Goal: Complete Application Form: Complete application form

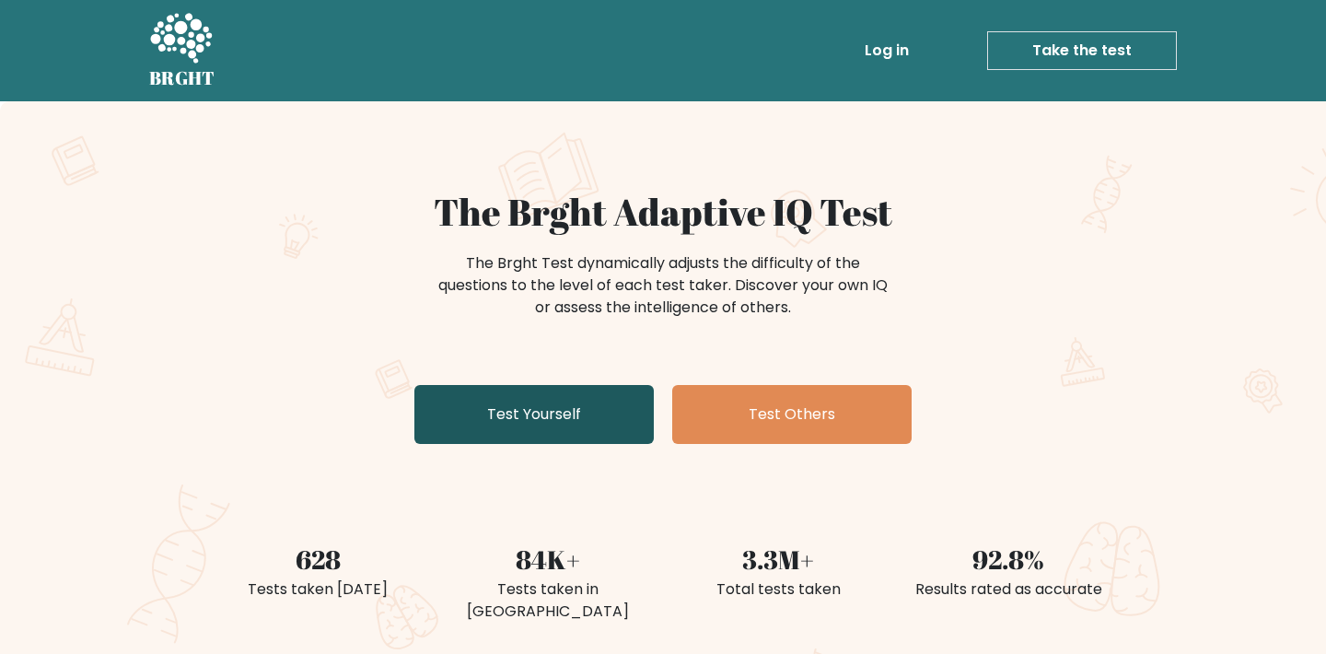
click at [519, 403] on link "Test Yourself" at bounding box center [533, 414] width 239 height 59
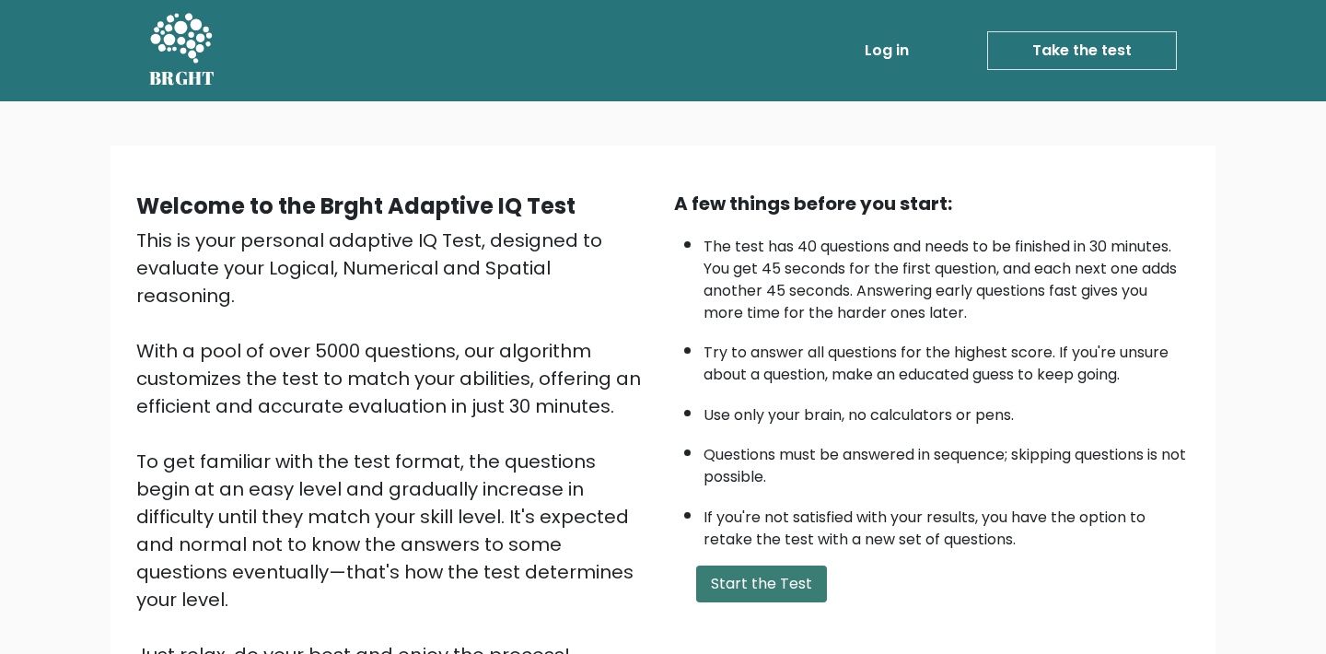
click at [715, 566] on button "Start the Test" at bounding box center [761, 584] width 131 height 37
click at [757, 566] on button "Start the Test" at bounding box center [761, 584] width 131 height 37
click at [753, 566] on button "Start the Test" at bounding box center [761, 584] width 131 height 37
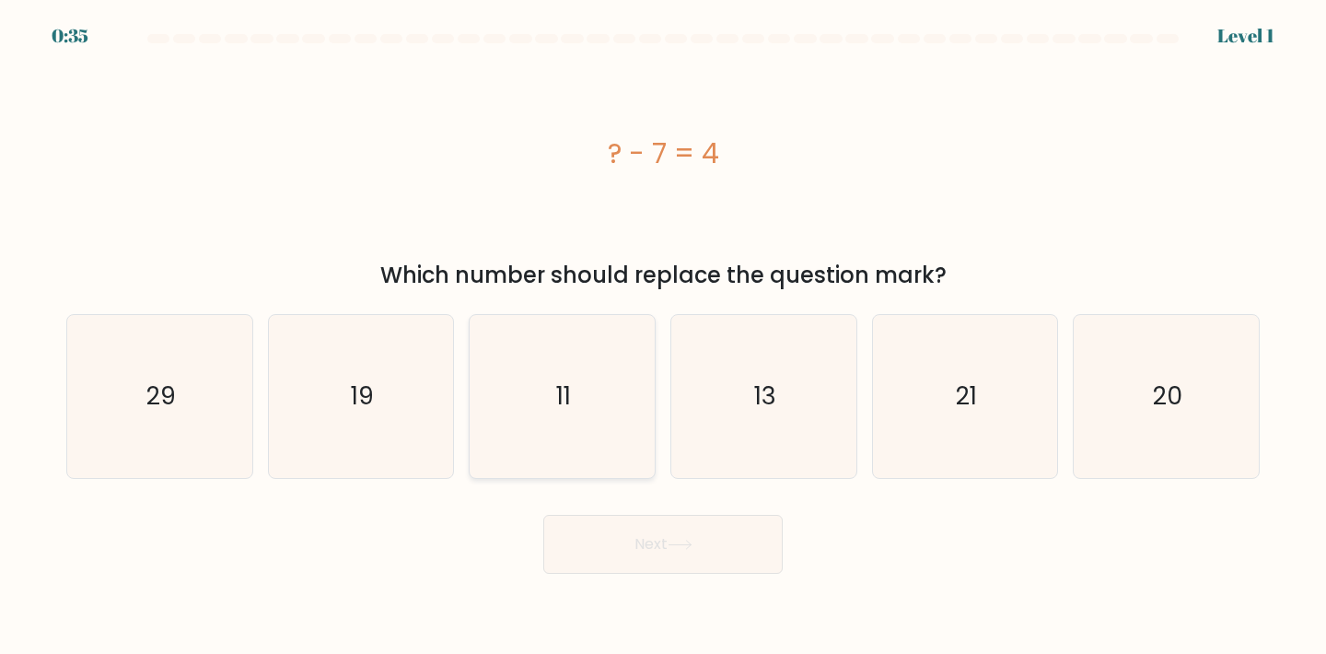
click at [581, 364] on icon "11" at bounding box center [562, 396] width 163 height 163
click at [663, 336] on input "c. 11" at bounding box center [663, 331] width 1 height 9
radio input "true"
click at [698, 552] on button "Next" at bounding box center [662, 544] width 239 height 59
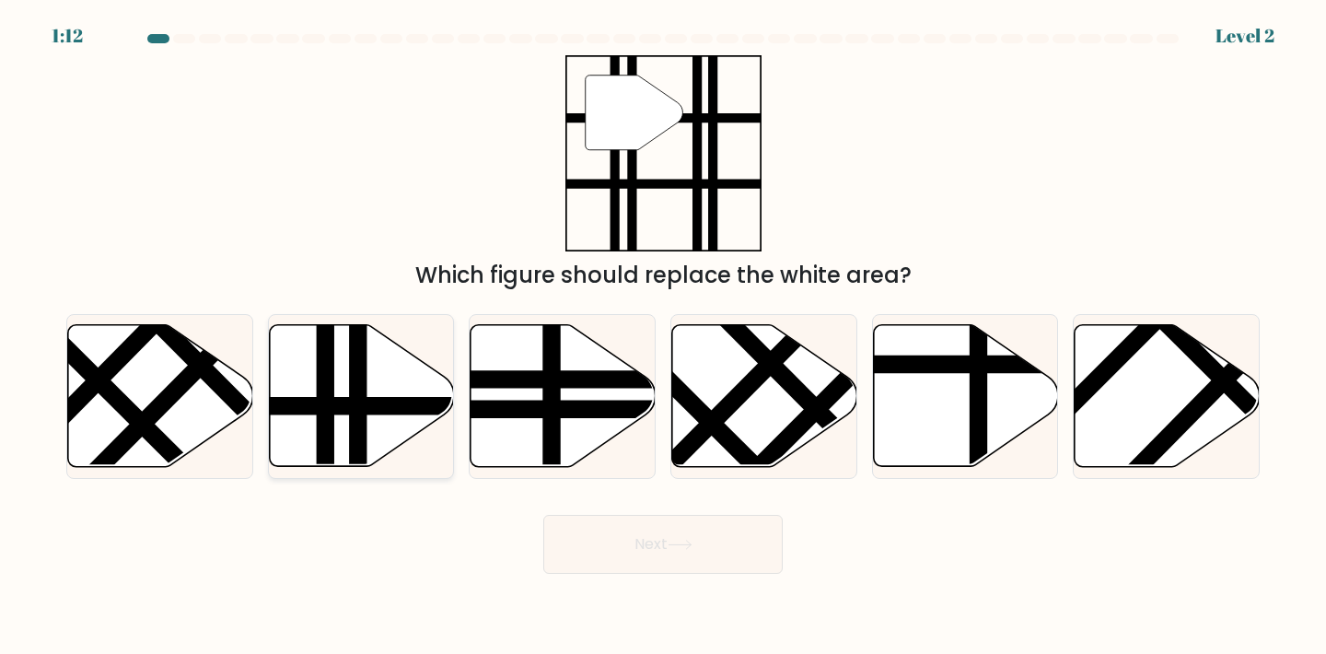
click at [325, 411] on line at bounding box center [325, 472] width 0 height 373
click at [663, 336] on input "b." at bounding box center [663, 331] width 1 height 9
radio input "true"
click at [676, 554] on button "Next" at bounding box center [662, 544] width 239 height 59
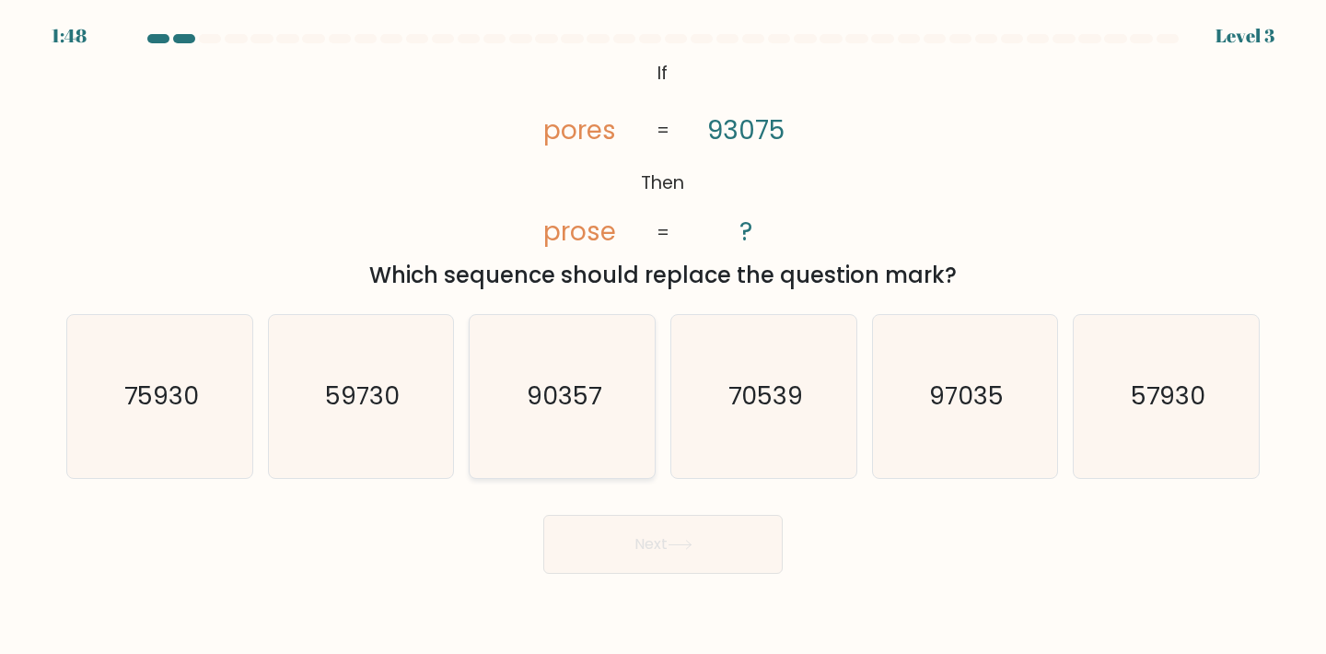
click at [604, 420] on icon "90357" at bounding box center [562, 396] width 163 height 163
click at [663, 336] on input "c. 90357" at bounding box center [663, 331] width 1 height 9
radio input "true"
click at [682, 544] on icon at bounding box center [680, 545] width 22 height 8
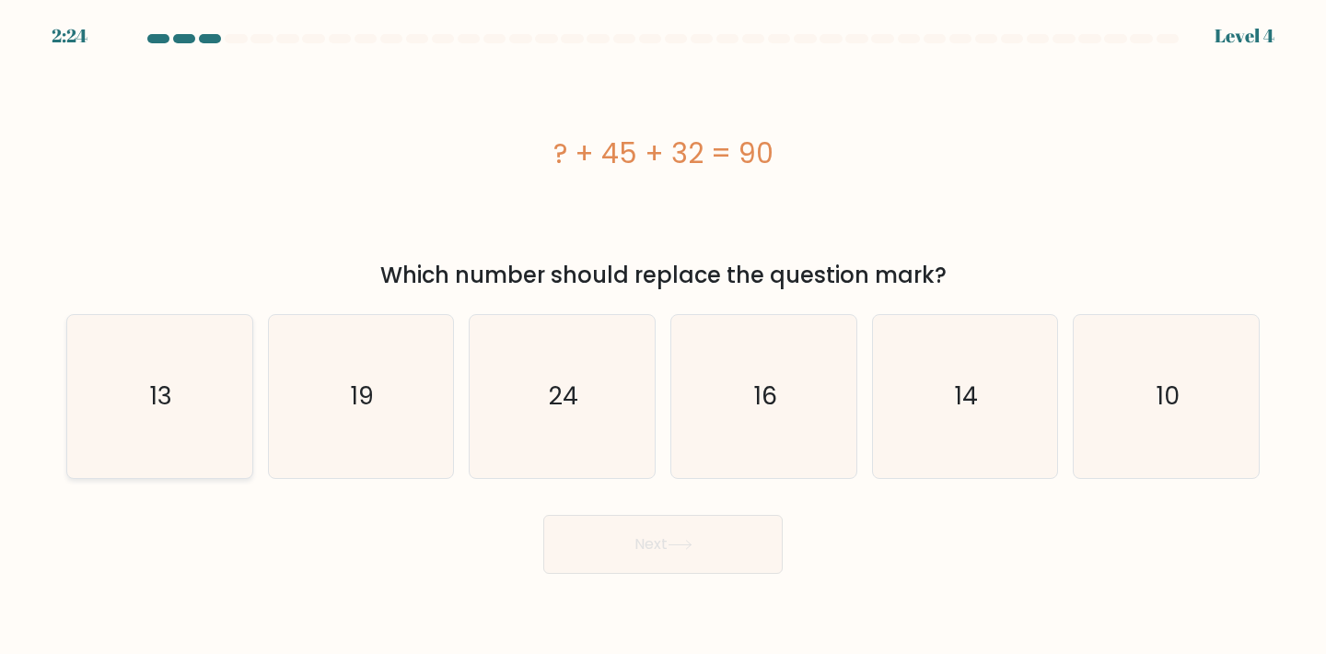
click at [217, 391] on icon "13" at bounding box center [159, 396] width 163 height 163
click at [663, 336] on input "a. 13" at bounding box center [663, 331] width 1 height 9
radio input "true"
click at [691, 532] on button "Next" at bounding box center [662, 544] width 239 height 59
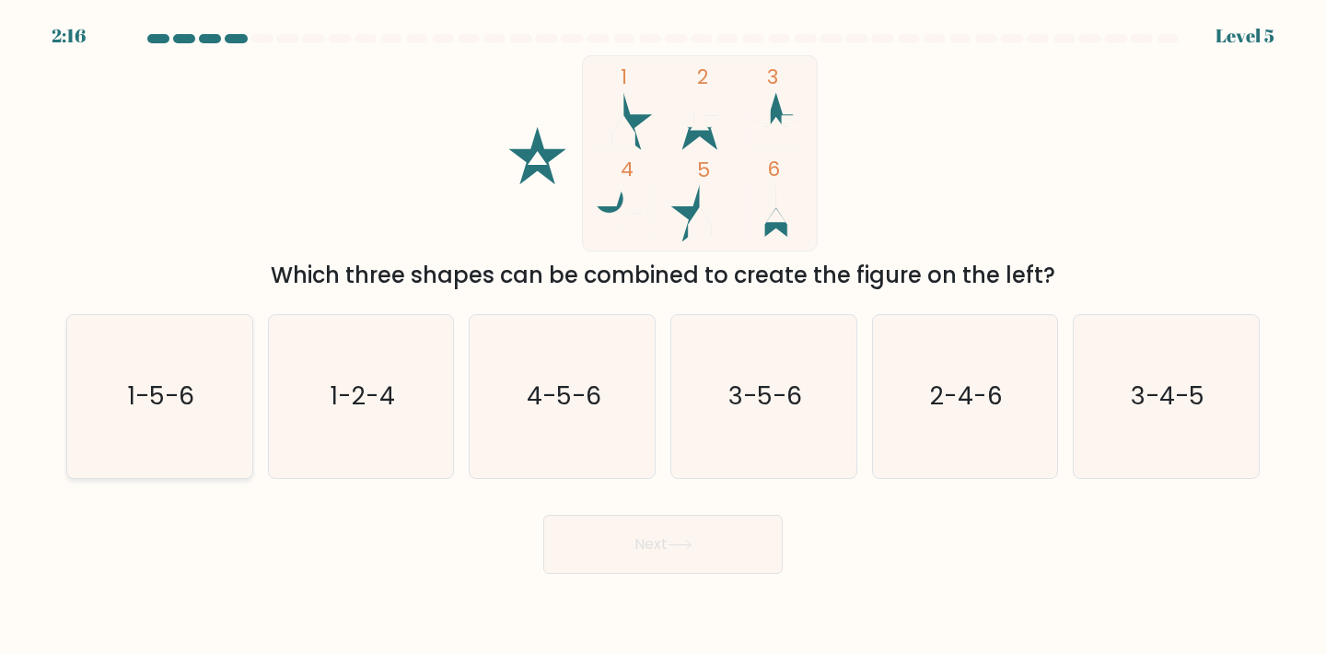
click at [175, 406] on text "1-5-6" at bounding box center [161, 396] width 66 height 34
click at [663, 336] on input "a. 1-5-6" at bounding box center [663, 331] width 1 height 9
radio input "true"
click at [665, 549] on button "Next" at bounding box center [662, 544] width 239 height 59
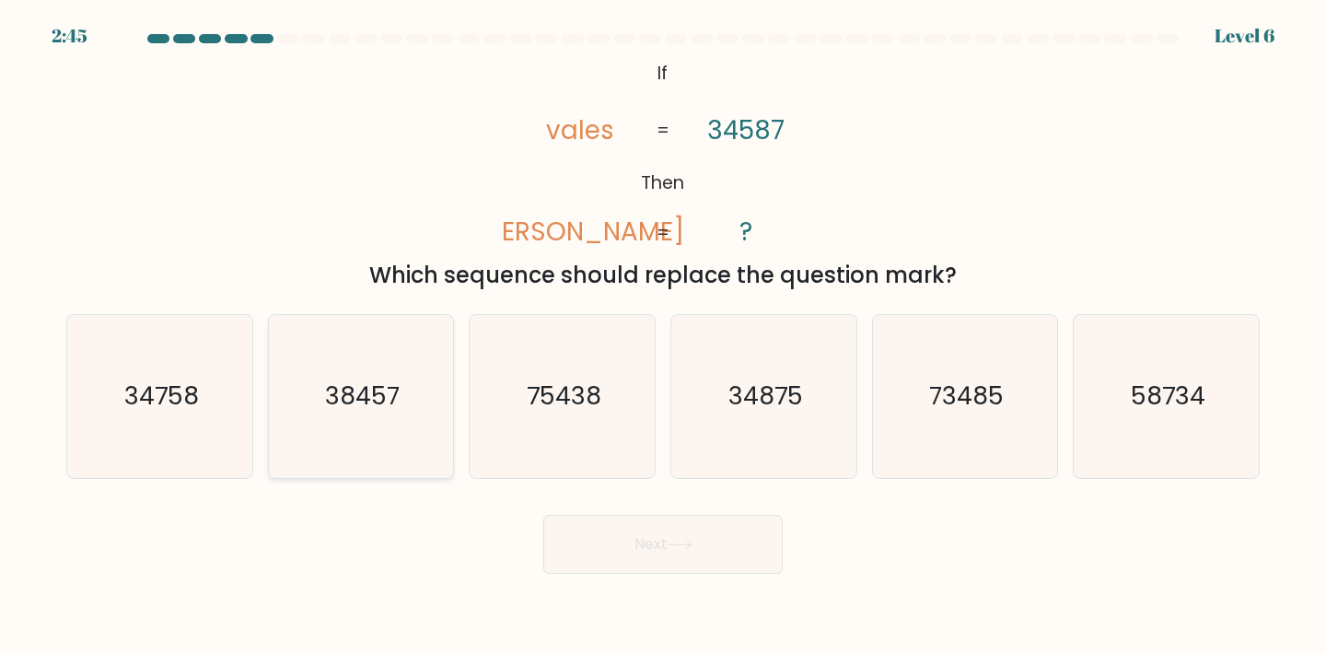
click at [342, 417] on icon "38457" at bounding box center [361, 396] width 163 height 163
click at [663, 336] on input "b. 38457" at bounding box center [663, 331] width 1 height 9
radio input "true"
click at [699, 541] on button "Next" at bounding box center [662, 544] width 239 height 59
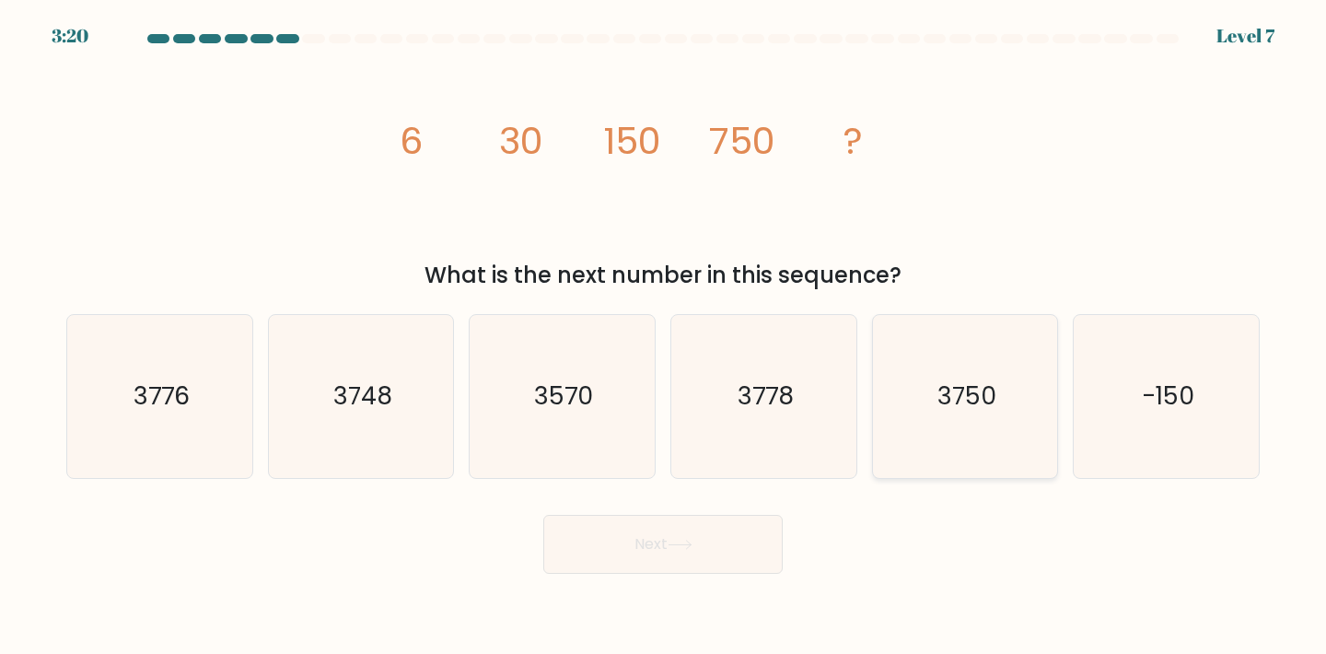
click at [974, 397] on text "3750" at bounding box center [967, 396] width 59 height 34
click at [664, 336] on input "e. 3750" at bounding box center [663, 331] width 1 height 9
radio input "true"
click at [704, 530] on button "Next" at bounding box center [662, 544] width 239 height 59
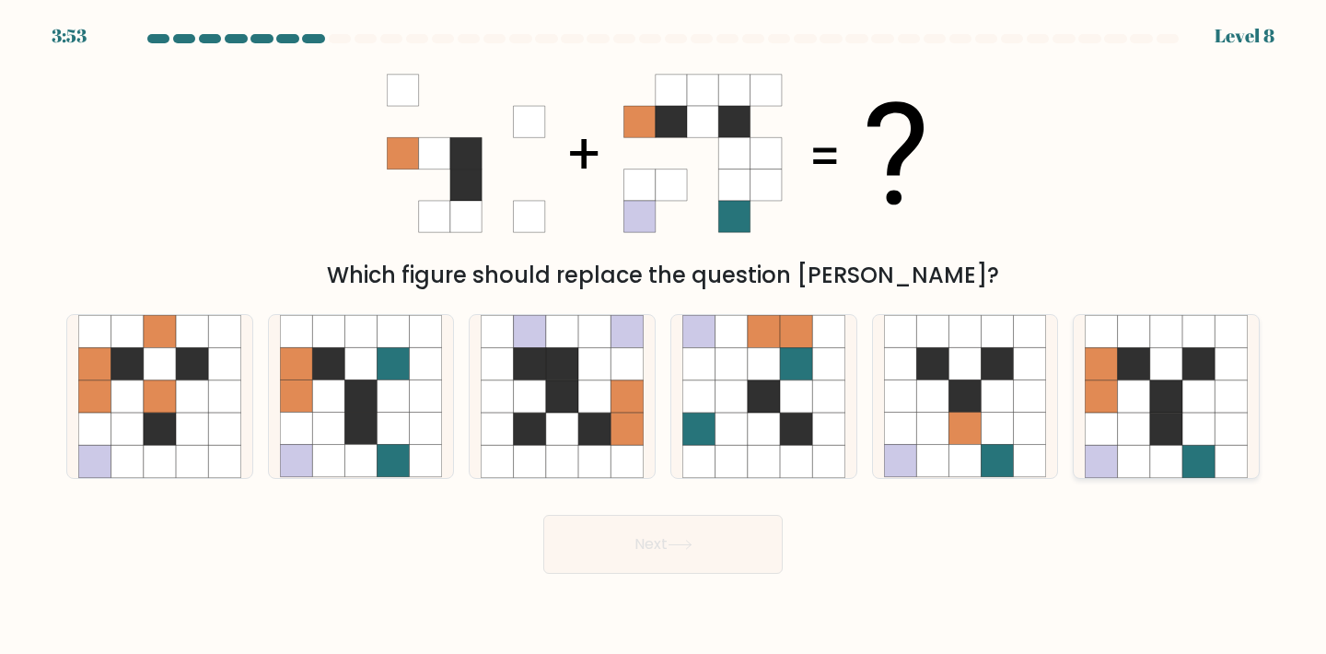
click at [1159, 406] on icon at bounding box center [1166, 396] width 32 height 32
click at [664, 336] on input "f." at bounding box center [663, 331] width 1 height 9
radio input "true"
click at [663, 558] on button "Next" at bounding box center [662, 544] width 239 height 59
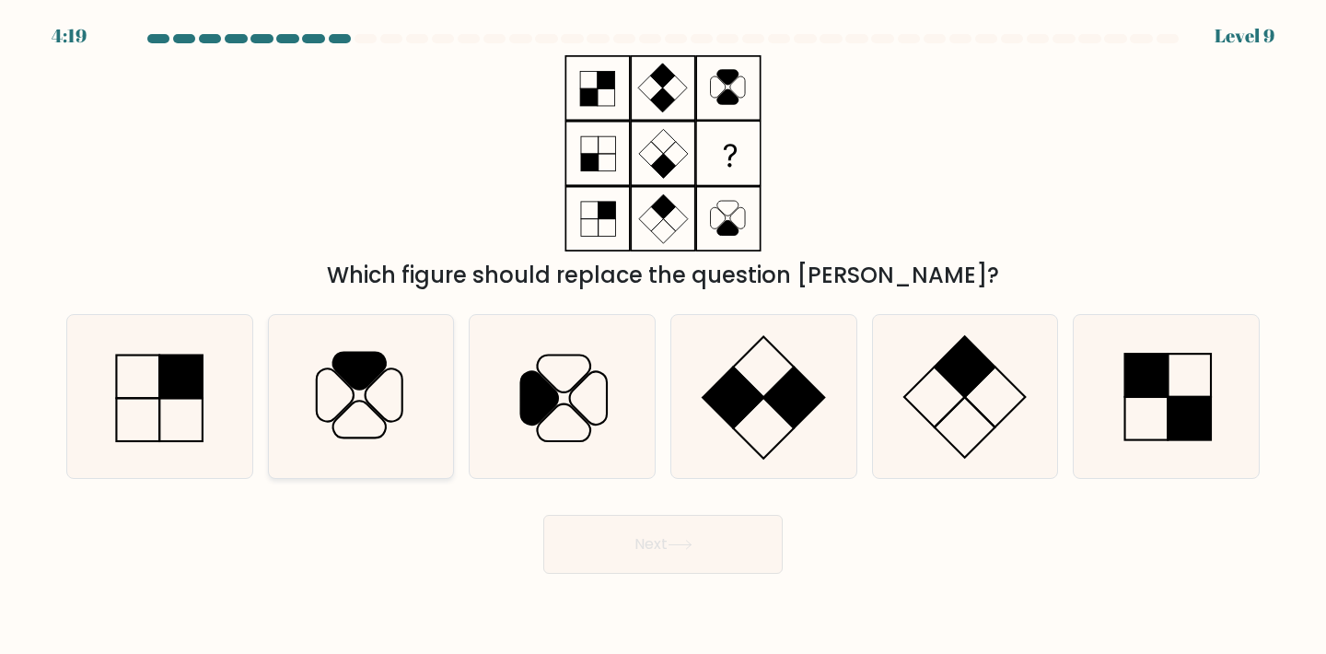
click at [379, 403] on icon at bounding box center [361, 396] width 163 height 163
click at [663, 336] on input "b." at bounding box center [663, 331] width 1 height 9
radio input "true"
click at [655, 547] on button "Next" at bounding box center [662, 544] width 239 height 59
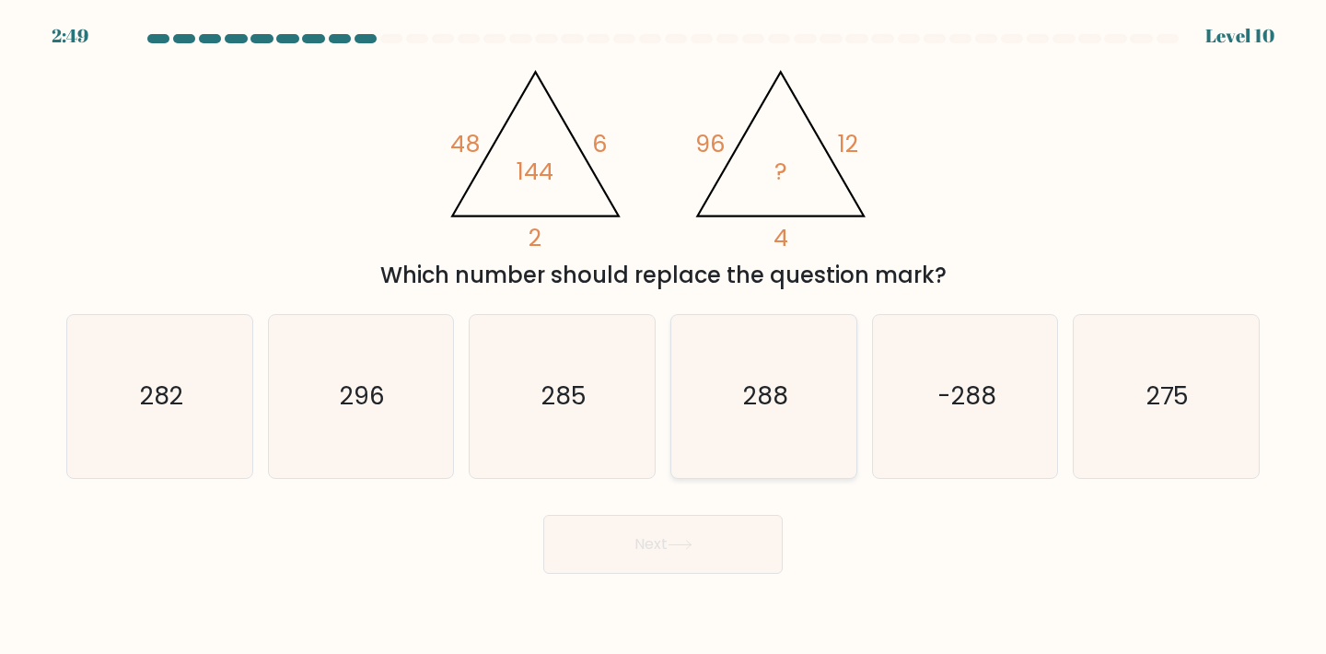
click at [780, 395] on text "288" at bounding box center [765, 396] width 45 height 34
click at [664, 336] on input "d. 288" at bounding box center [663, 331] width 1 height 9
radio input "true"
click at [677, 554] on button "Next" at bounding box center [662, 544] width 239 height 59
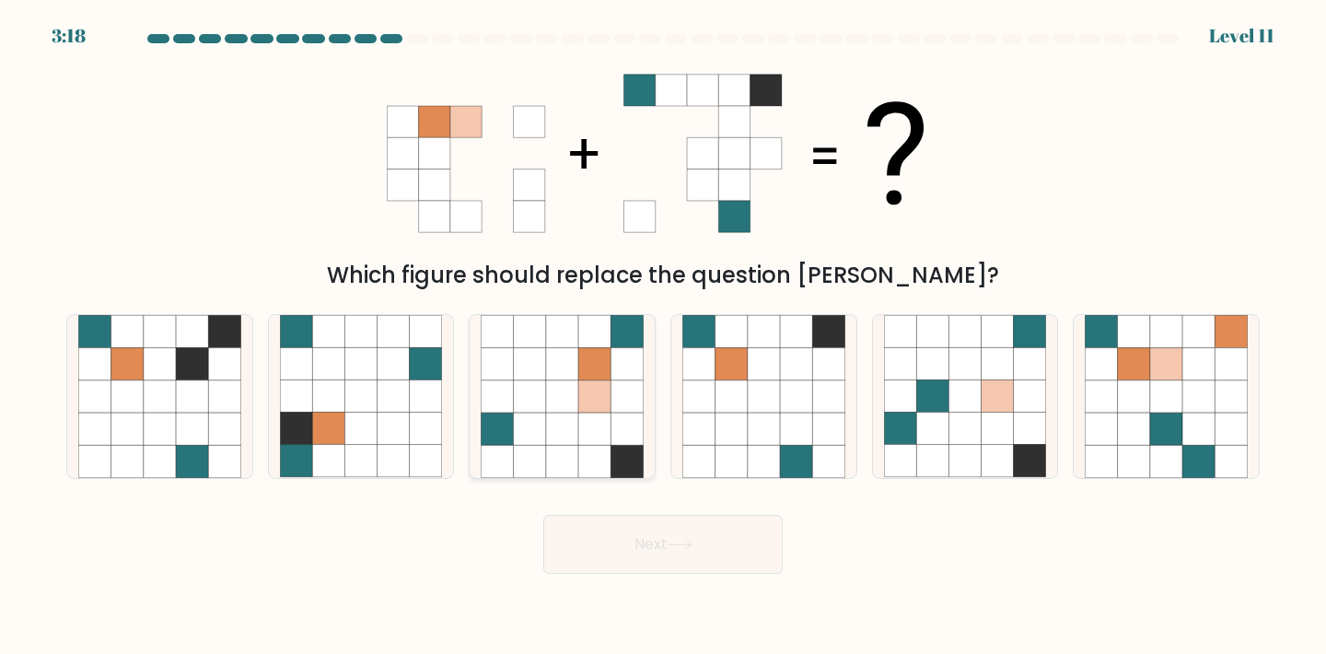
click at [608, 407] on icon at bounding box center [594, 396] width 32 height 32
click at [663, 336] on input "c." at bounding box center [663, 331] width 1 height 9
radio input "true"
click at [648, 543] on button "Next" at bounding box center [662, 544] width 239 height 59
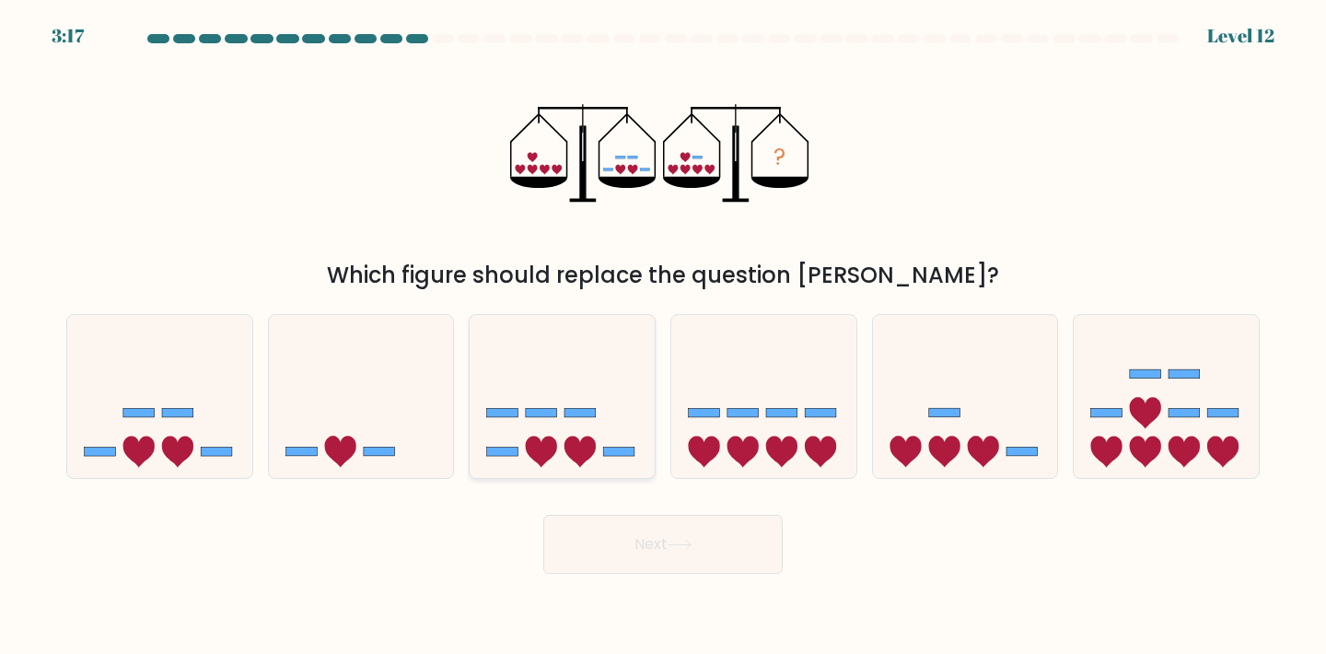
click at [565, 449] on icon at bounding box center [562, 396] width 185 height 153
click at [663, 336] on input "c." at bounding box center [663, 331] width 1 height 9
radio input "true"
click at [658, 554] on button "Next" at bounding box center [662, 544] width 239 height 59
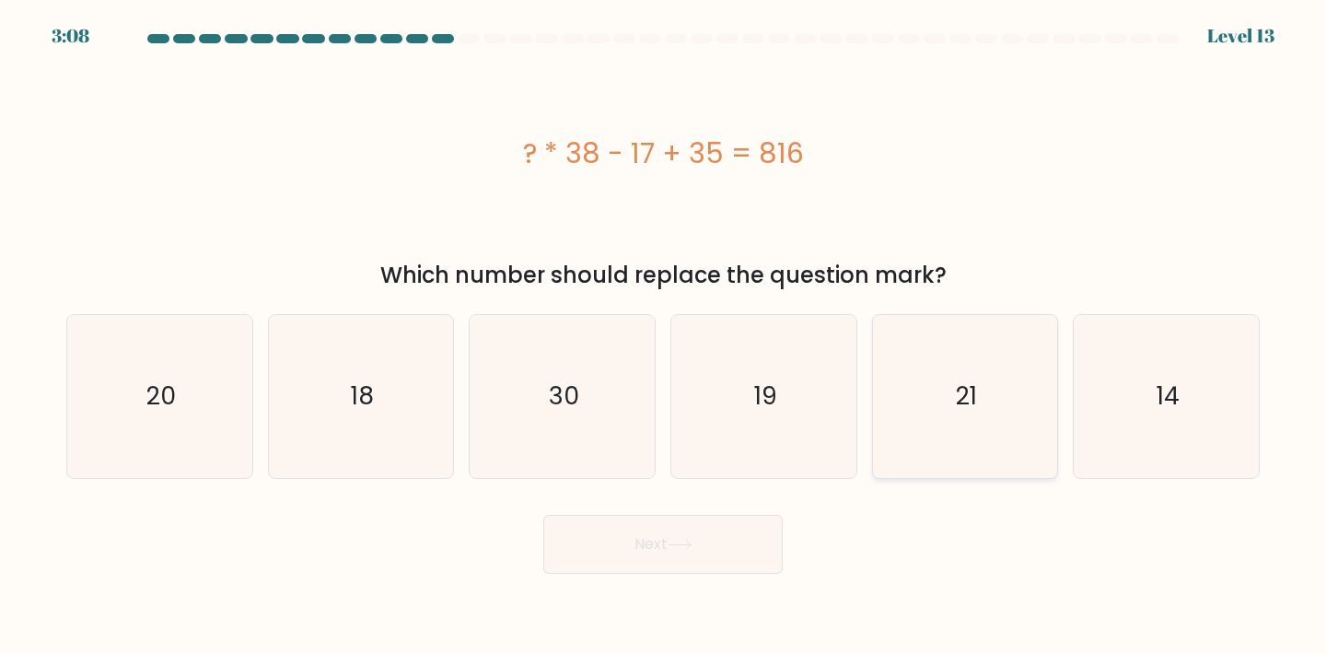
click at [1010, 395] on icon "21" at bounding box center [965, 396] width 163 height 163
click at [664, 336] on input "e. 21" at bounding box center [663, 331] width 1 height 9
radio input "true"
click at [684, 541] on icon at bounding box center [680, 545] width 25 height 10
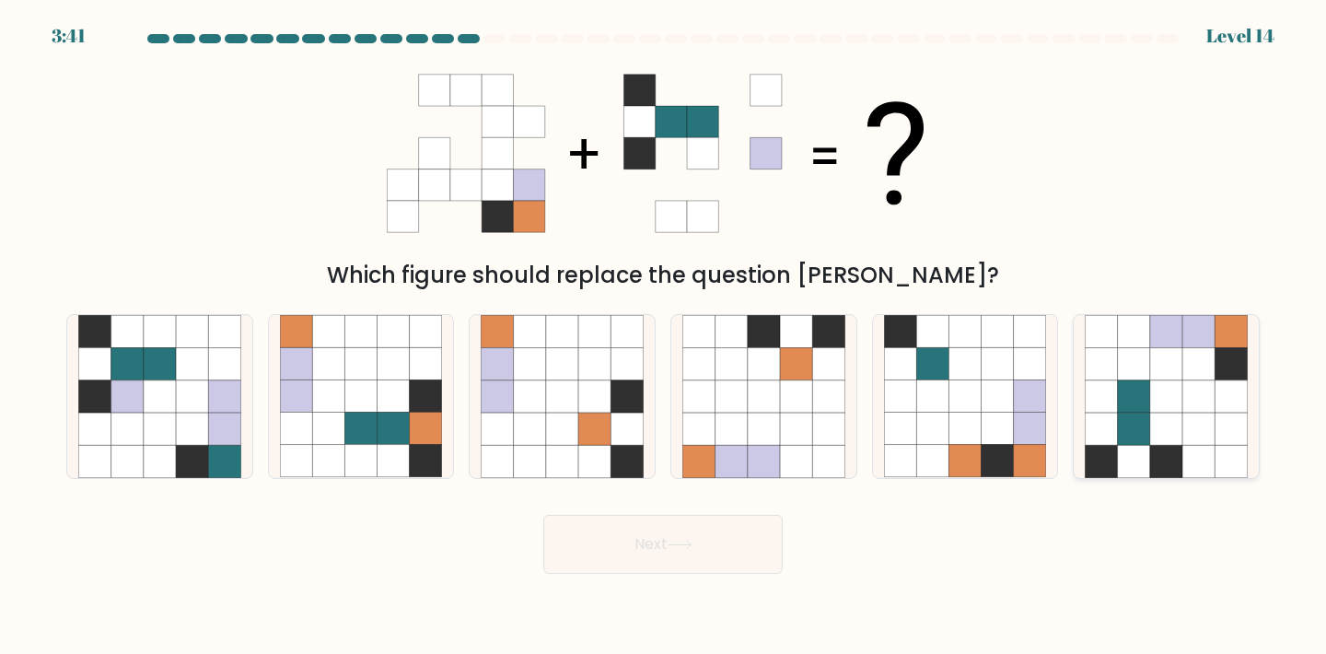
click at [1137, 424] on icon at bounding box center [1134, 429] width 32 height 32
click at [664, 336] on input "f." at bounding box center [663, 331] width 1 height 9
radio input "true"
click at [729, 544] on button "Next" at bounding box center [662, 544] width 239 height 59
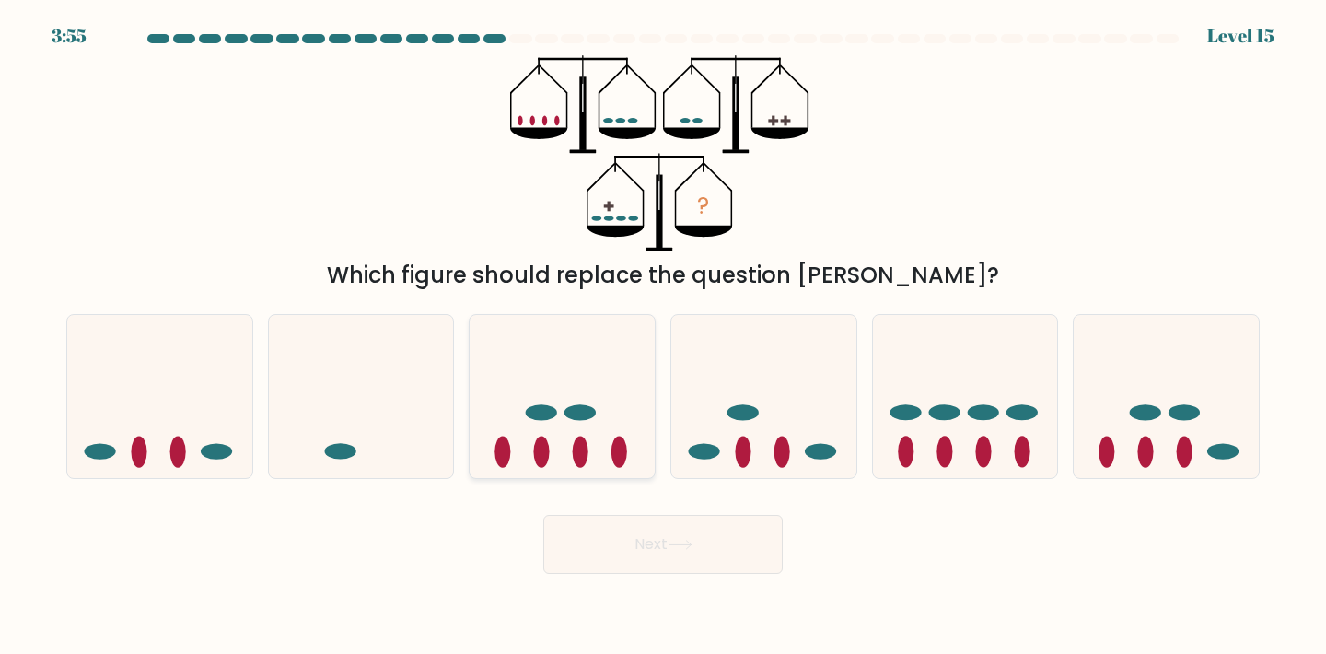
click at [599, 423] on icon at bounding box center [562, 396] width 185 height 153
click at [663, 336] on input "c." at bounding box center [663, 331] width 1 height 9
radio input "true"
click at [643, 531] on button "Next" at bounding box center [662, 544] width 239 height 59
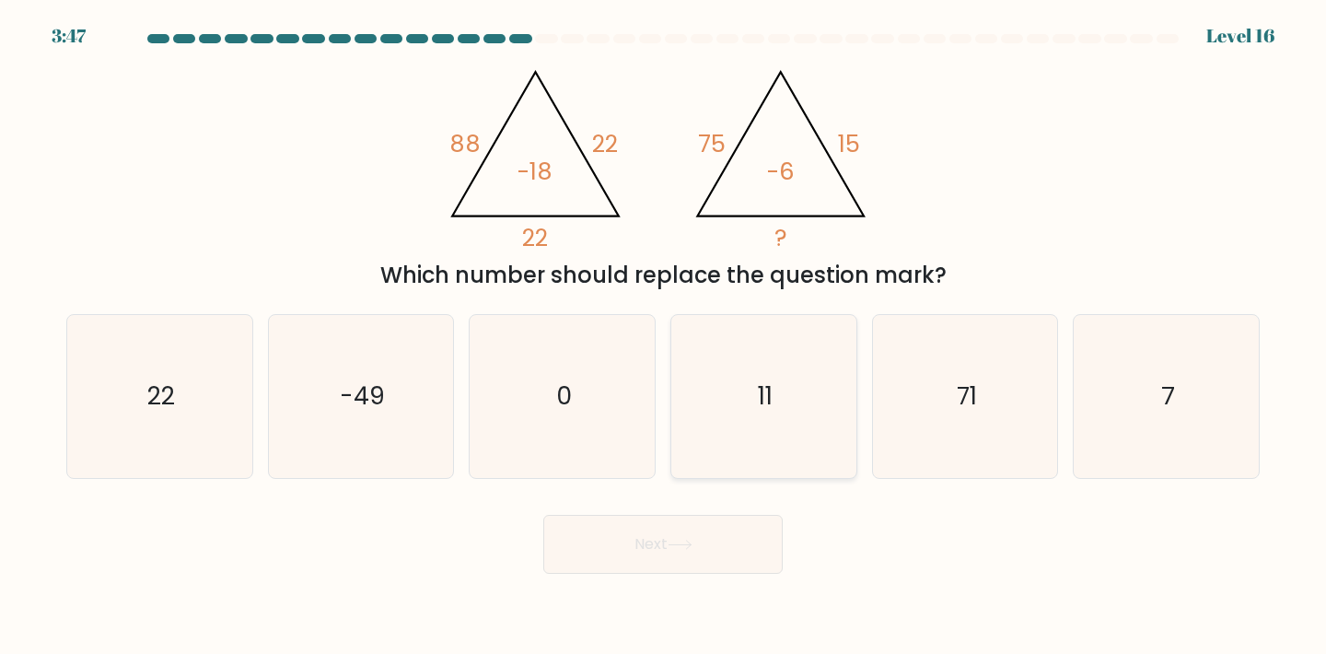
click at [755, 425] on icon "11" at bounding box center [764, 396] width 163 height 163
click at [664, 336] on input "d. 11" at bounding box center [663, 331] width 1 height 9
radio input "true"
click at [671, 550] on button "Next" at bounding box center [662, 544] width 239 height 59
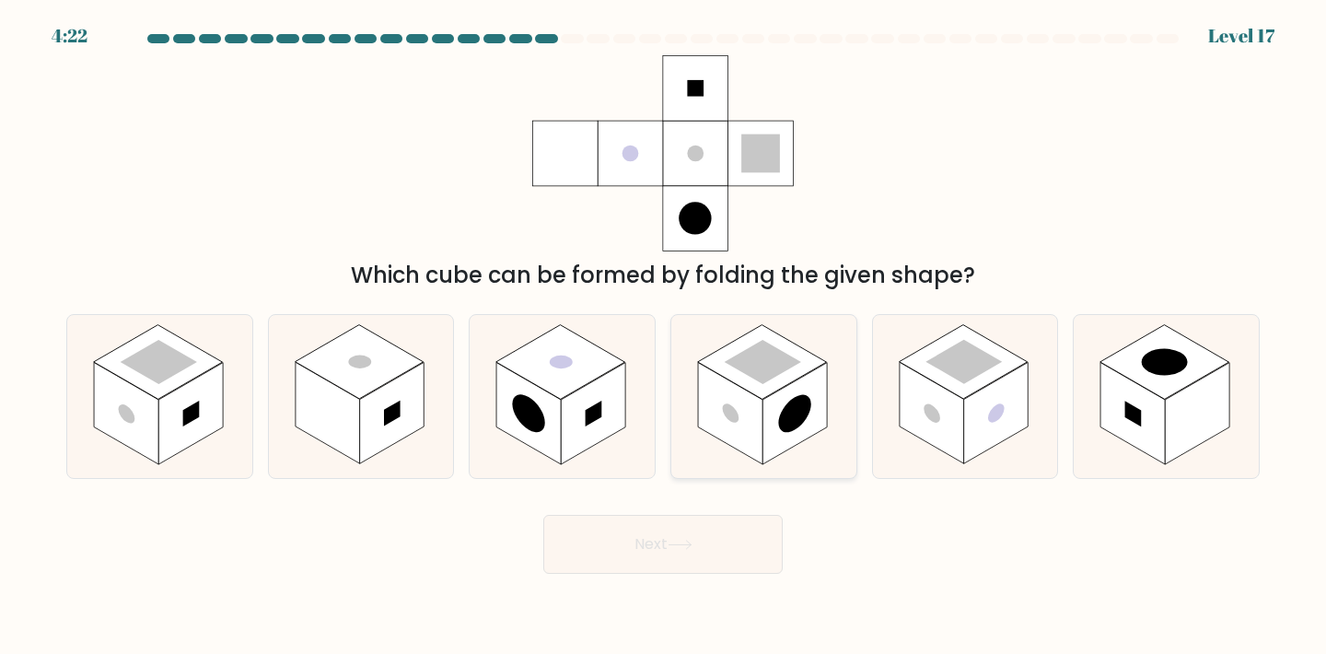
click at [750, 415] on rect at bounding box center [730, 412] width 64 height 101
click at [664, 336] on input "d." at bounding box center [663, 331] width 1 height 9
radio input "true"
click at [735, 559] on button "Next" at bounding box center [662, 544] width 239 height 59
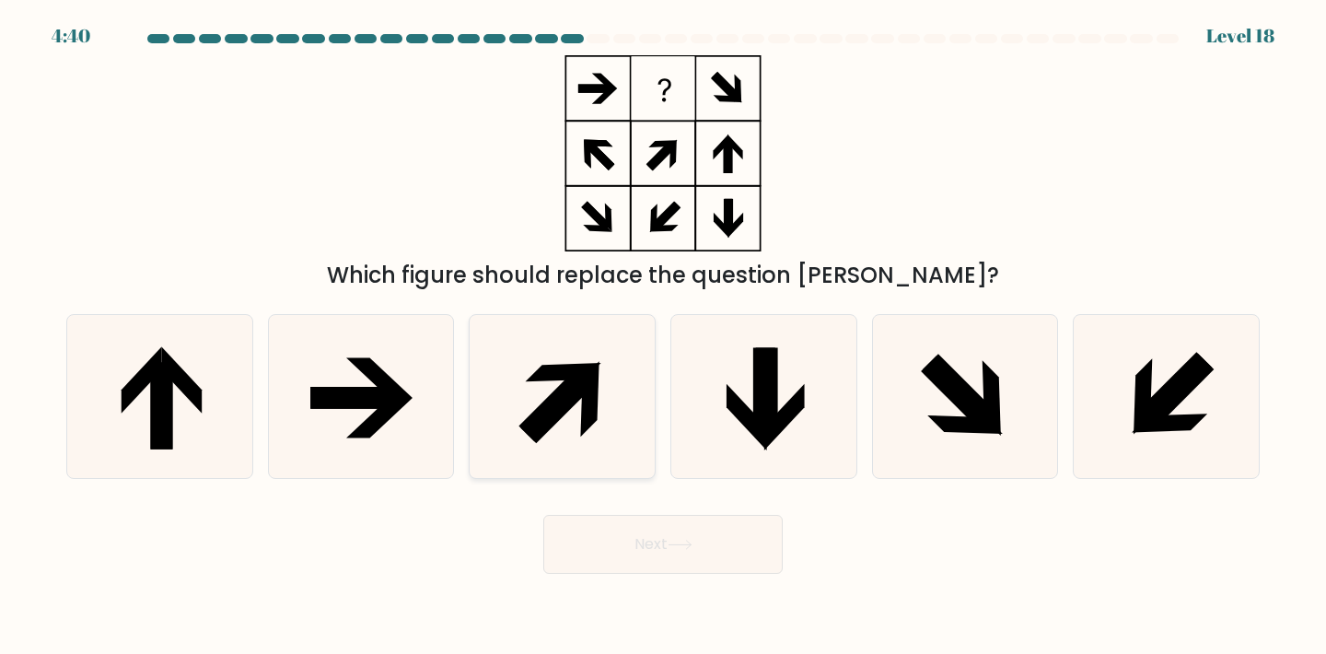
click at [534, 414] on icon at bounding box center [557, 403] width 76 height 76
click at [663, 336] on input "c." at bounding box center [663, 331] width 1 height 9
radio input "true"
click at [633, 559] on button "Next" at bounding box center [662, 544] width 239 height 59
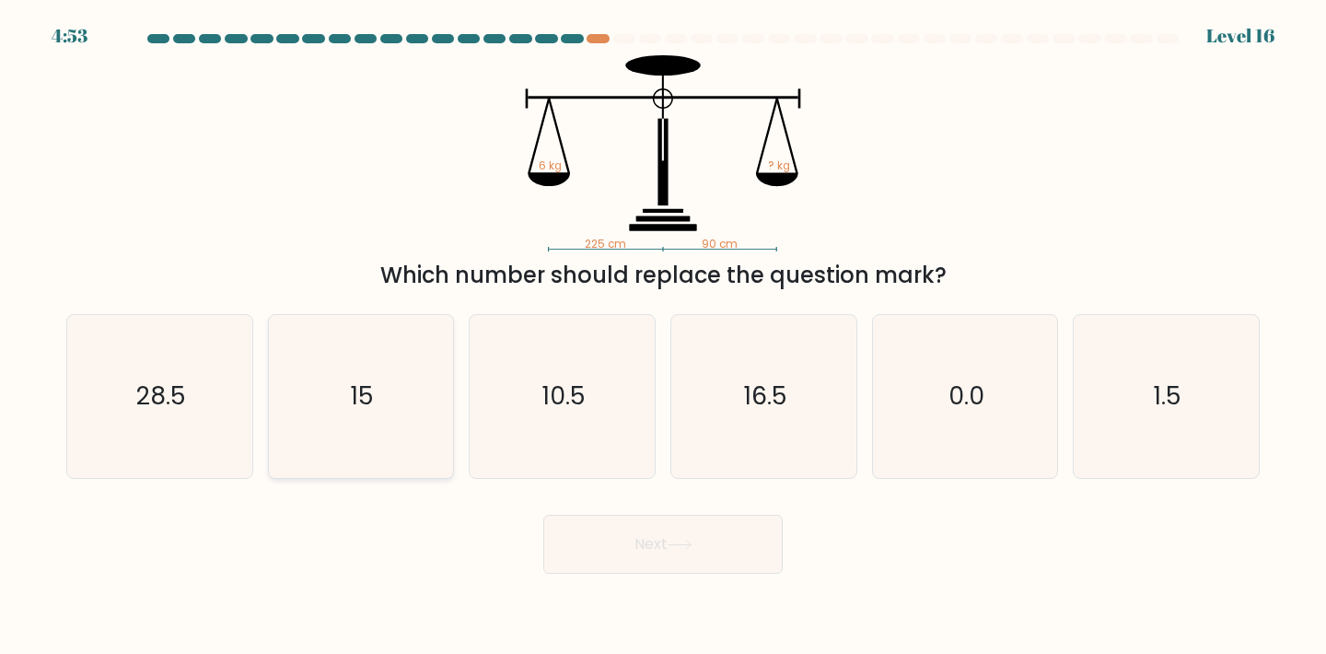
click at [414, 422] on icon "15" at bounding box center [361, 396] width 163 height 163
click at [663, 336] on input "b. 15" at bounding box center [663, 331] width 1 height 9
radio input "true"
click at [673, 546] on icon at bounding box center [680, 545] width 25 height 10
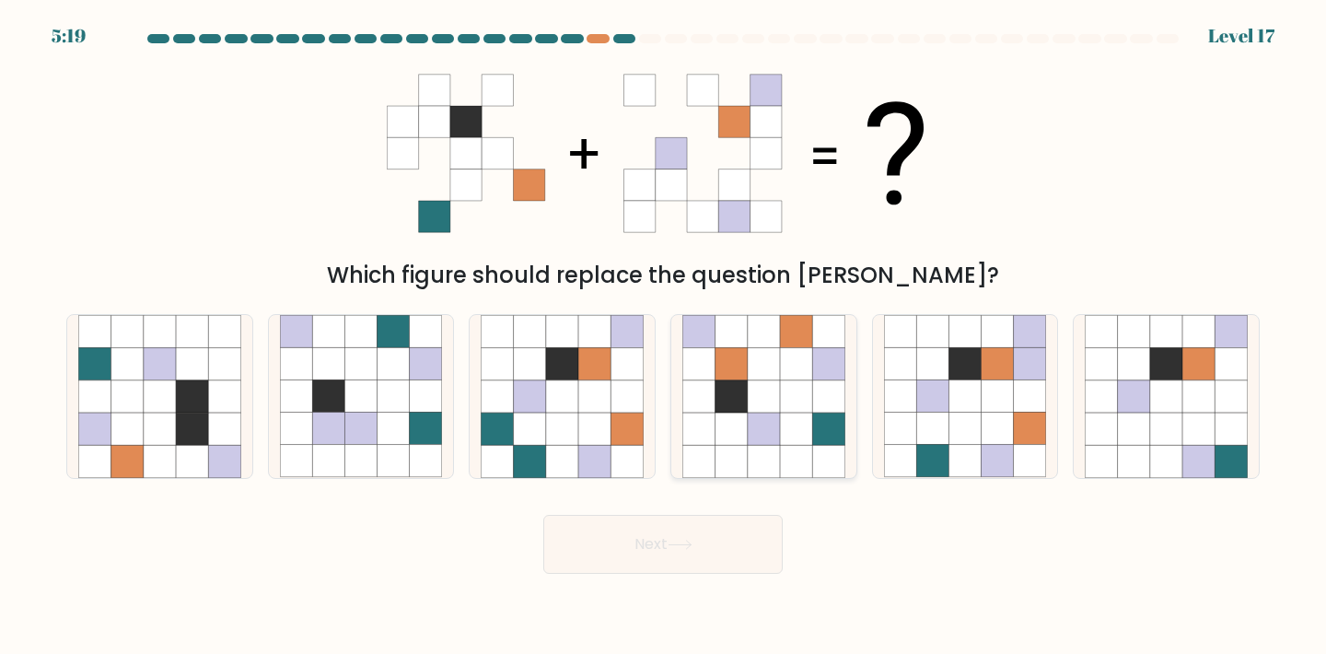
click at [791, 440] on icon at bounding box center [796, 429] width 32 height 32
click at [664, 336] on input "d." at bounding box center [663, 331] width 1 height 9
radio input "true"
click at [682, 543] on icon at bounding box center [680, 545] width 25 height 10
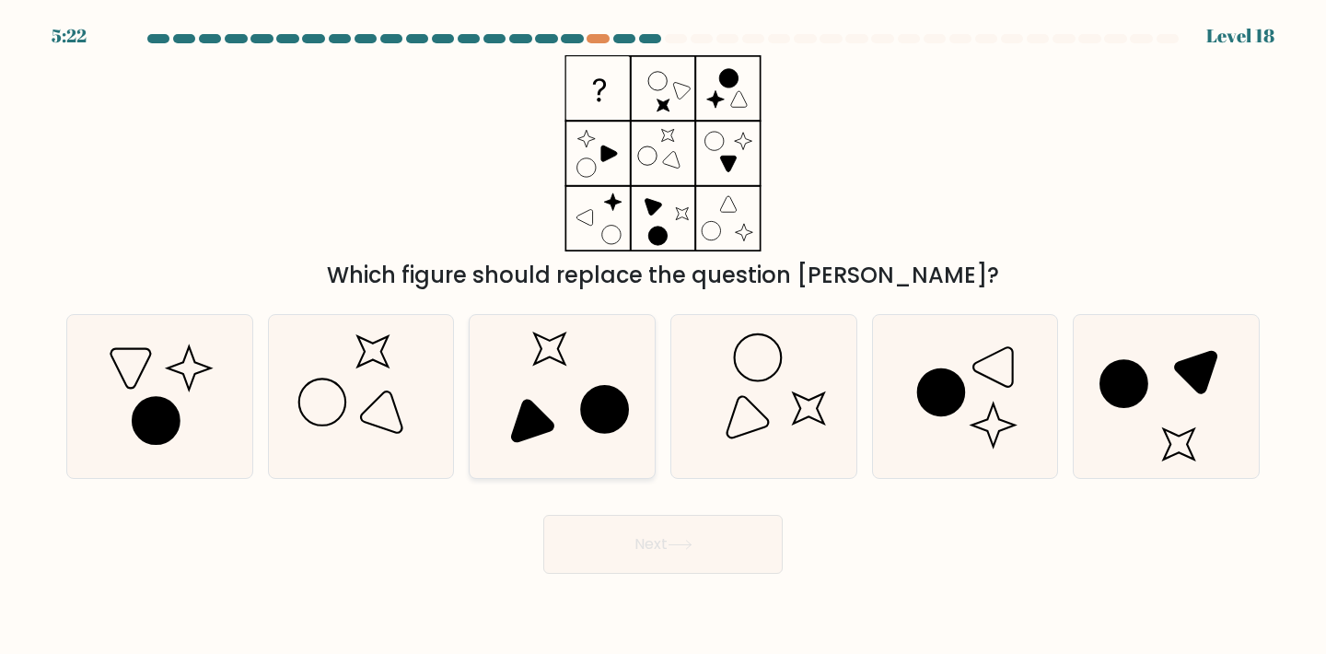
click at [555, 432] on icon at bounding box center [562, 396] width 163 height 163
click at [663, 336] on input "c." at bounding box center [663, 331] width 1 height 9
radio input "true"
click at [648, 539] on button "Next" at bounding box center [662, 544] width 239 height 59
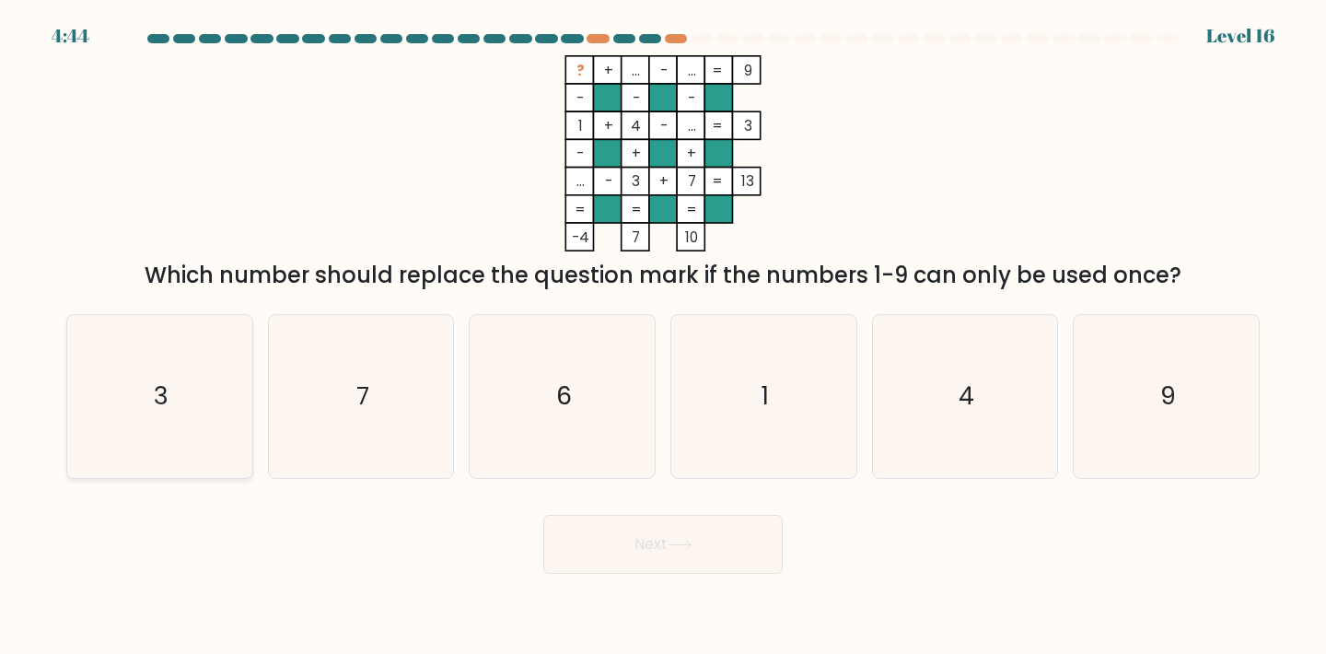
click at [191, 408] on icon "3" at bounding box center [159, 396] width 163 height 163
click at [663, 336] on input "a. 3" at bounding box center [663, 331] width 1 height 9
radio input "true"
click at [595, 557] on button "Next" at bounding box center [662, 544] width 239 height 59
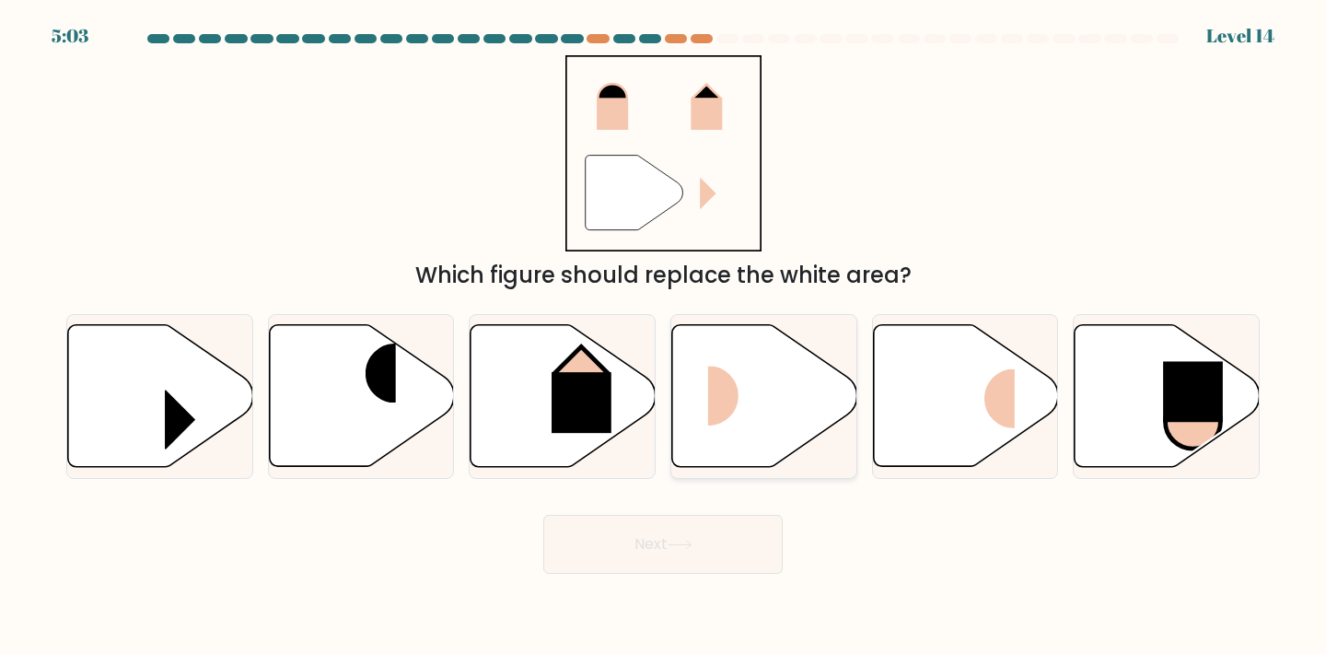
click at [742, 415] on rect at bounding box center [739, 396] width 62 height 60
click at [664, 336] on input "d." at bounding box center [663, 331] width 1 height 9
radio input "true"
click at [683, 546] on icon at bounding box center [680, 545] width 25 height 10
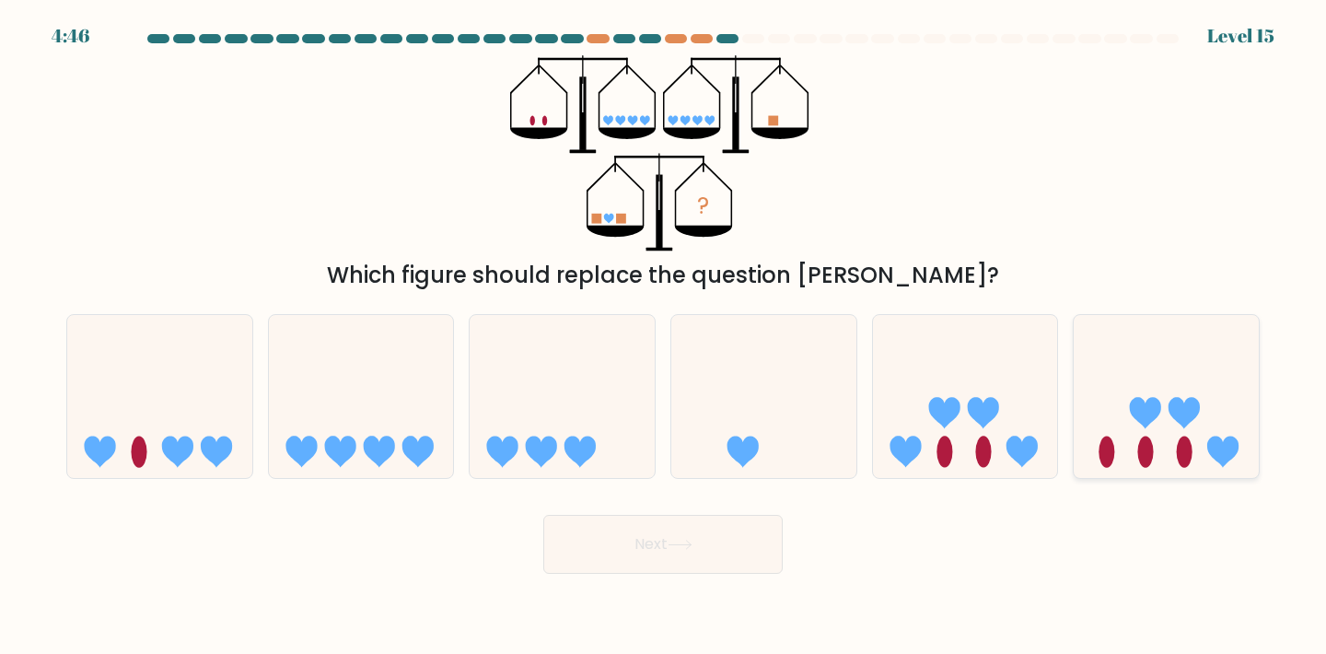
click at [1182, 414] on icon at bounding box center [1184, 413] width 31 height 31
click at [664, 336] on input "f." at bounding box center [663, 331] width 1 height 9
radio input "true"
click at [693, 541] on icon at bounding box center [680, 545] width 25 height 10
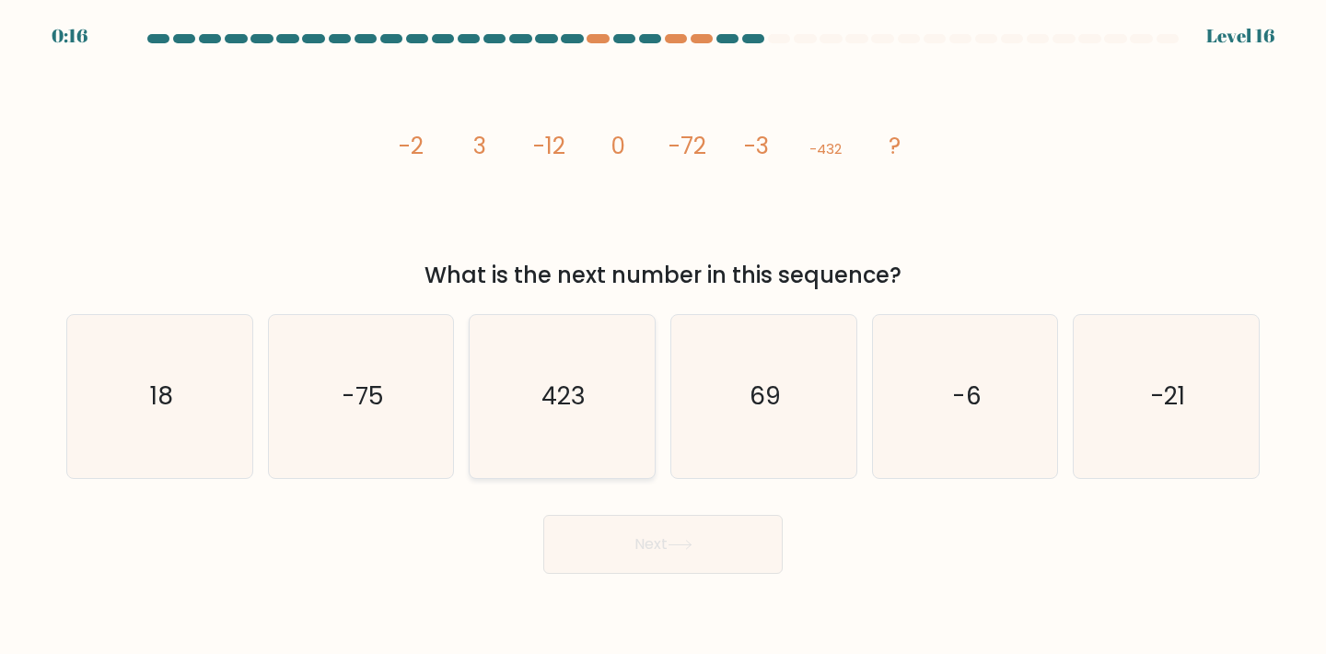
click at [571, 382] on text "423" at bounding box center [564, 396] width 44 height 34
click at [663, 336] on input "c. 423" at bounding box center [663, 331] width 1 height 9
radio input "true"
click at [641, 545] on button "Next" at bounding box center [662, 544] width 239 height 59
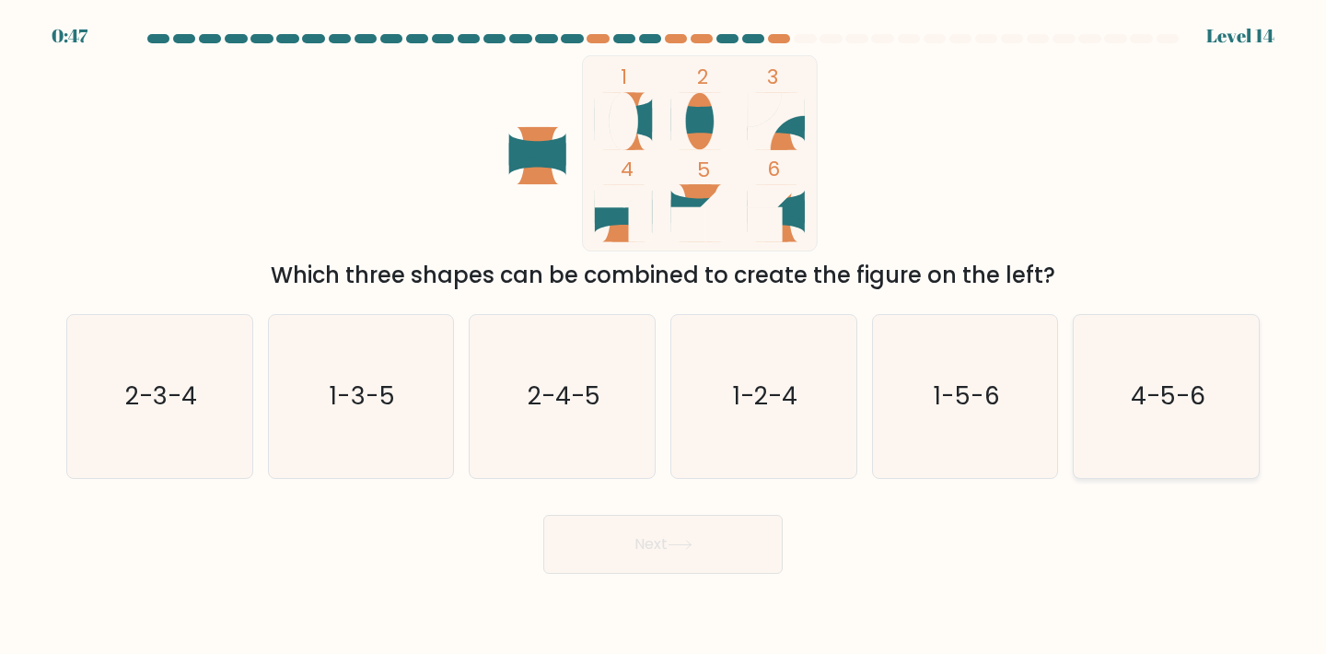
click at [1168, 401] on text "4-5-6" at bounding box center [1168, 396] width 75 height 34
click at [664, 336] on input "f. 4-5-6" at bounding box center [663, 331] width 1 height 9
radio input "true"
click at [693, 545] on icon at bounding box center [680, 545] width 25 height 10
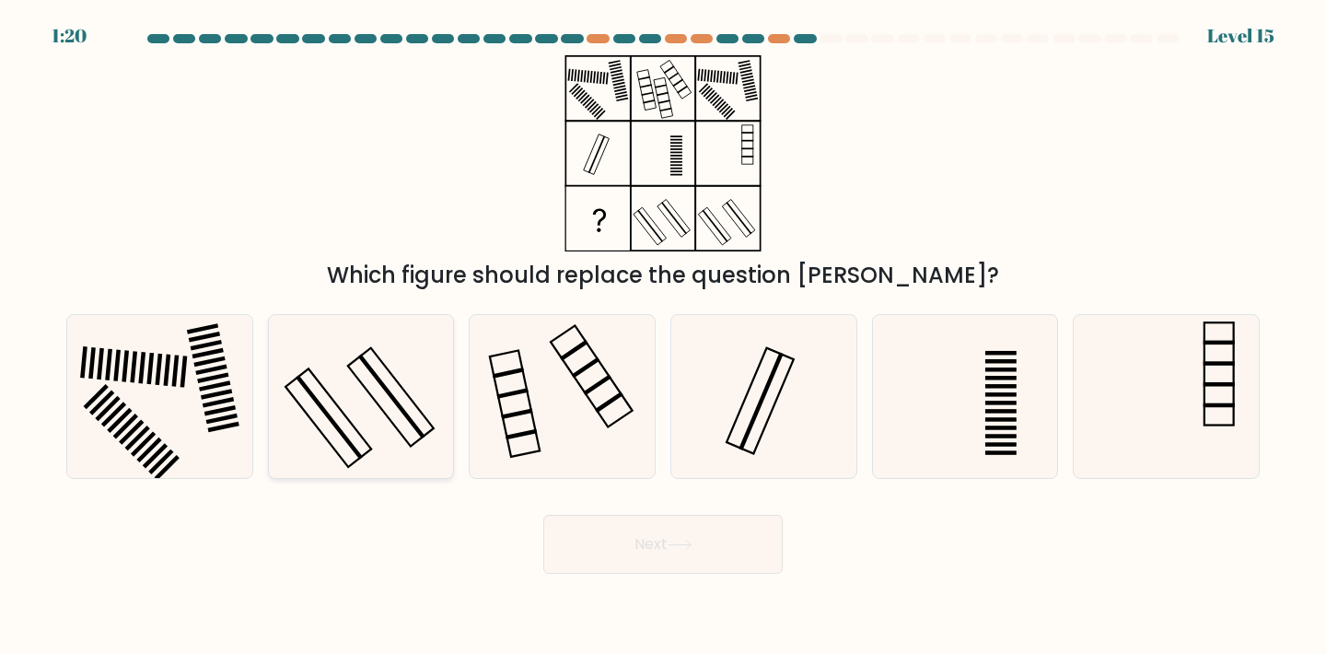
click at [386, 368] on rect at bounding box center [391, 397] width 86 height 99
click at [663, 336] on input "b." at bounding box center [663, 331] width 1 height 9
radio input "true"
click at [611, 539] on button "Next" at bounding box center [662, 544] width 239 height 59
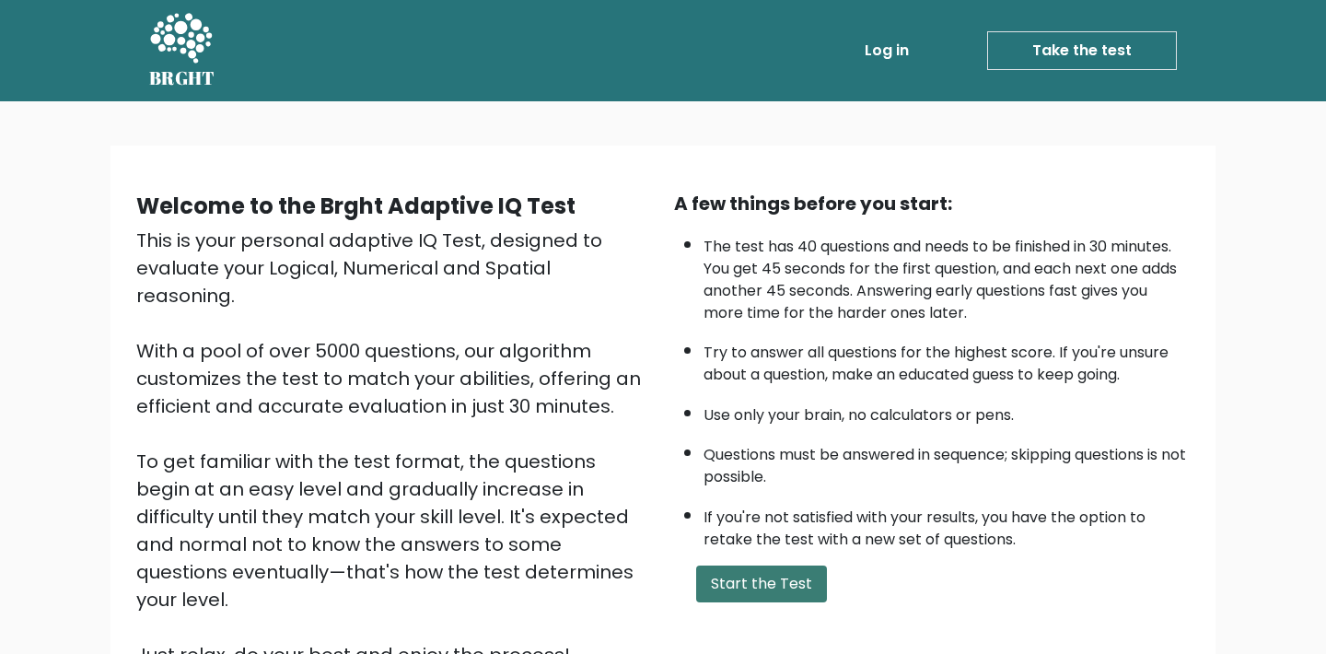
click at [710, 566] on button "Start the Test" at bounding box center [761, 584] width 131 height 37
click at [751, 566] on button "Start the Test" at bounding box center [761, 584] width 131 height 37
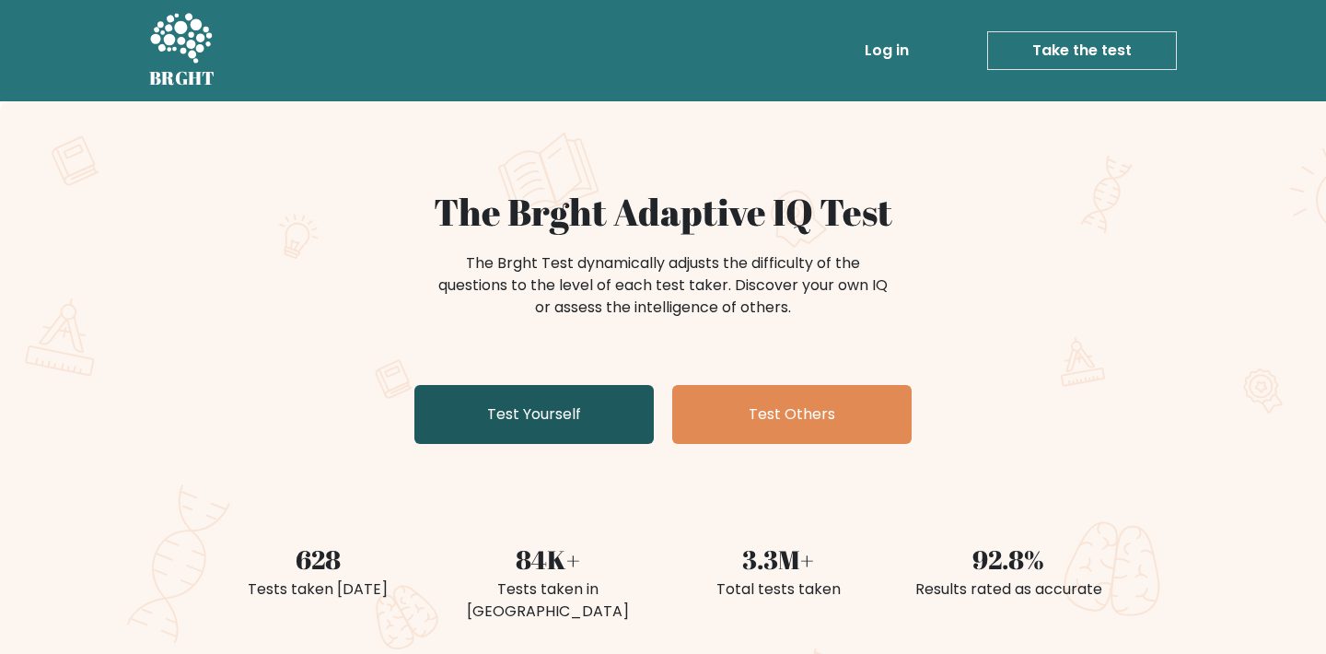
click at [576, 416] on link "Test Yourself" at bounding box center [533, 414] width 239 height 59
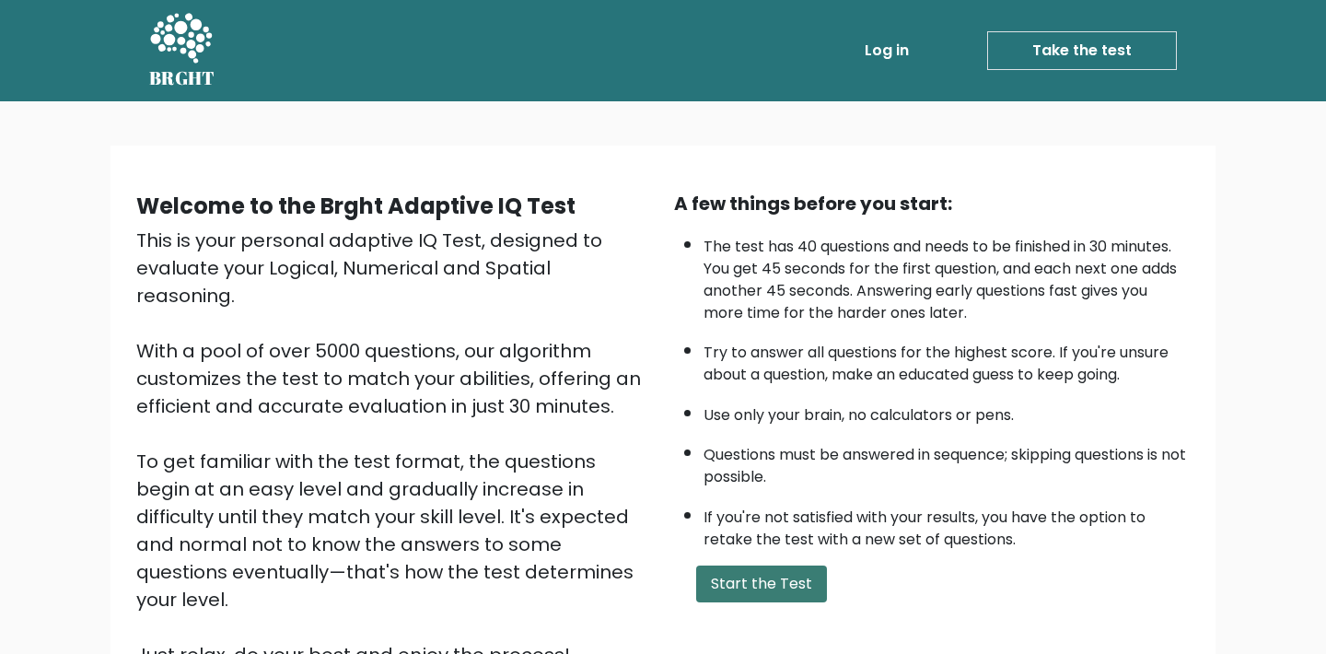
click at [788, 566] on button "Start the Test" at bounding box center [761, 584] width 131 height 37
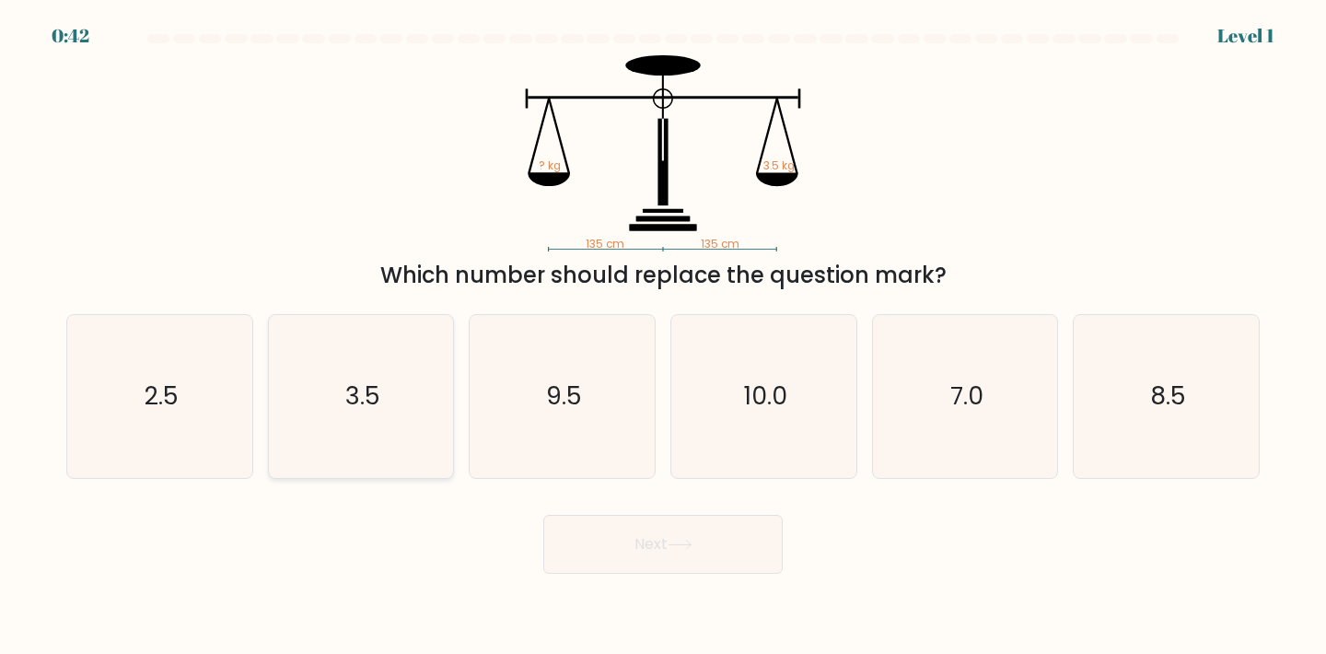
click at [383, 400] on icon "3.5" at bounding box center [361, 396] width 163 height 163
click at [663, 336] on input "b. 3.5" at bounding box center [663, 331] width 1 height 9
radio input "true"
click at [624, 568] on button "Next" at bounding box center [662, 544] width 239 height 59
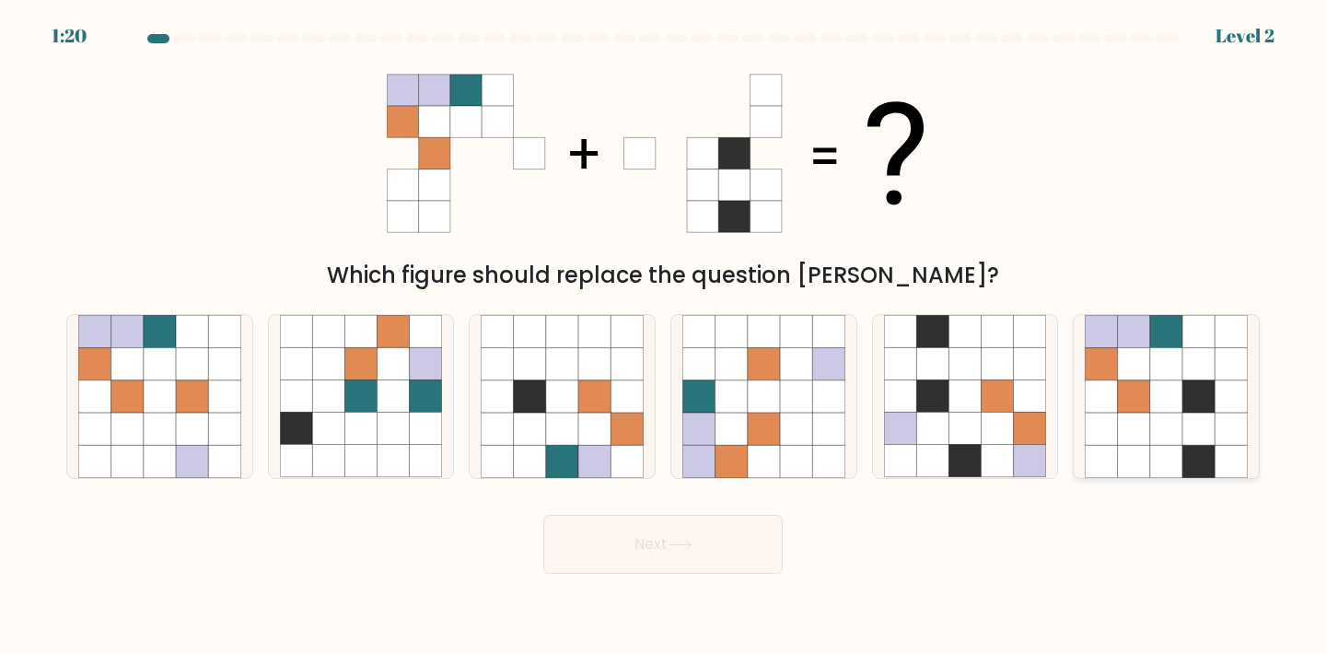
click at [1110, 435] on icon at bounding box center [1102, 429] width 32 height 32
click at [664, 336] on input "f." at bounding box center [663, 331] width 1 height 9
radio input "true"
click at [702, 542] on button "Next" at bounding box center [662, 544] width 239 height 59
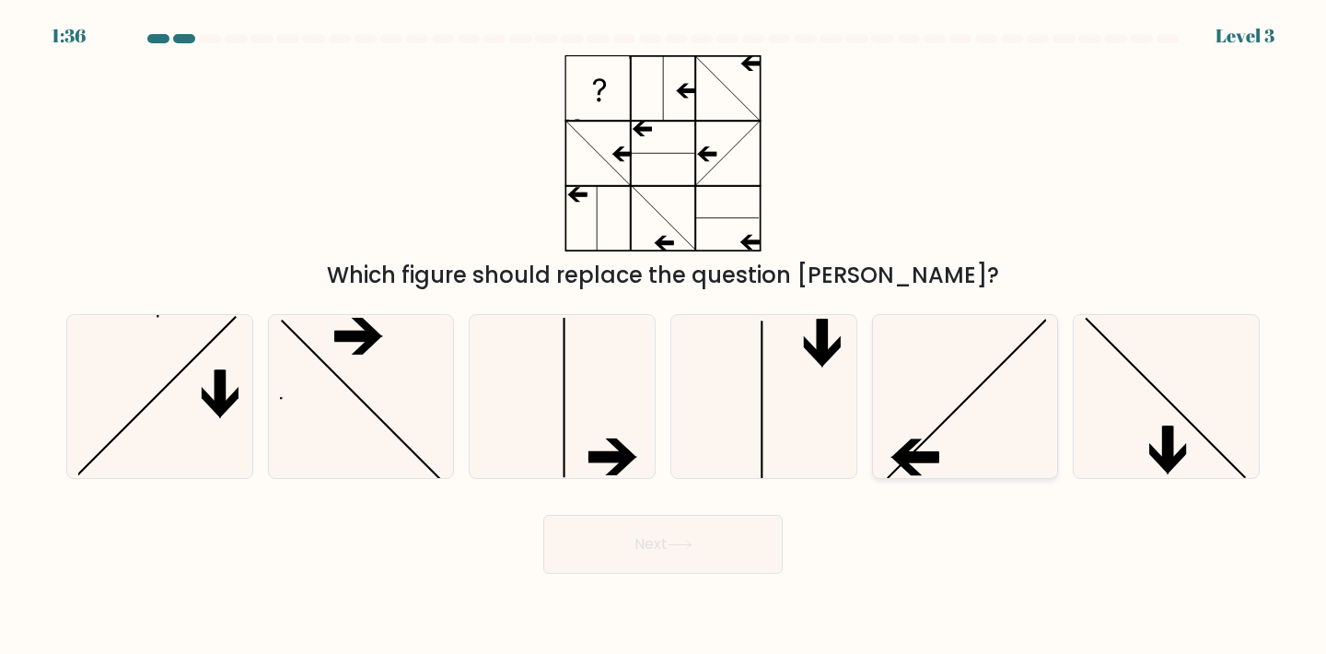
click at [961, 427] on icon at bounding box center [965, 396] width 163 height 163
click at [664, 336] on input "e." at bounding box center [663, 331] width 1 height 9
radio input "true"
click at [704, 536] on button "Next" at bounding box center [662, 544] width 239 height 59
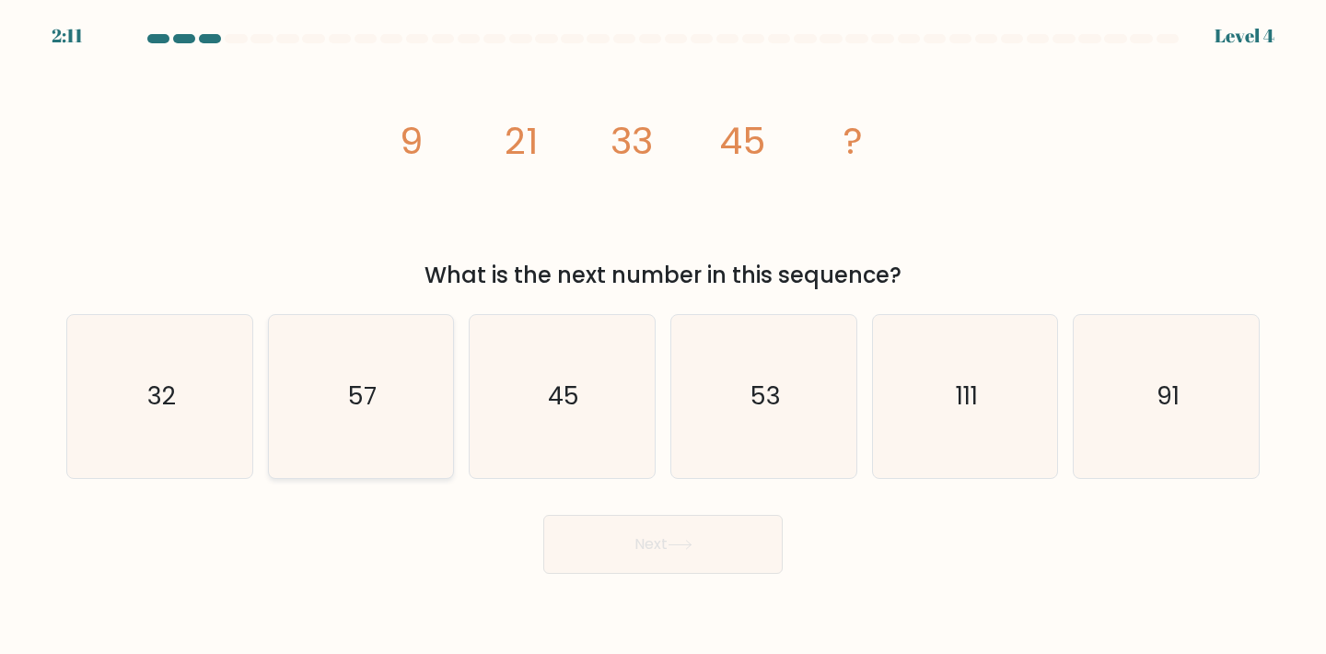
click at [407, 402] on icon "57" at bounding box center [361, 396] width 163 height 163
click at [663, 336] on input "b. 57" at bounding box center [663, 331] width 1 height 9
radio input "true"
click at [682, 534] on button "Next" at bounding box center [662, 544] width 239 height 59
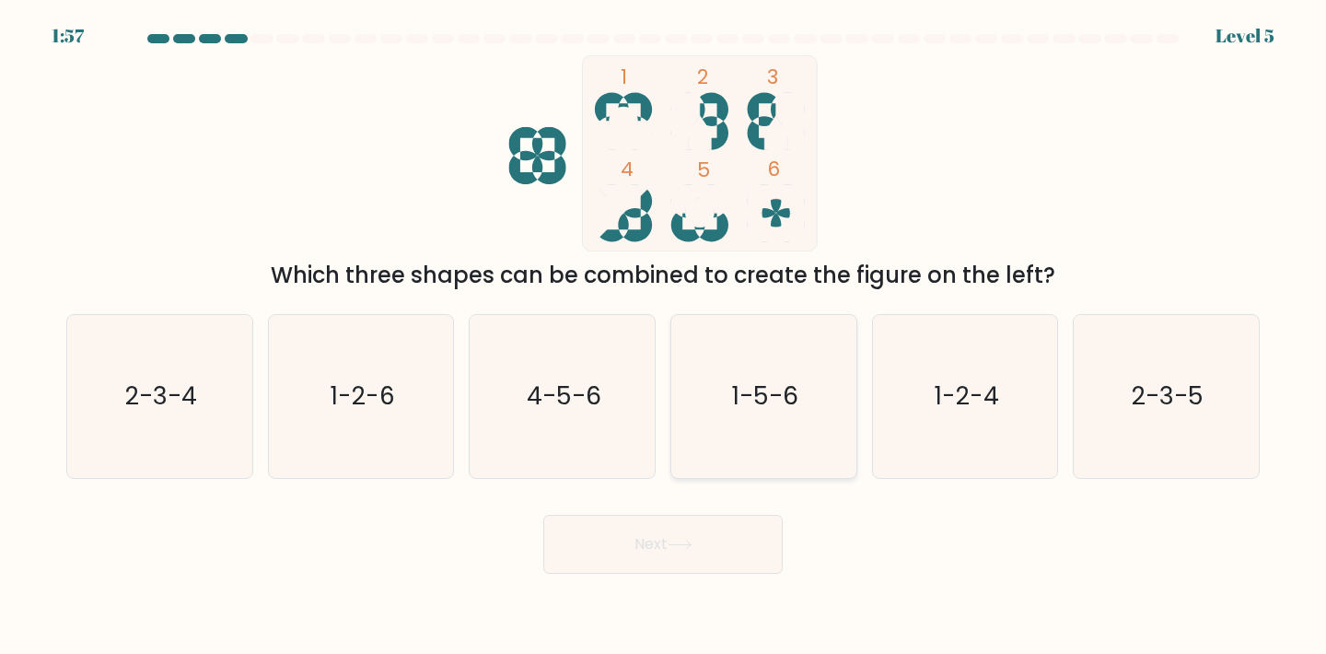
click at [770, 403] on text "1-5-6" at bounding box center [765, 396] width 66 height 34
click at [664, 336] on input "d. 1-5-6" at bounding box center [663, 331] width 1 height 9
radio input "true"
click at [666, 541] on button "Next" at bounding box center [662, 544] width 239 height 59
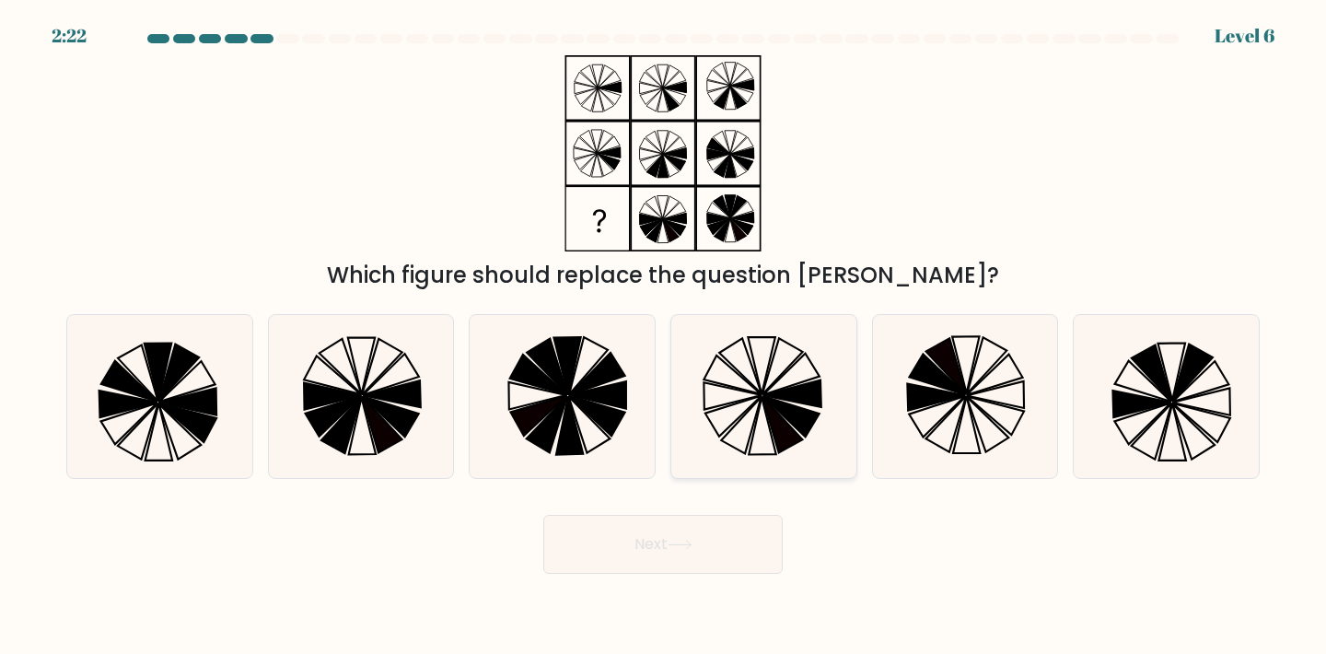
click at [741, 403] on icon at bounding box center [734, 415] width 56 height 41
click at [664, 336] on input "d." at bounding box center [663, 331] width 1 height 9
radio input "true"
click at [698, 550] on button "Next" at bounding box center [662, 544] width 239 height 59
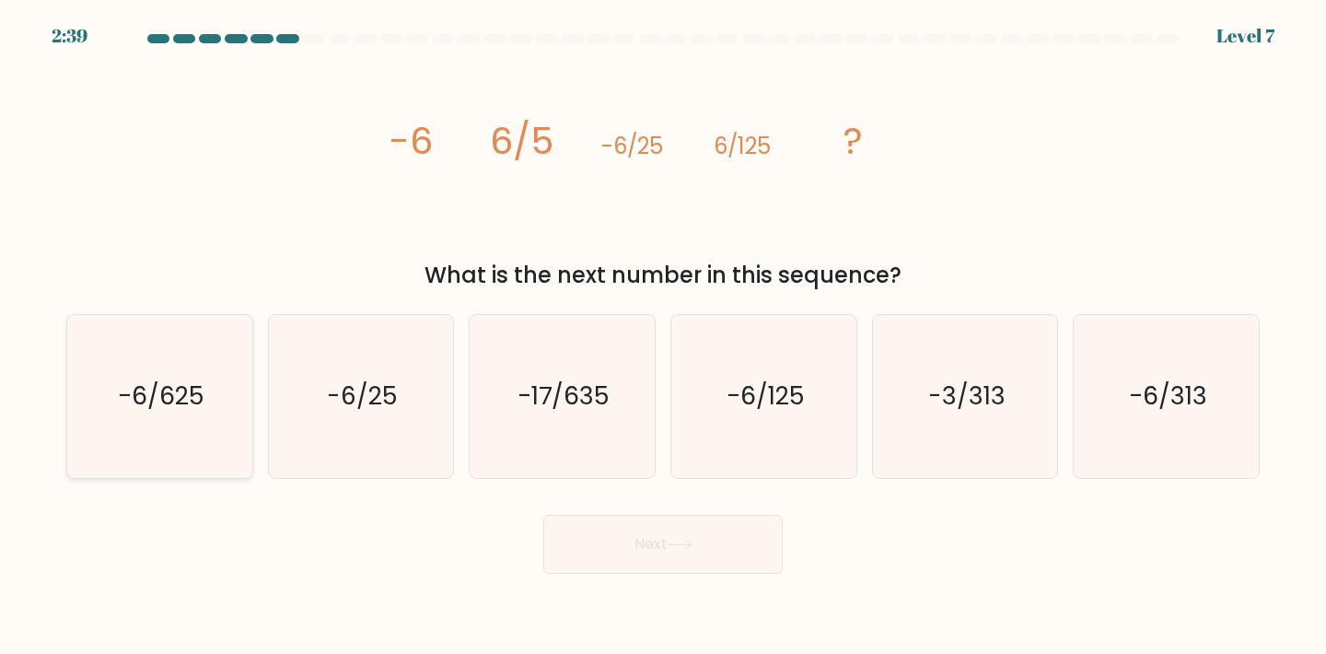
click at [158, 420] on icon "-6/625" at bounding box center [159, 396] width 163 height 163
click at [663, 336] on input "a. -6/625" at bounding box center [663, 331] width 1 height 9
radio input "true"
click at [615, 541] on button "Next" at bounding box center [662, 544] width 239 height 59
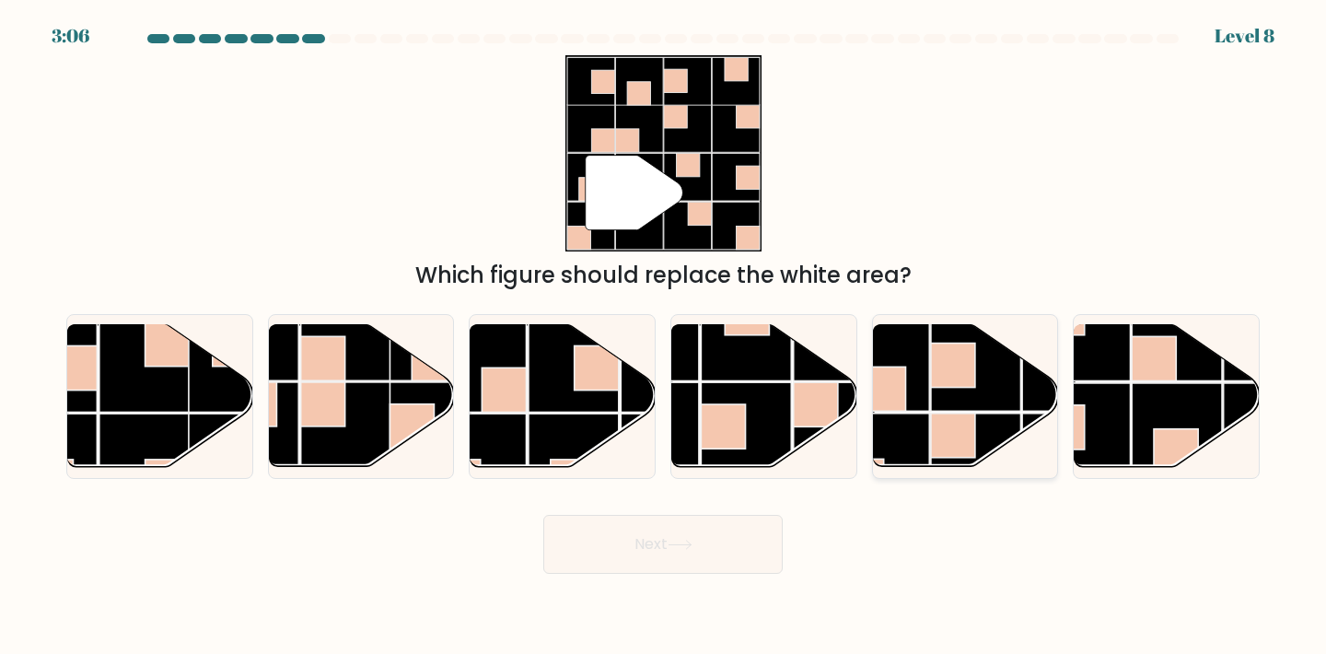
click at [948, 403] on rect at bounding box center [976, 366] width 90 height 90
click at [664, 336] on input "e." at bounding box center [663, 331] width 1 height 9
radio input "true"
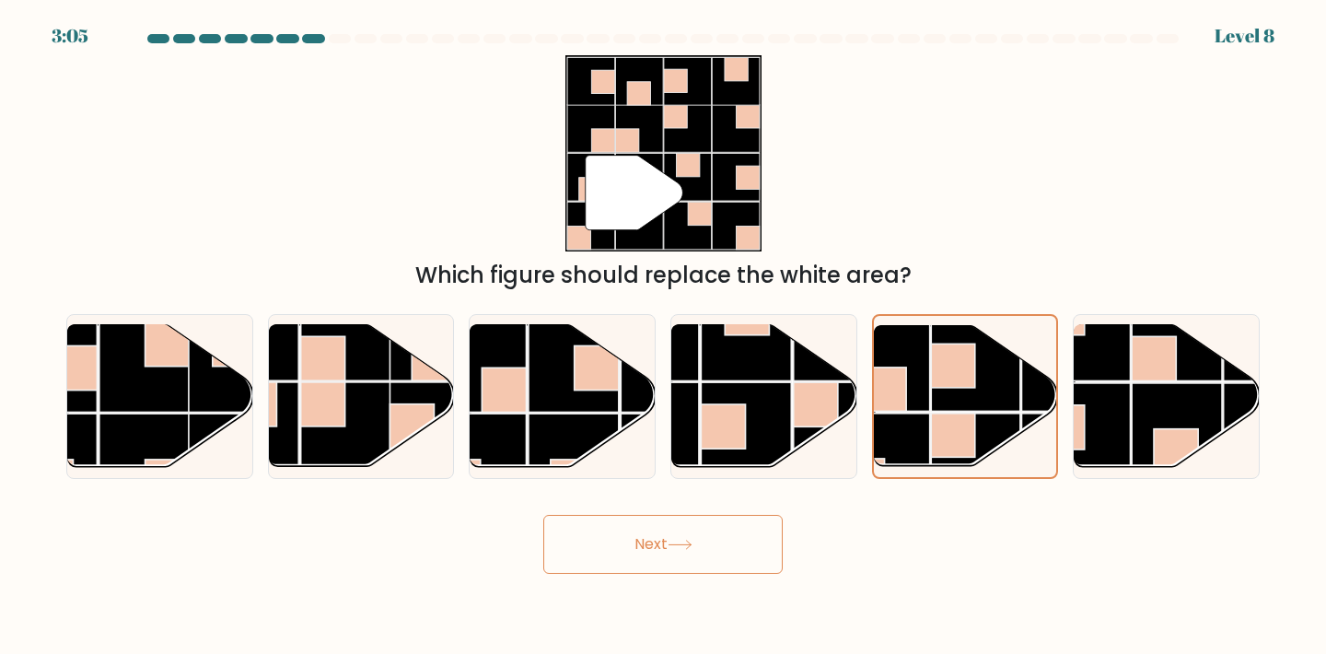
click at [666, 559] on button "Next" at bounding box center [662, 544] width 239 height 59
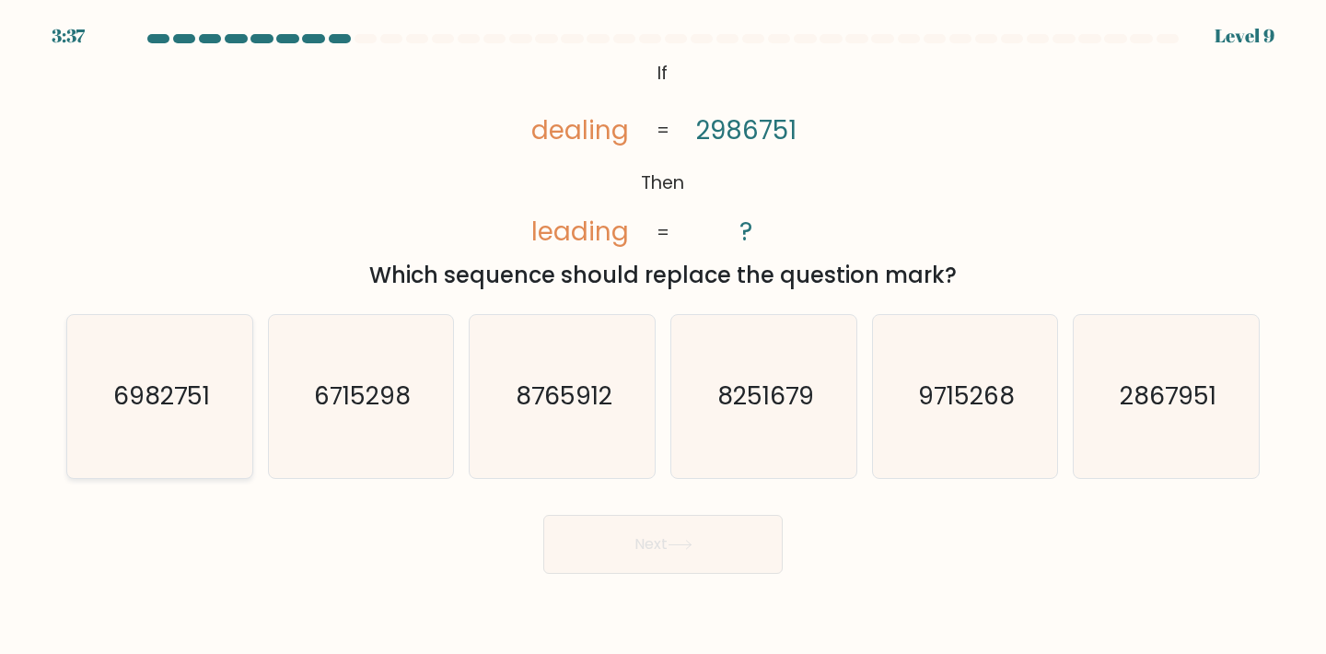
click at [162, 409] on text "6982751" at bounding box center [161, 396] width 97 height 34
click at [663, 336] on input "a. 6982751" at bounding box center [663, 331] width 1 height 9
radio input "true"
click at [644, 541] on button "Next" at bounding box center [662, 544] width 239 height 59
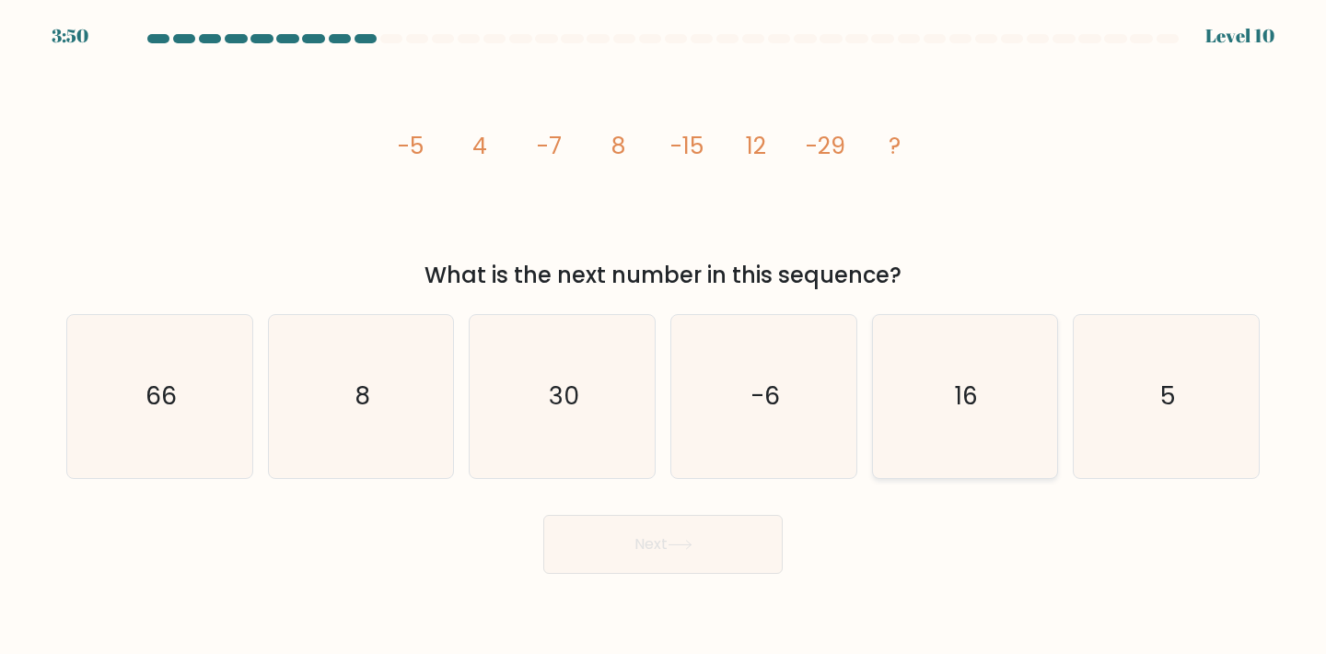
click at [951, 422] on icon "16" at bounding box center [965, 396] width 163 height 163
click at [664, 336] on input "e. 16" at bounding box center [663, 331] width 1 height 9
radio input "true"
click at [687, 550] on button "Next" at bounding box center [662, 544] width 239 height 59
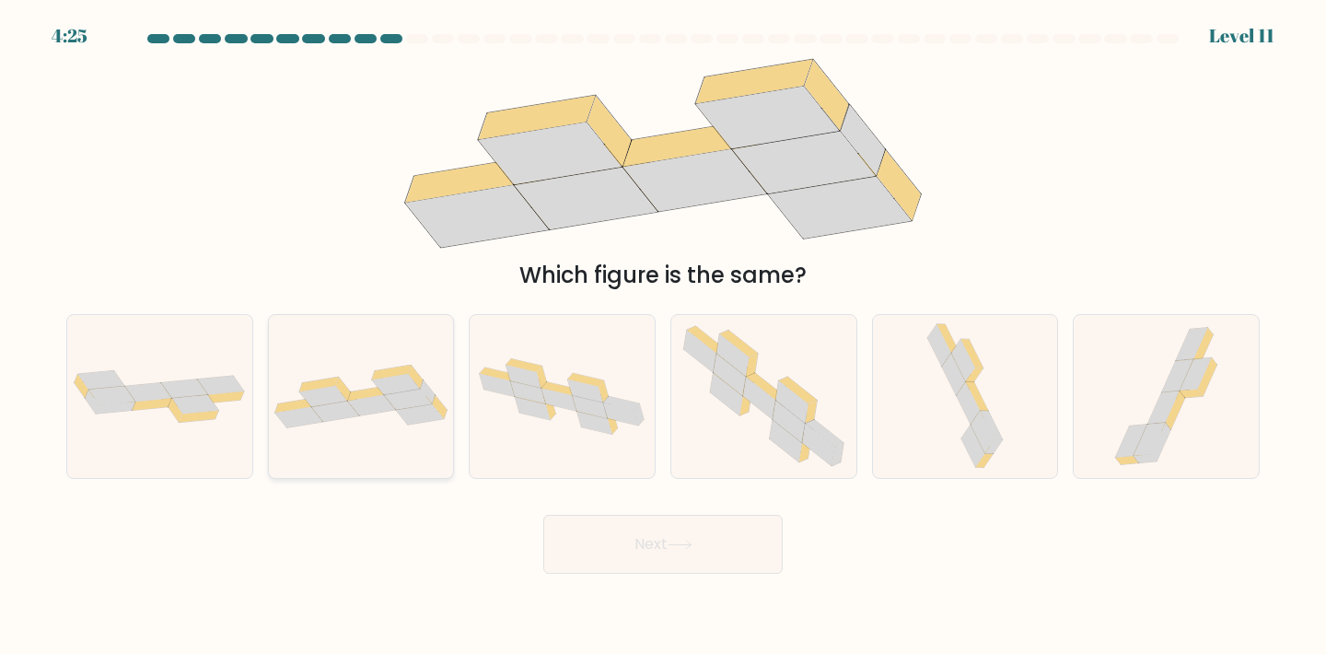
click at [408, 399] on icon at bounding box center [408, 399] width 48 height 21
click at [663, 336] on input "b." at bounding box center [663, 331] width 1 height 9
radio input "true"
click at [671, 563] on button "Next" at bounding box center [662, 544] width 239 height 59
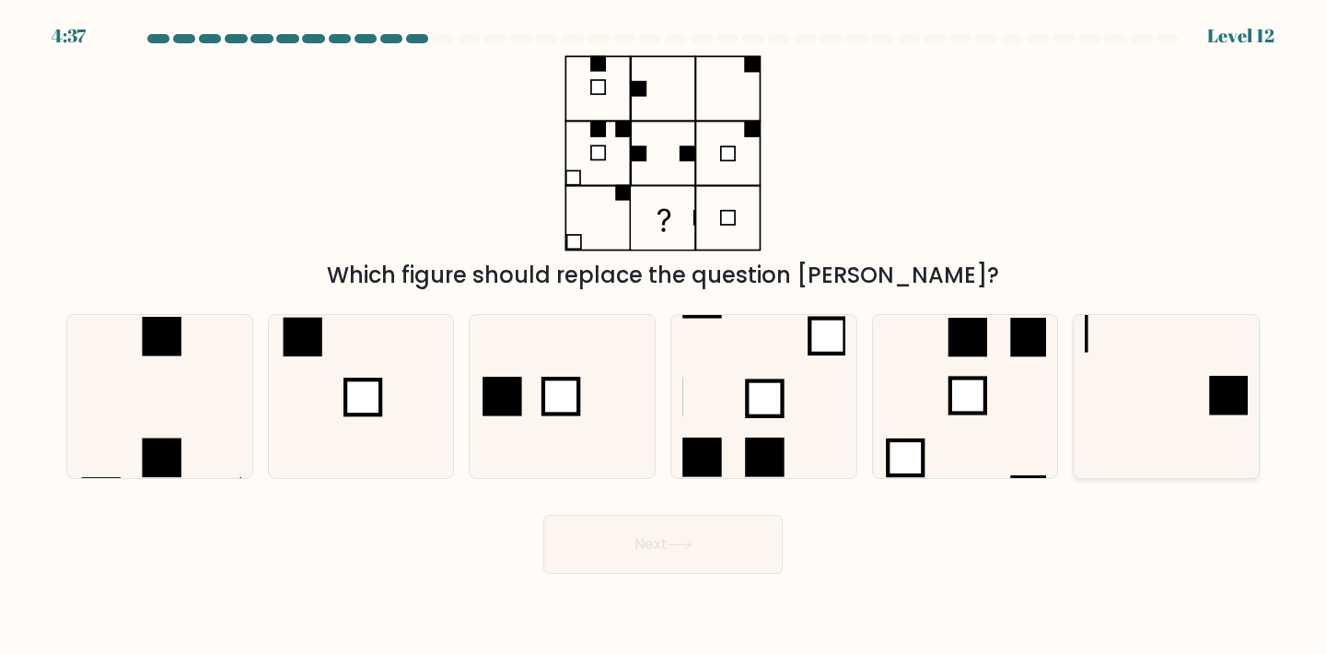
click at [1133, 353] on icon at bounding box center [1166, 396] width 163 height 163
click at [664, 336] on input "f." at bounding box center [663, 331] width 1 height 9
radio input "true"
click at [745, 539] on button "Next" at bounding box center [662, 544] width 239 height 59
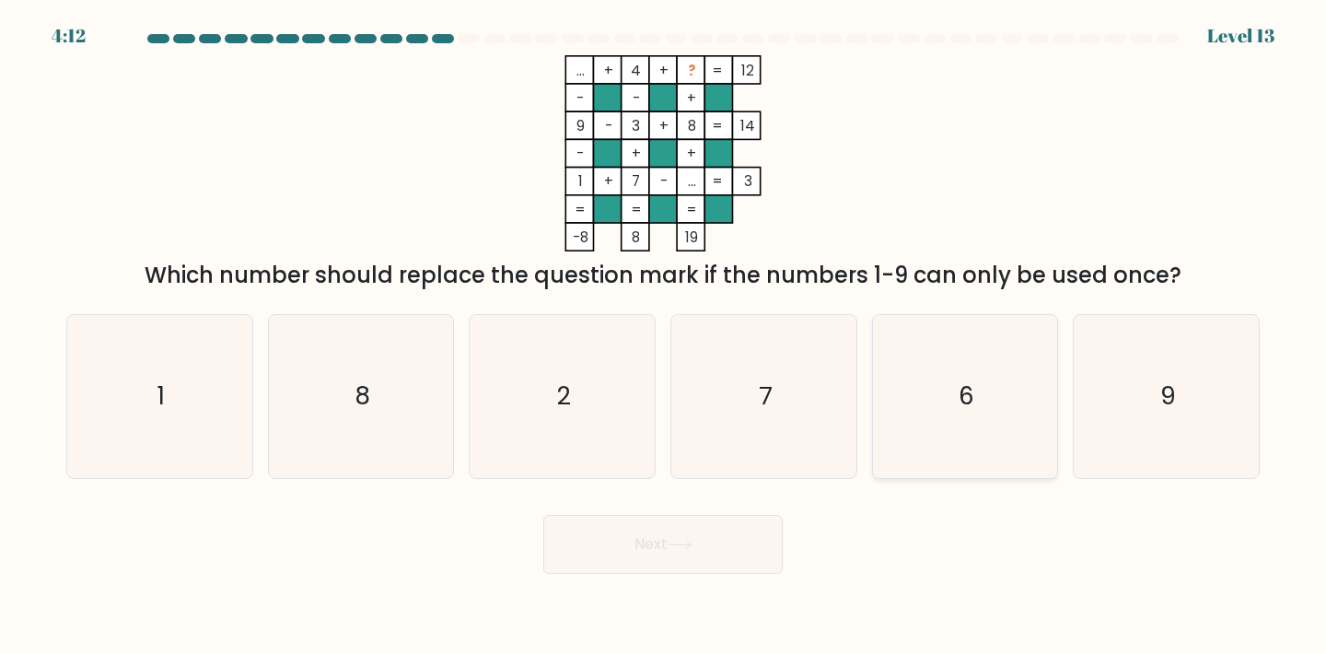
click at [991, 386] on icon "6" at bounding box center [965, 396] width 163 height 163
click at [664, 336] on input "e. 6" at bounding box center [663, 331] width 1 height 9
radio input "true"
click at [675, 541] on icon at bounding box center [680, 545] width 25 height 10
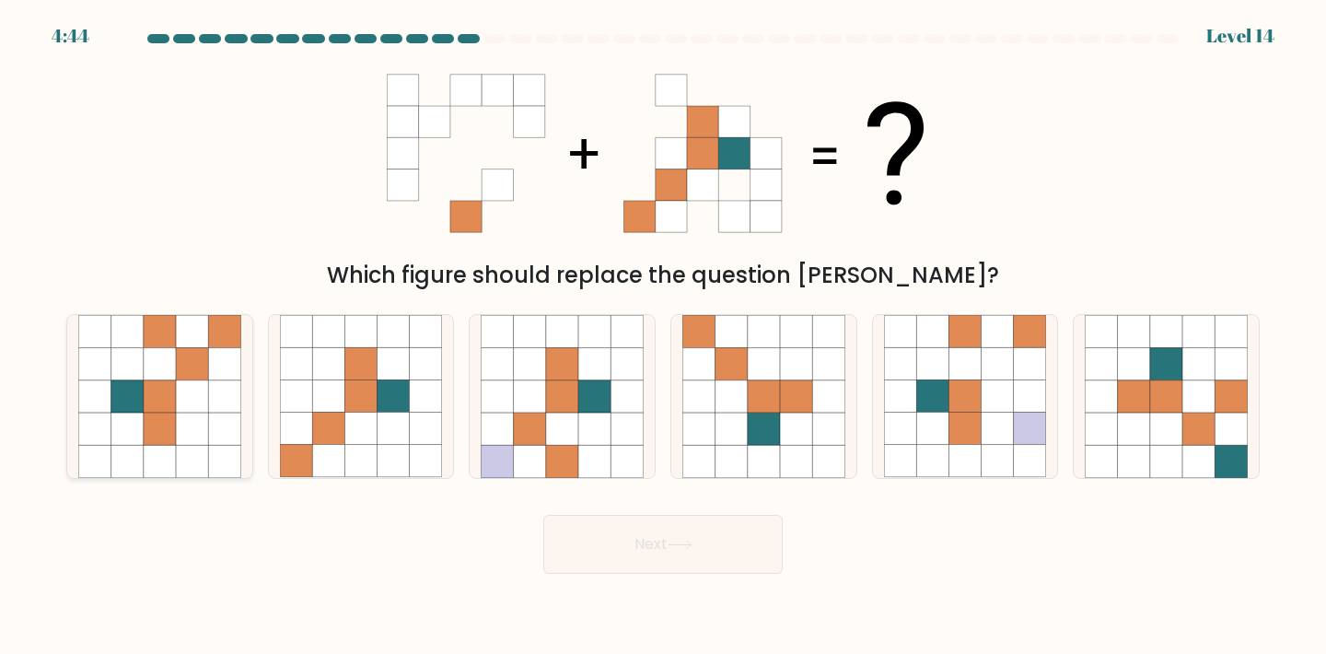
click at [167, 425] on icon at bounding box center [160, 429] width 32 height 32
click at [663, 336] on input "a." at bounding box center [663, 331] width 1 height 9
radio input "true"
click at [690, 551] on button "Next" at bounding box center [662, 544] width 239 height 59
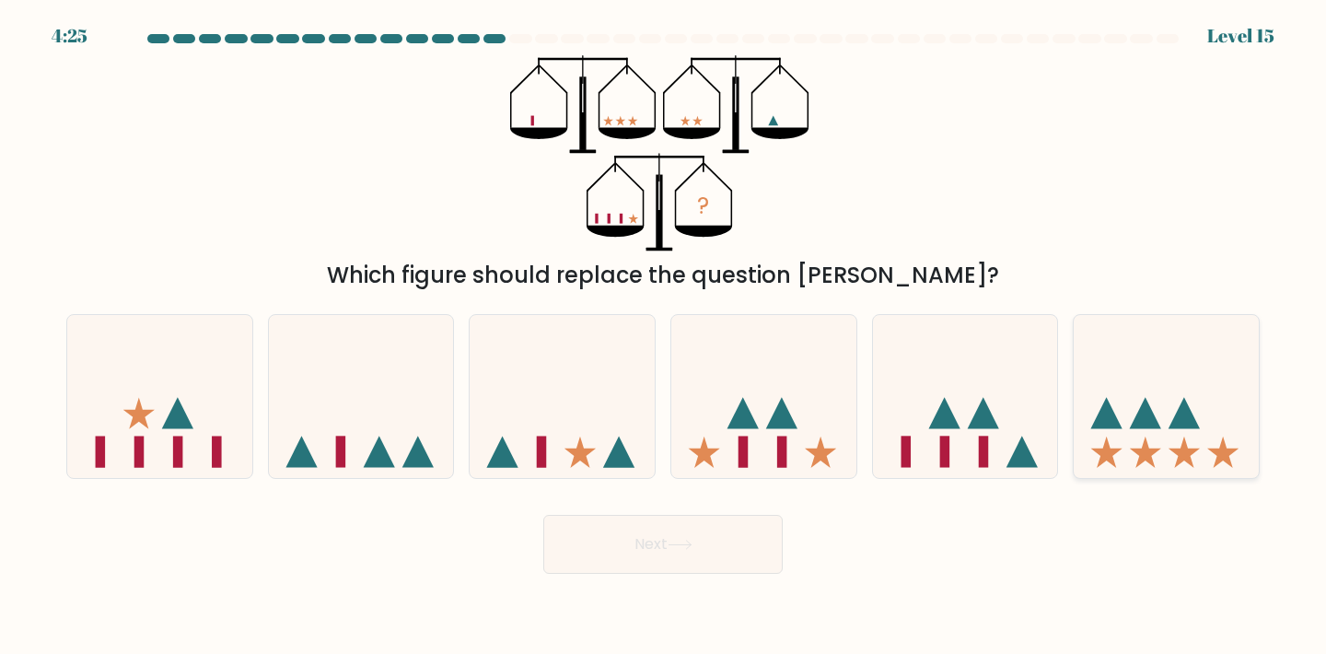
click at [1154, 432] on icon at bounding box center [1166, 396] width 185 height 153
click at [664, 336] on input "f." at bounding box center [663, 331] width 1 height 9
radio input "true"
click at [683, 555] on button "Next" at bounding box center [662, 544] width 239 height 59
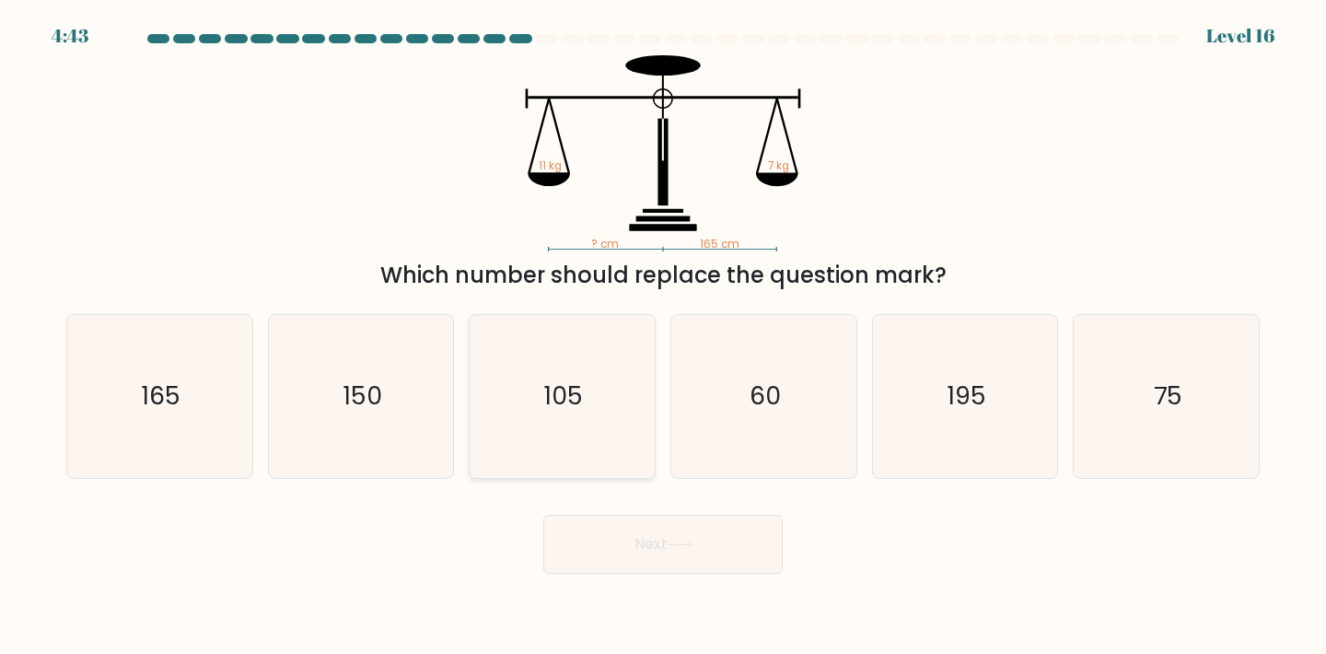
click at [548, 393] on text "105" at bounding box center [563, 396] width 39 height 34
click at [663, 336] on input "c. 105" at bounding box center [663, 331] width 1 height 9
radio input "true"
click at [615, 531] on button "Next" at bounding box center [662, 544] width 239 height 59
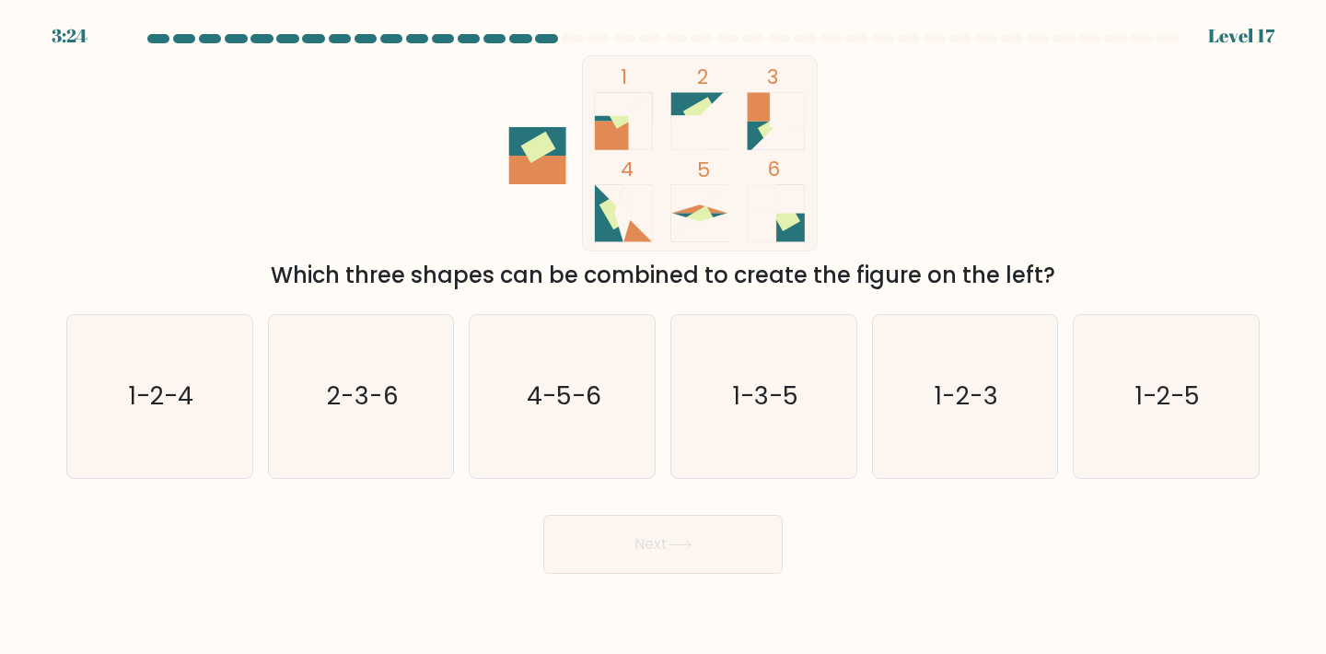
click at [357, 129] on div "1 2 3 4 5 6 Which three shapes can be combined to create the figure on the left?" at bounding box center [663, 173] width 1216 height 237
click at [941, 352] on icon "1-2-3" at bounding box center [965, 396] width 163 height 163
click at [664, 336] on input "e. 1-2-3" at bounding box center [663, 331] width 1 height 9
radio input "true"
click at [664, 537] on button "Next" at bounding box center [662, 544] width 239 height 59
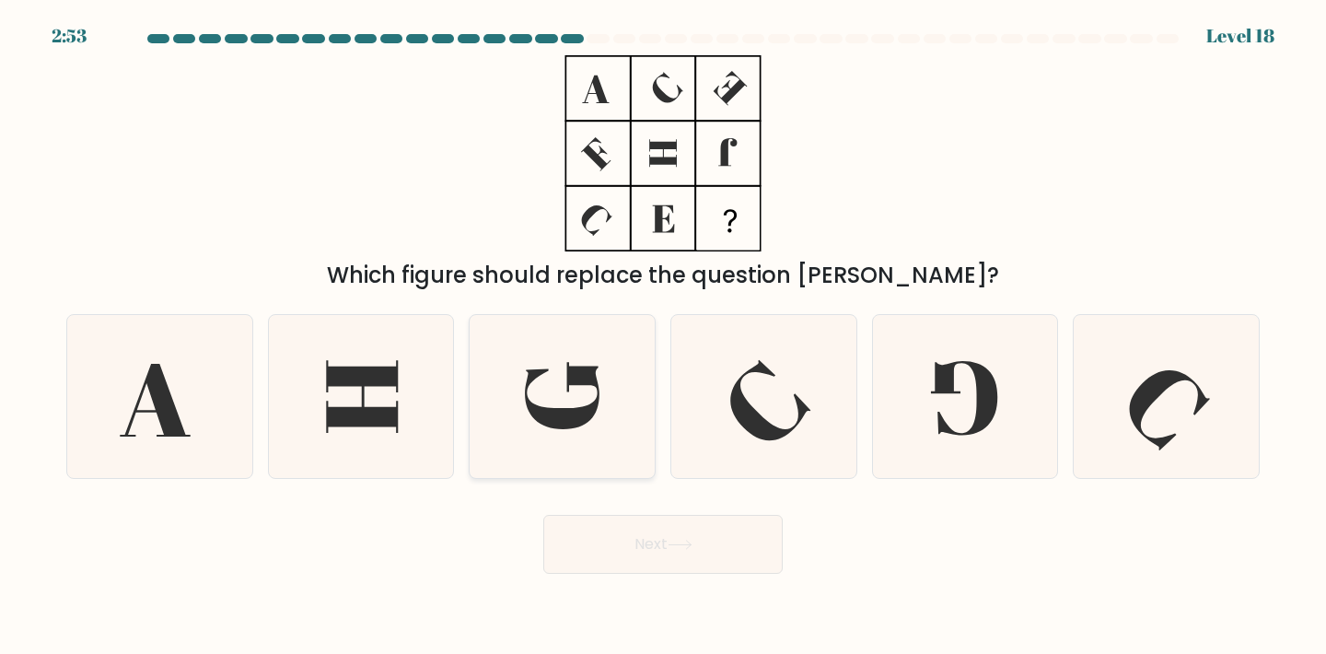
click at [574, 403] on icon at bounding box center [562, 396] width 163 height 163
click at [663, 336] on input "c." at bounding box center [663, 331] width 1 height 9
radio input "true"
click at [634, 556] on button "Next" at bounding box center [662, 544] width 239 height 59
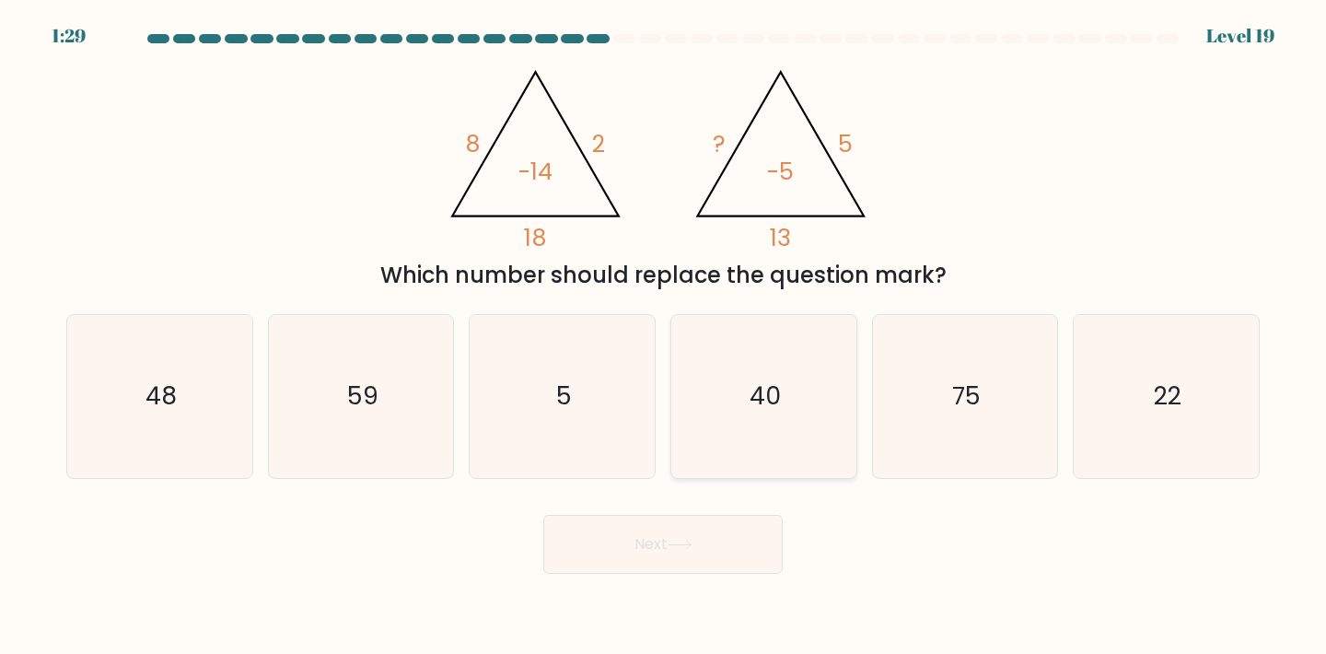
click at [801, 389] on icon "40" at bounding box center [764, 396] width 163 height 163
click at [664, 336] on input "d. 40" at bounding box center [663, 331] width 1 height 9
radio input "true"
click at [662, 540] on button "Next" at bounding box center [662, 544] width 239 height 59
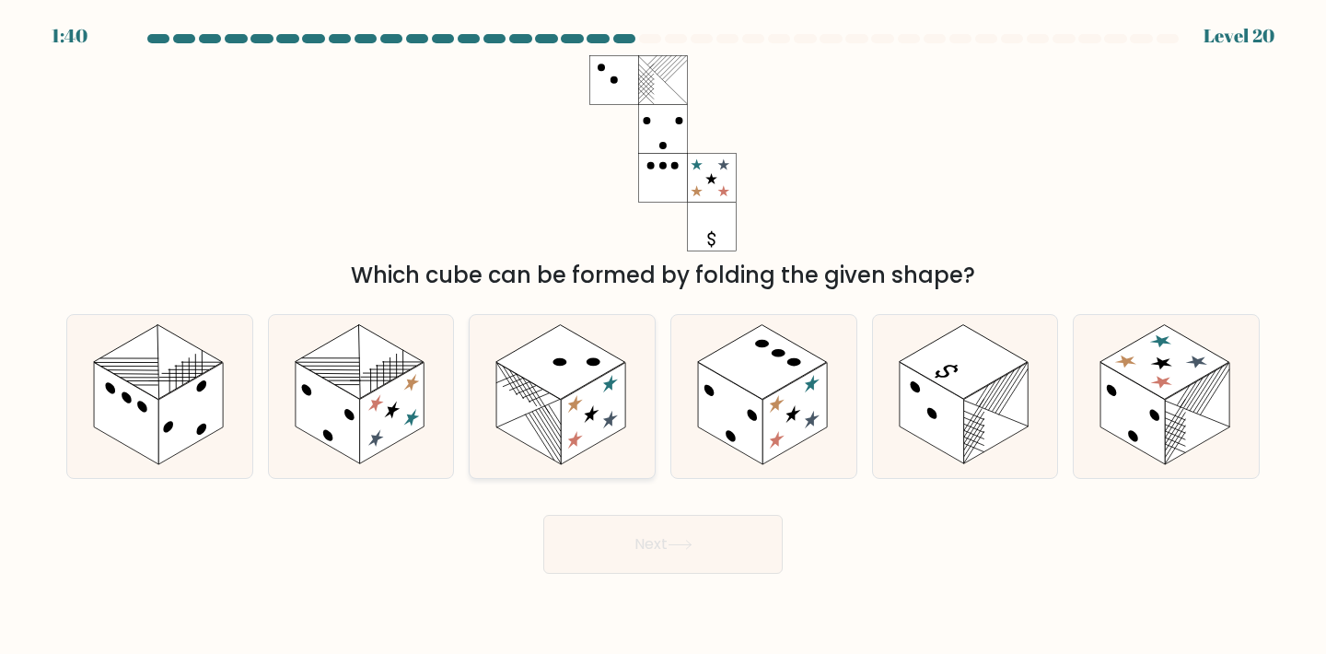
click at [560, 361] on circle at bounding box center [559, 361] width 19 height 11
click at [663, 336] on input "c." at bounding box center [663, 331] width 1 height 9
radio input "true"
click at [648, 538] on button "Next" at bounding box center [662, 544] width 239 height 59
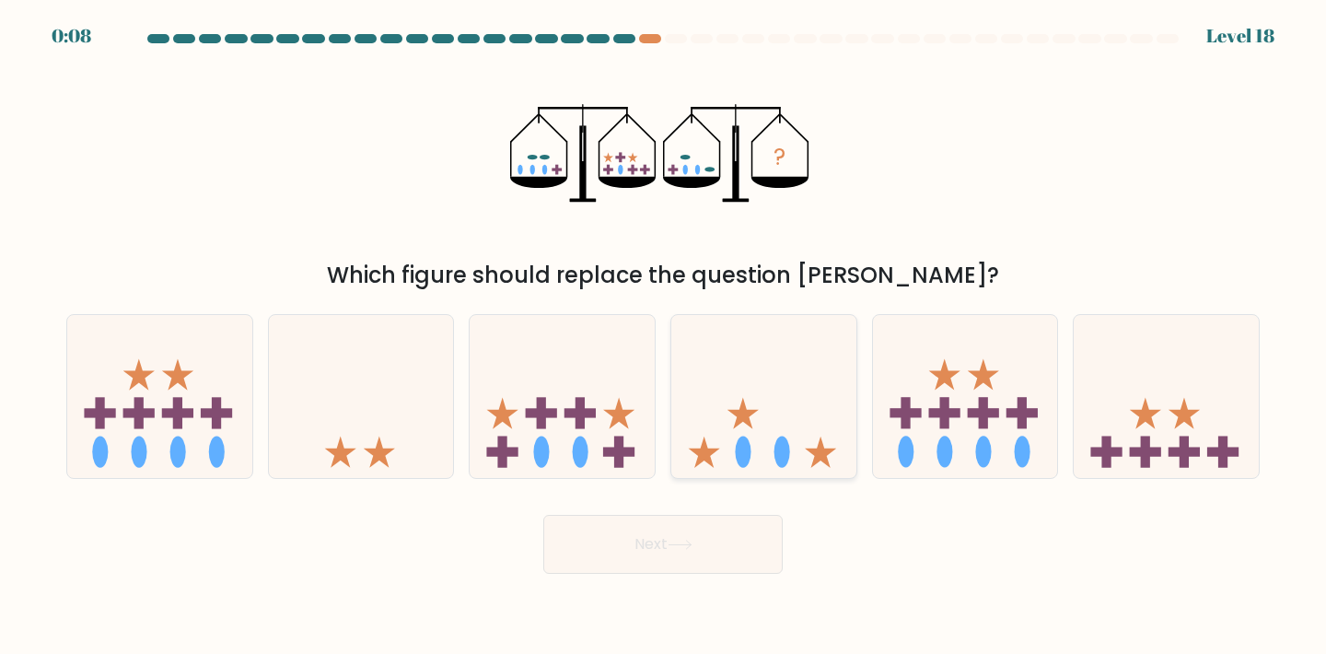
click at [775, 450] on ellipse at bounding box center [783, 452] width 16 height 31
click at [664, 336] on input "d." at bounding box center [663, 331] width 1 height 9
radio input "true"
click at [686, 533] on button "Next" at bounding box center [662, 544] width 239 height 59
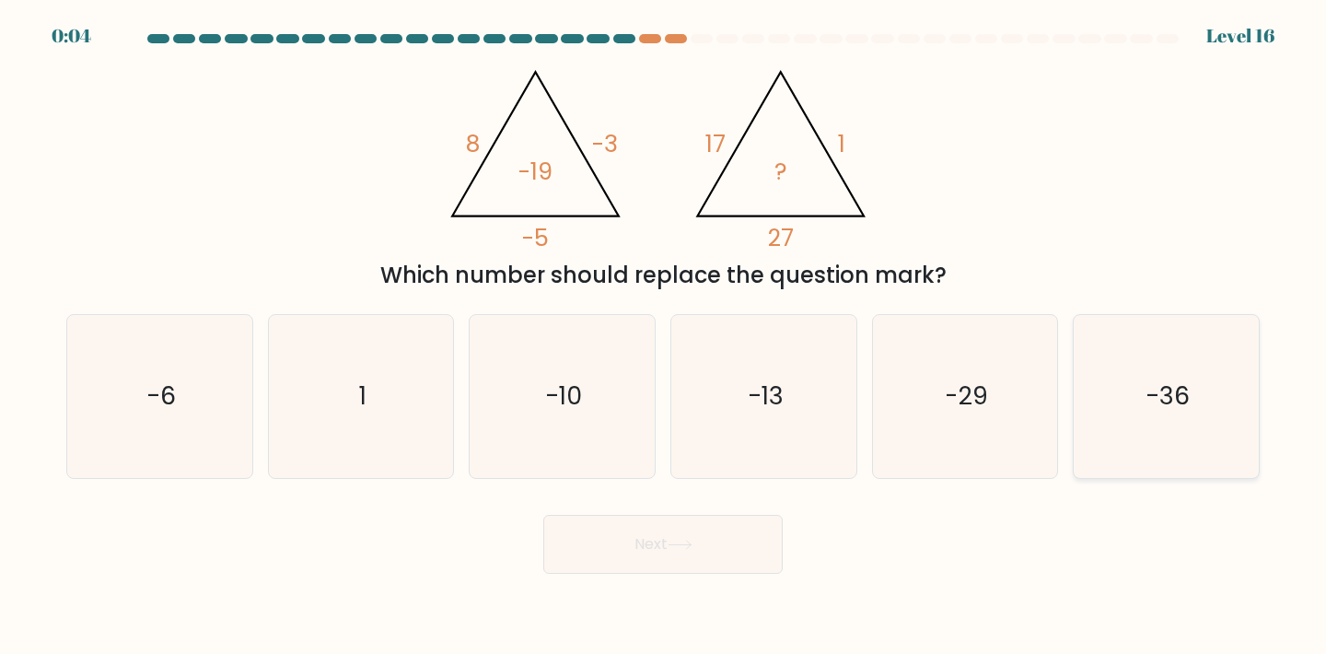
click at [1147, 391] on icon "-36" at bounding box center [1166, 396] width 163 height 163
click at [664, 336] on input "f. -36" at bounding box center [663, 331] width 1 height 9
radio input "true"
click at [659, 532] on button "Next" at bounding box center [662, 544] width 239 height 59
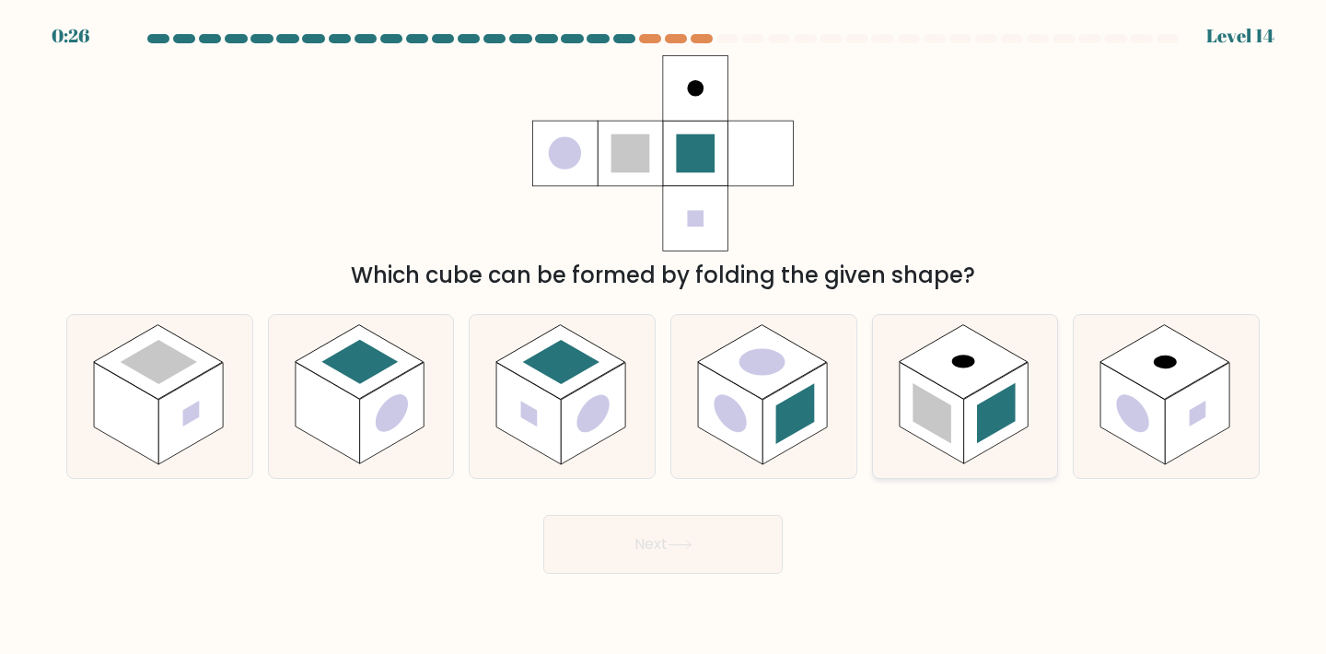
click at [975, 409] on rect at bounding box center [996, 413] width 64 height 101
click at [664, 336] on input "e." at bounding box center [663, 331] width 1 height 9
radio input "true"
click at [733, 556] on button "Next" at bounding box center [662, 544] width 239 height 59
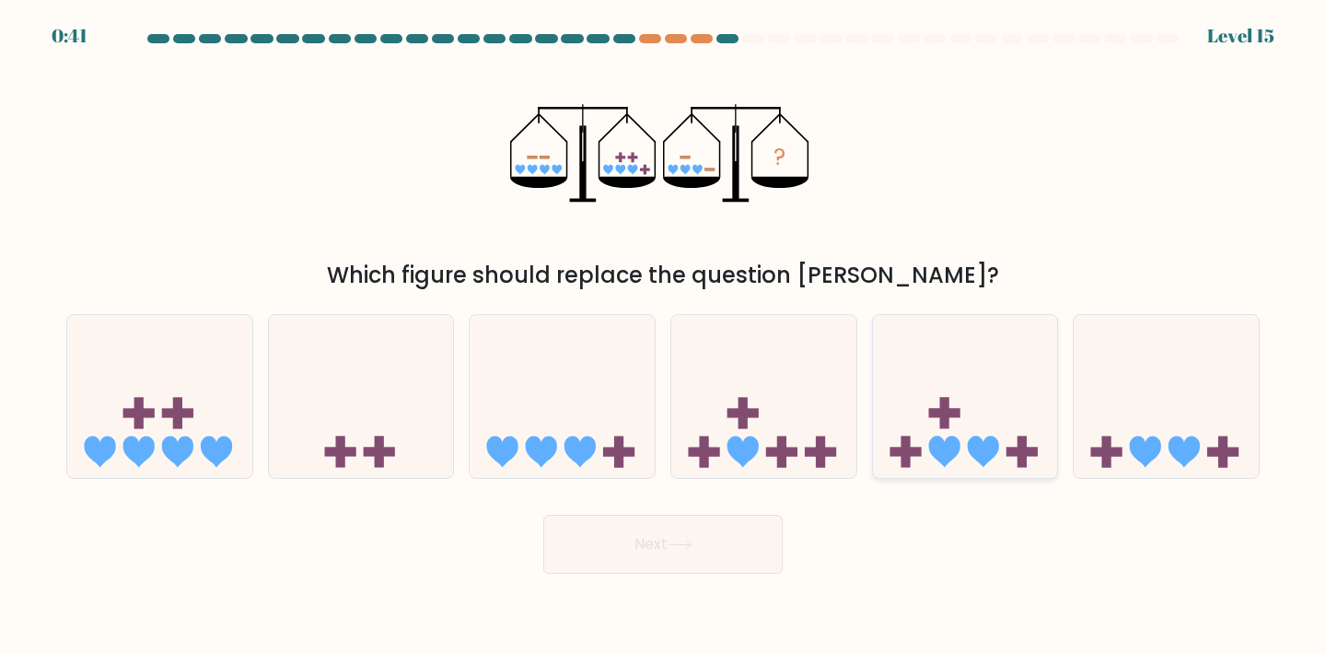
click at [974, 458] on icon at bounding box center [983, 452] width 31 height 31
click at [664, 336] on input "e." at bounding box center [663, 331] width 1 height 9
radio input "true"
click at [693, 543] on icon at bounding box center [680, 545] width 25 height 10
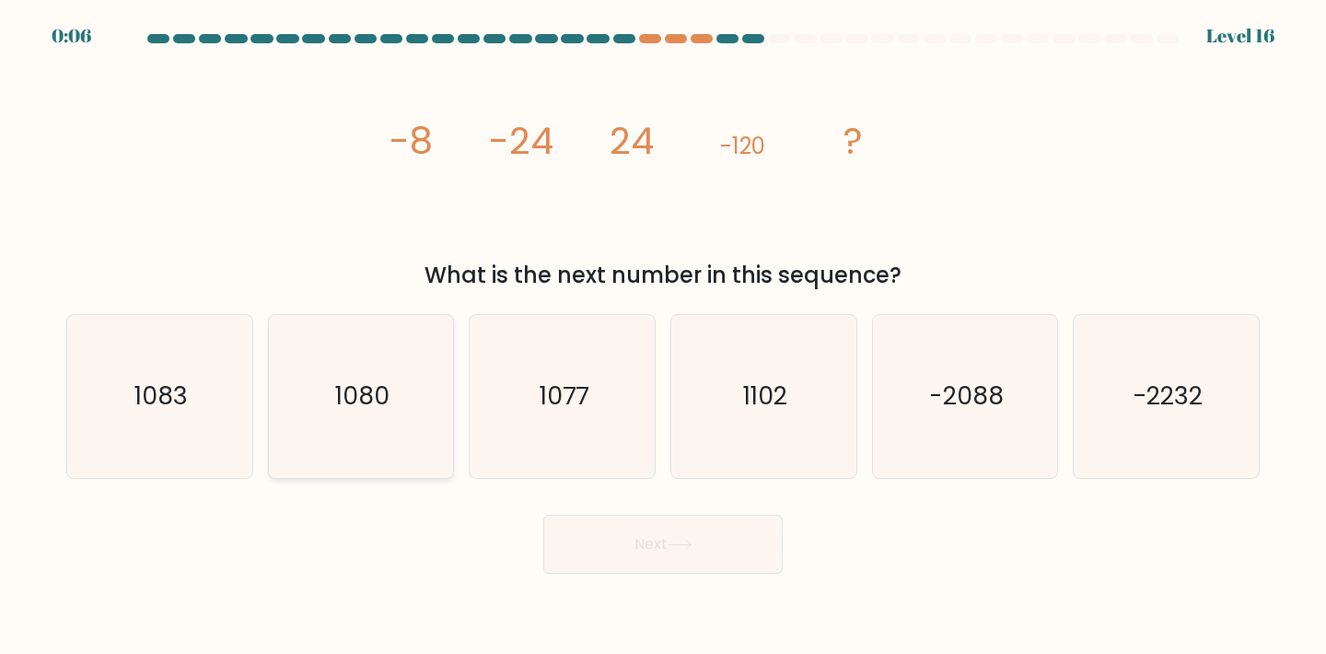
click at [378, 381] on text "1080" at bounding box center [362, 396] width 54 height 34
click at [663, 336] on input "b. 1080" at bounding box center [663, 331] width 1 height 9
radio input "true"
click at [692, 531] on button "Next" at bounding box center [662, 544] width 239 height 59
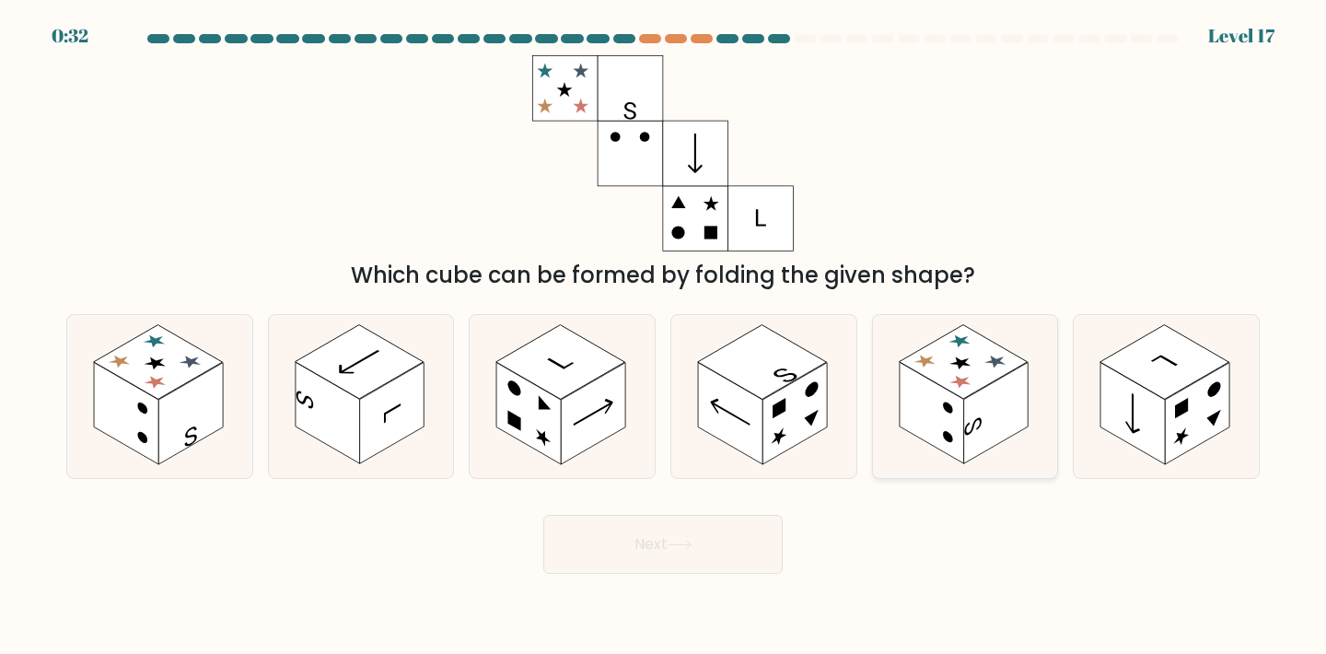
click at [960, 391] on rect at bounding box center [963, 362] width 129 height 75
click at [664, 336] on input "e." at bounding box center [663, 331] width 1 height 9
radio input "true"
click at [691, 545] on icon at bounding box center [680, 545] width 22 height 8
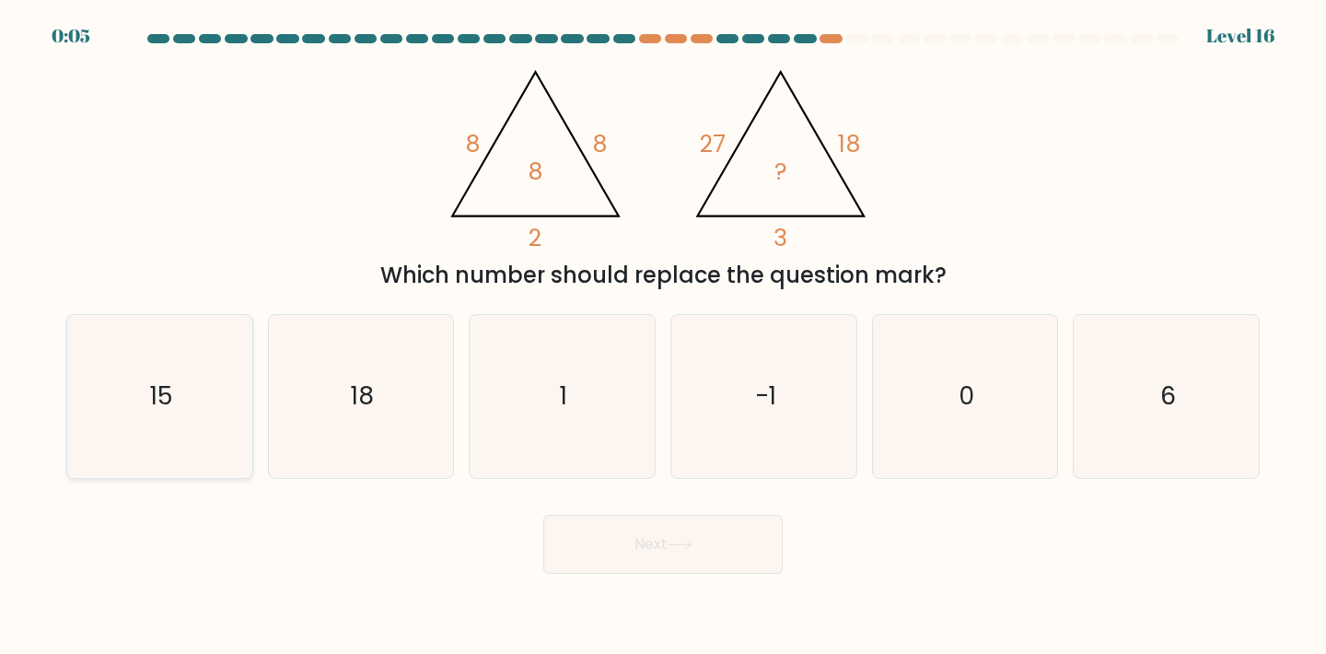
click at [167, 402] on text "15" at bounding box center [161, 396] width 23 height 34
click at [663, 336] on input "a. 15" at bounding box center [663, 331] width 1 height 9
radio input "true"
click at [660, 541] on button "Next" at bounding box center [662, 544] width 239 height 59
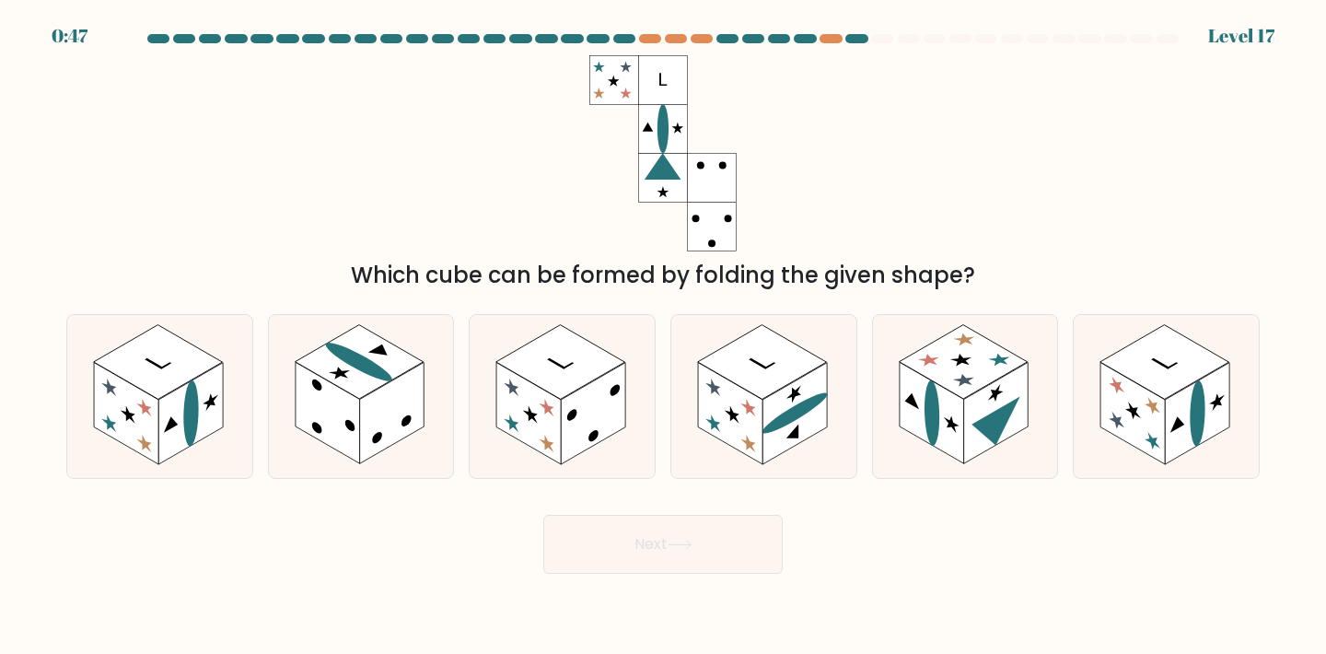
click at [476, 200] on div "Which cube can be formed by folding the given shape?" at bounding box center [663, 173] width 1216 height 237
click at [1003, 424] on icon at bounding box center [996, 429] width 49 height 64
click at [664, 336] on input "e." at bounding box center [663, 331] width 1 height 9
radio input "true"
click at [625, 548] on button "Next" at bounding box center [662, 544] width 239 height 59
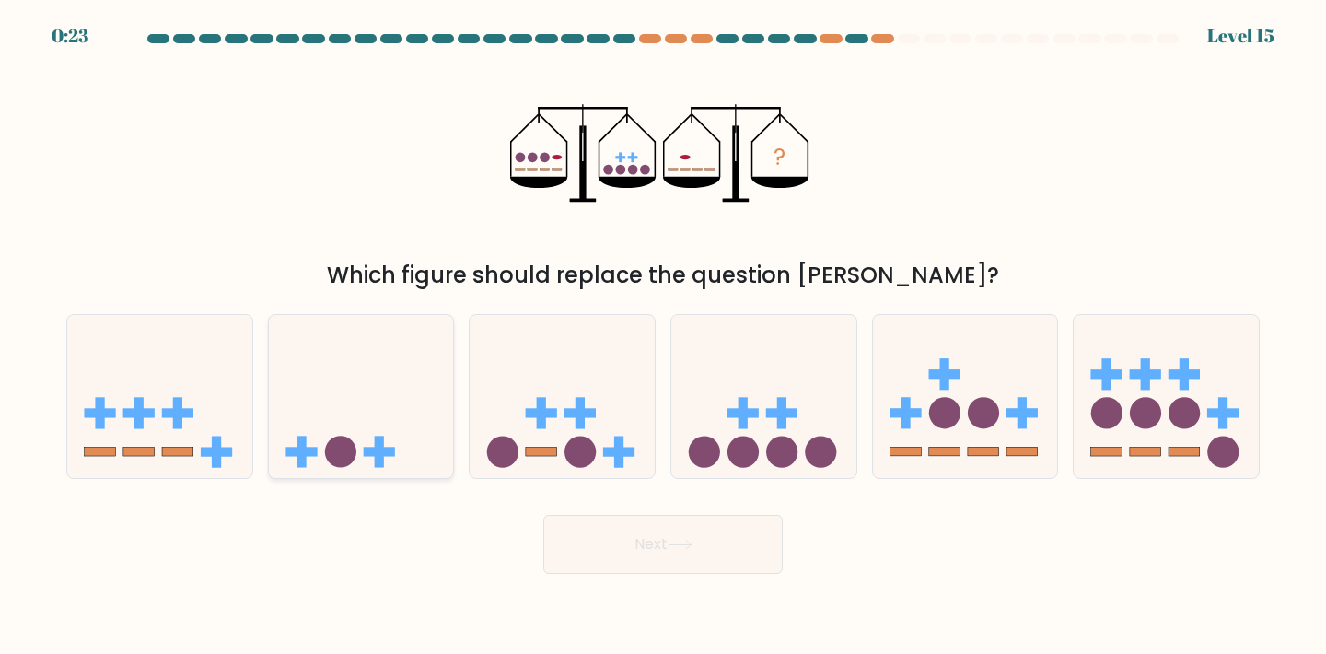
click at [355, 437] on icon at bounding box center [361, 396] width 185 height 153
click at [663, 336] on input "b." at bounding box center [663, 331] width 1 height 9
radio input "true"
click at [640, 554] on button "Next" at bounding box center [662, 544] width 239 height 59
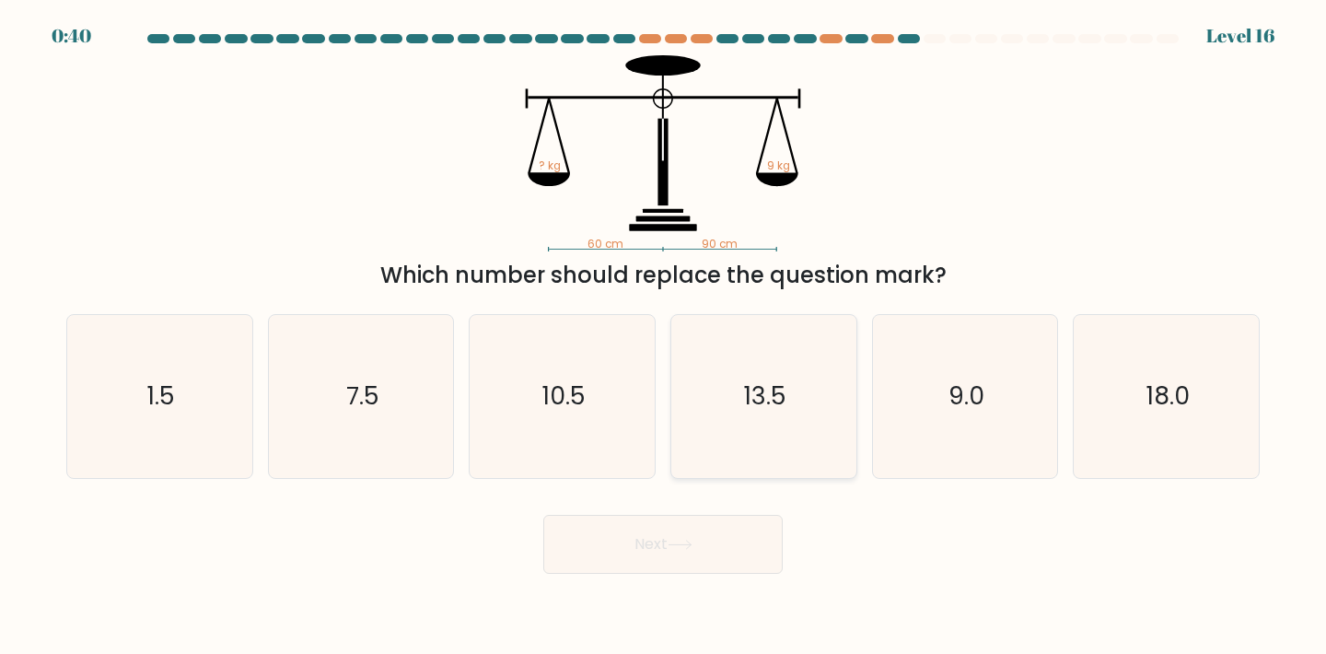
click at [750, 402] on text "13.5" at bounding box center [765, 396] width 42 height 34
click at [664, 336] on input "d. 13.5" at bounding box center [663, 331] width 1 height 9
radio input "true"
click at [701, 540] on button "Next" at bounding box center [662, 544] width 239 height 59
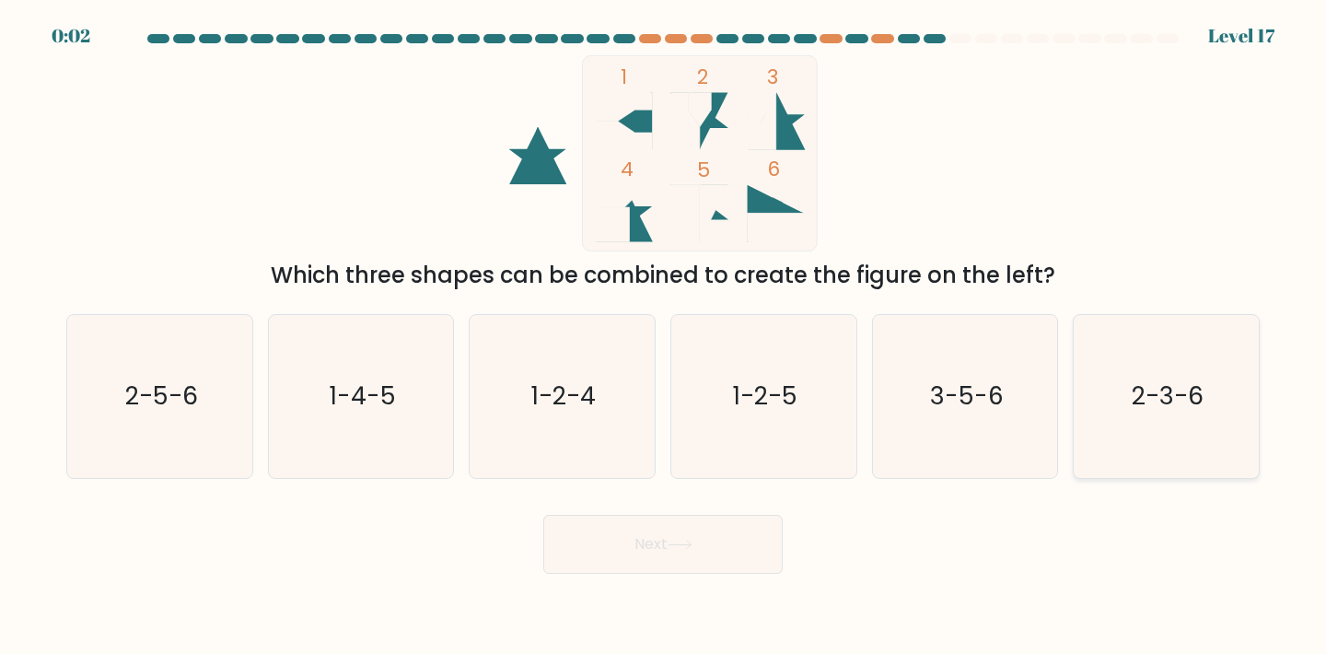
click at [1174, 393] on text "2-3-6" at bounding box center [1168, 396] width 72 height 34
click at [664, 336] on input "f. 2-3-6" at bounding box center [663, 331] width 1 height 9
radio input "true"
click at [743, 537] on button "Next" at bounding box center [662, 544] width 239 height 59
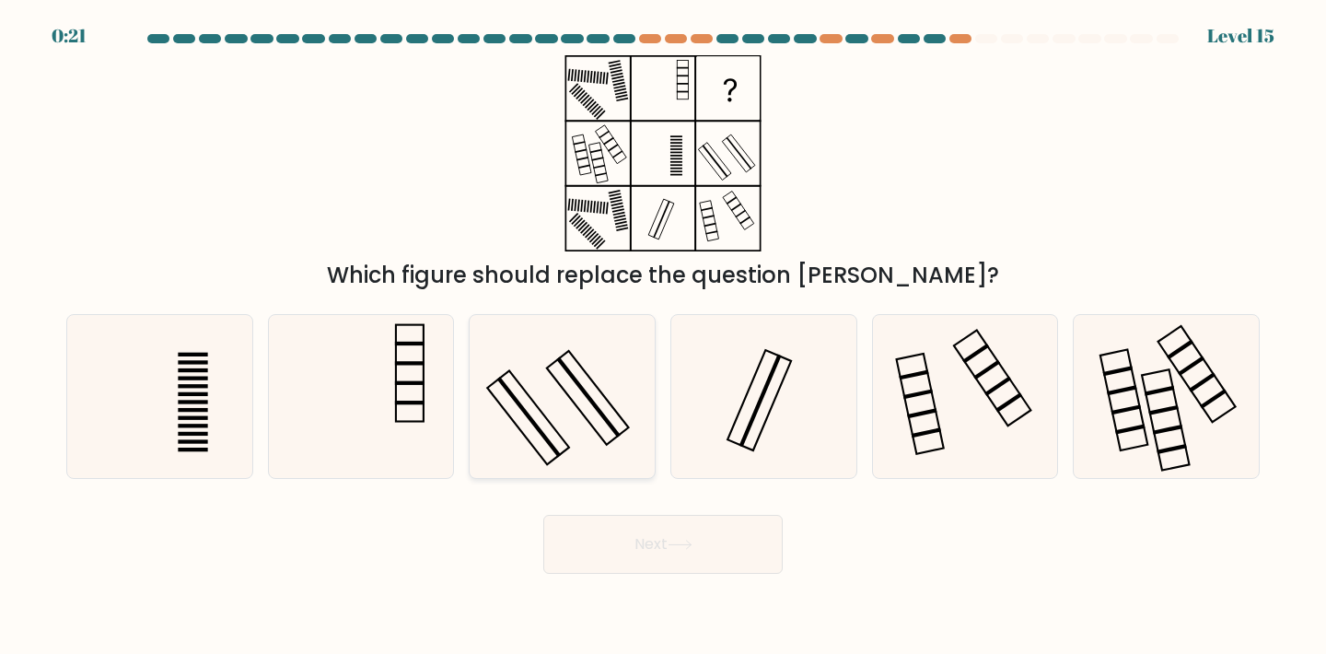
click at [576, 428] on icon at bounding box center [562, 396] width 163 height 163
click at [663, 336] on input "c." at bounding box center [663, 331] width 1 height 9
radio input "true"
click at [667, 566] on button "Next" at bounding box center [662, 544] width 239 height 59
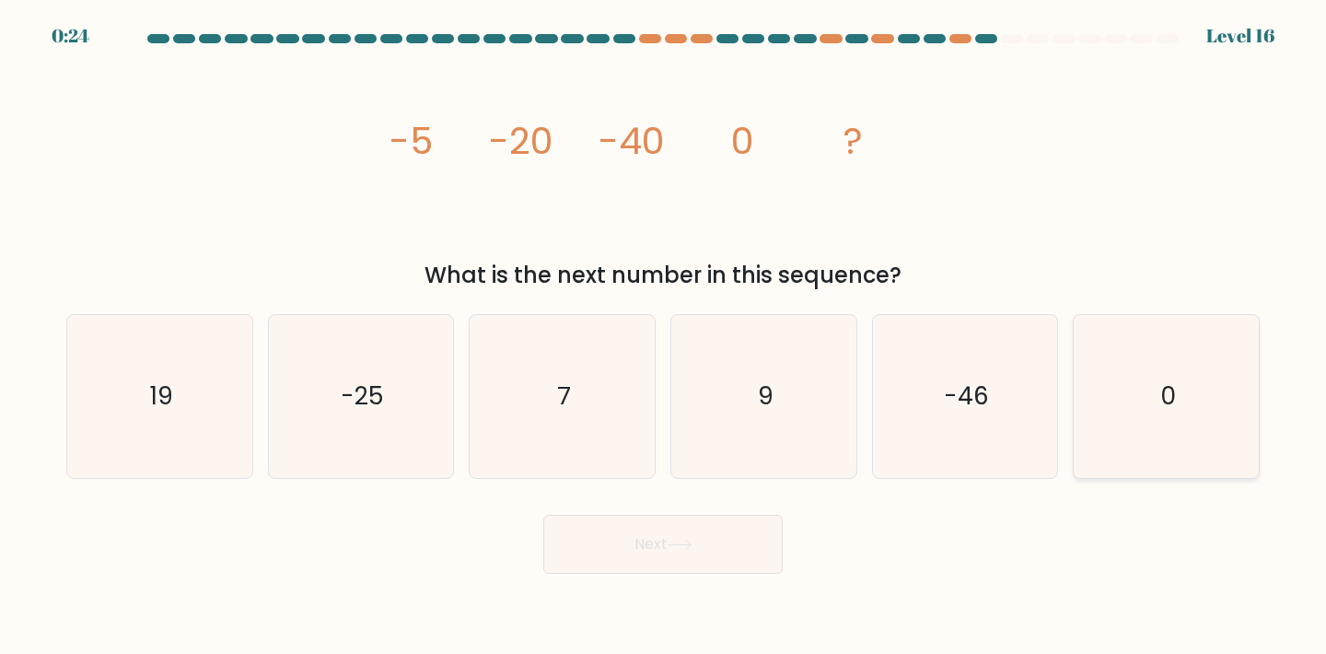
click at [1154, 408] on icon "0" at bounding box center [1166, 396] width 163 height 163
click at [664, 336] on input "f. 0" at bounding box center [663, 331] width 1 height 9
radio input "true"
click at [710, 545] on button "Next" at bounding box center [662, 544] width 239 height 59
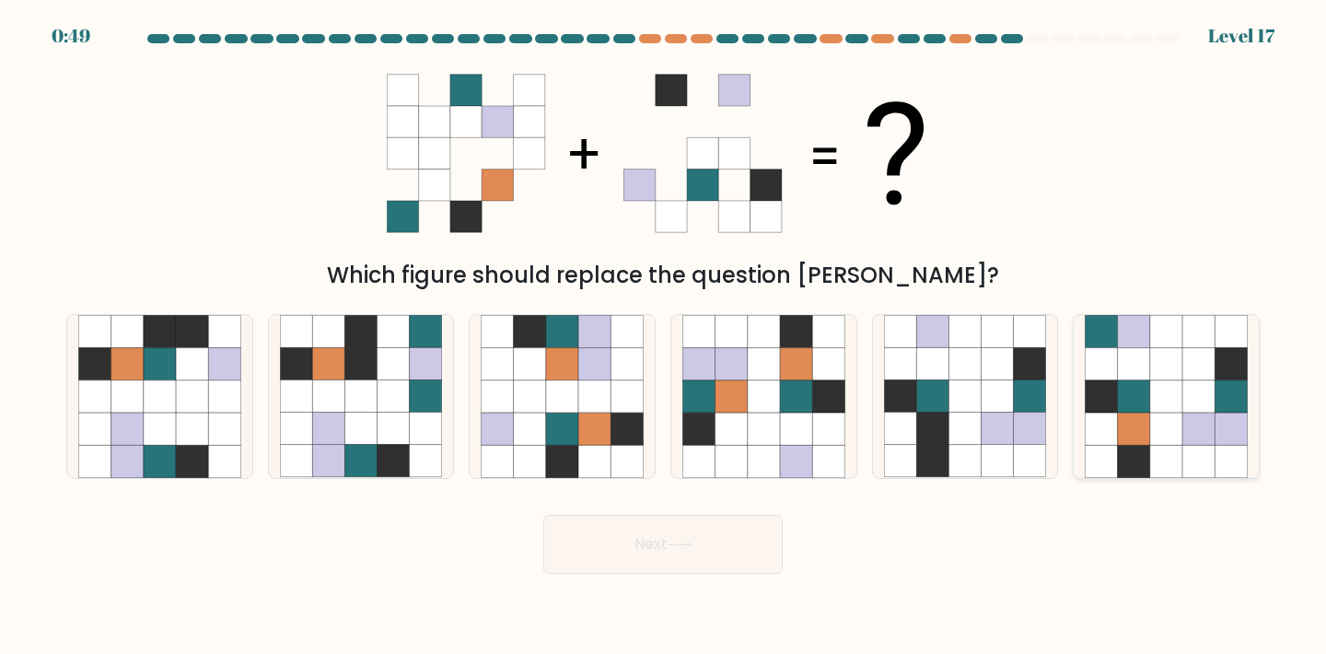
click at [1149, 416] on icon at bounding box center [1134, 429] width 32 height 32
click at [664, 336] on input "f." at bounding box center [663, 331] width 1 height 9
radio input "true"
click at [658, 532] on button "Next" at bounding box center [662, 544] width 239 height 59
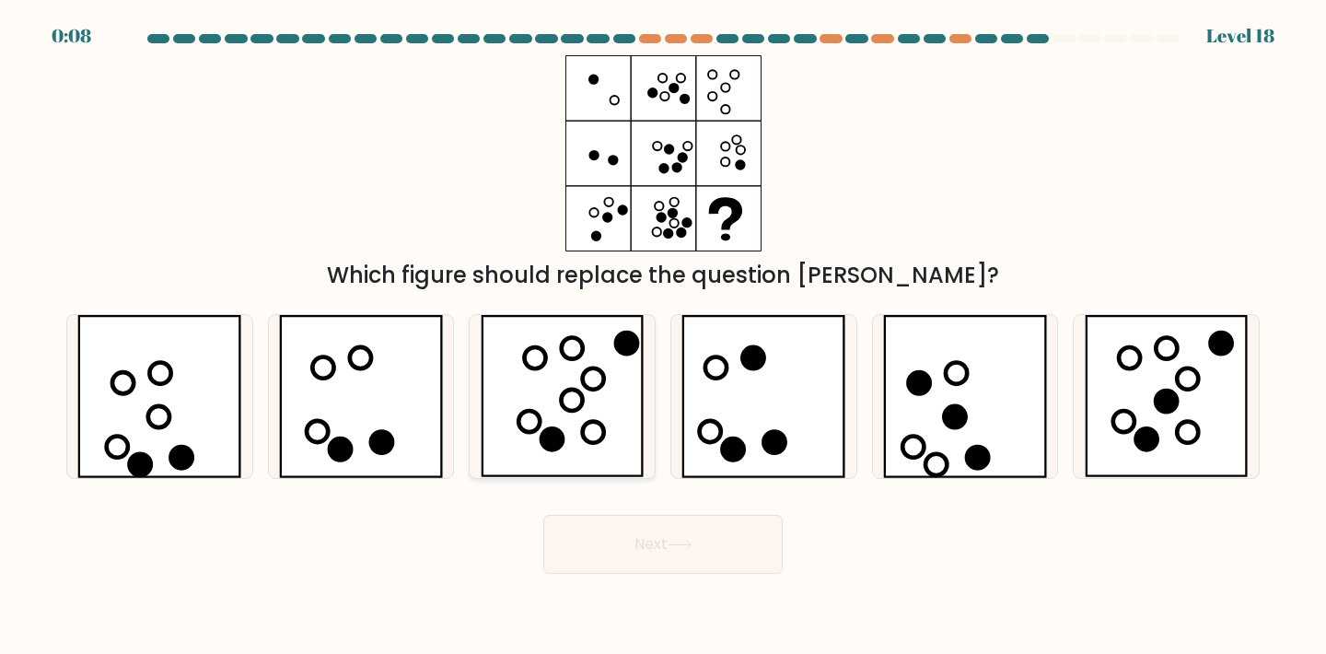
click at [593, 434] on icon at bounding box center [563, 396] width 164 height 163
click at [663, 336] on input "c." at bounding box center [663, 331] width 1 height 9
radio input "true"
click at [649, 533] on button "Next" at bounding box center [662, 544] width 239 height 59
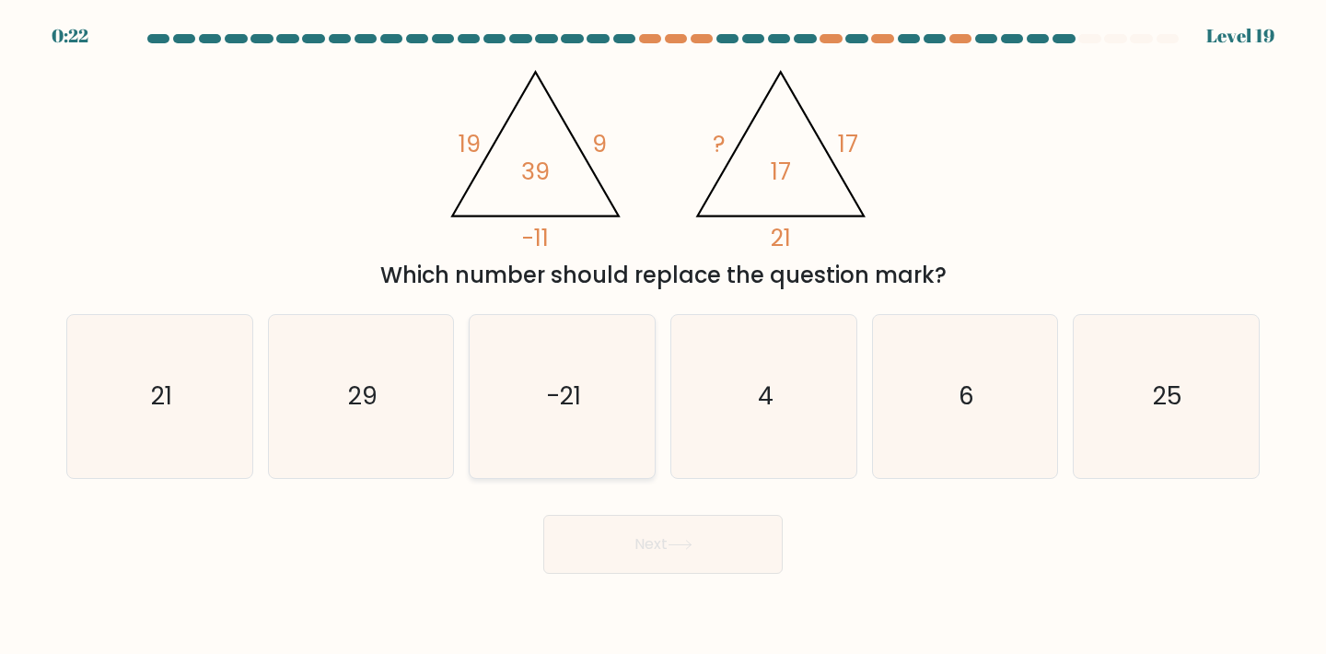
click at [598, 383] on icon "-21" at bounding box center [562, 396] width 163 height 163
click at [663, 336] on input "c. -21" at bounding box center [663, 331] width 1 height 9
radio input "true"
click at [666, 539] on button "Next" at bounding box center [662, 544] width 239 height 59
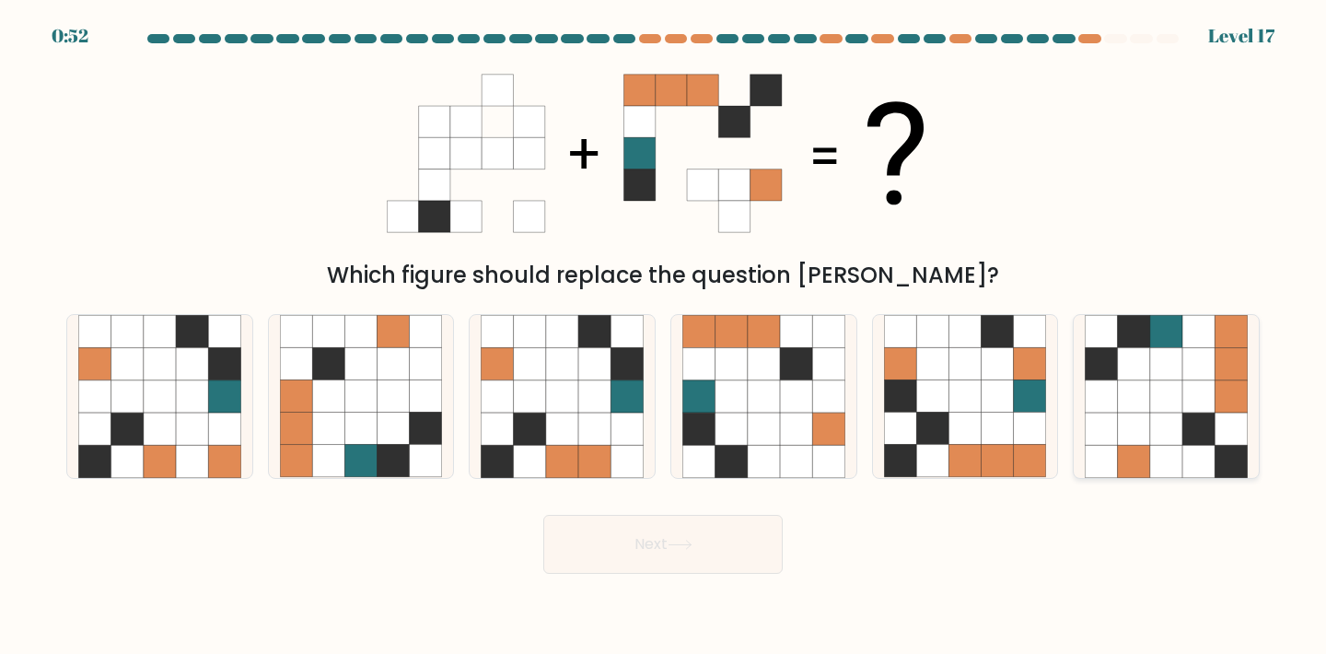
click at [1180, 391] on icon at bounding box center [1166, 396] width 32 height 32
click at [664, 336] on input "f." at bounding box center [663, 331] width 1 height 9
radio input "true"
click at [693, 545] on icon at bounding box center [680, 545] width 25 height 10
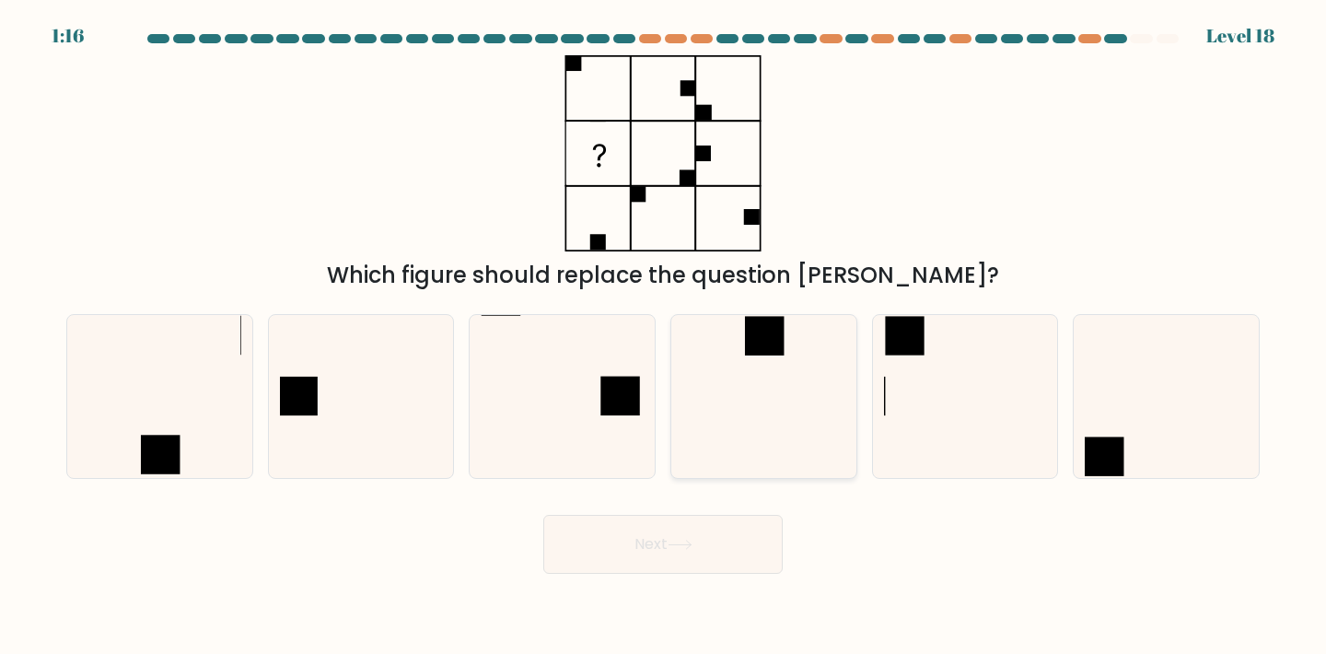
click at [759, 363] on icon at bounding box center [764, 396] width 163 height 163
click at [664, 336] on input "d." at bounding box center [663, 331] width 1 height 9
radio input "true"
click at [654, 558] on button "Next" at bounding box center [662, 544] width 239 height 59
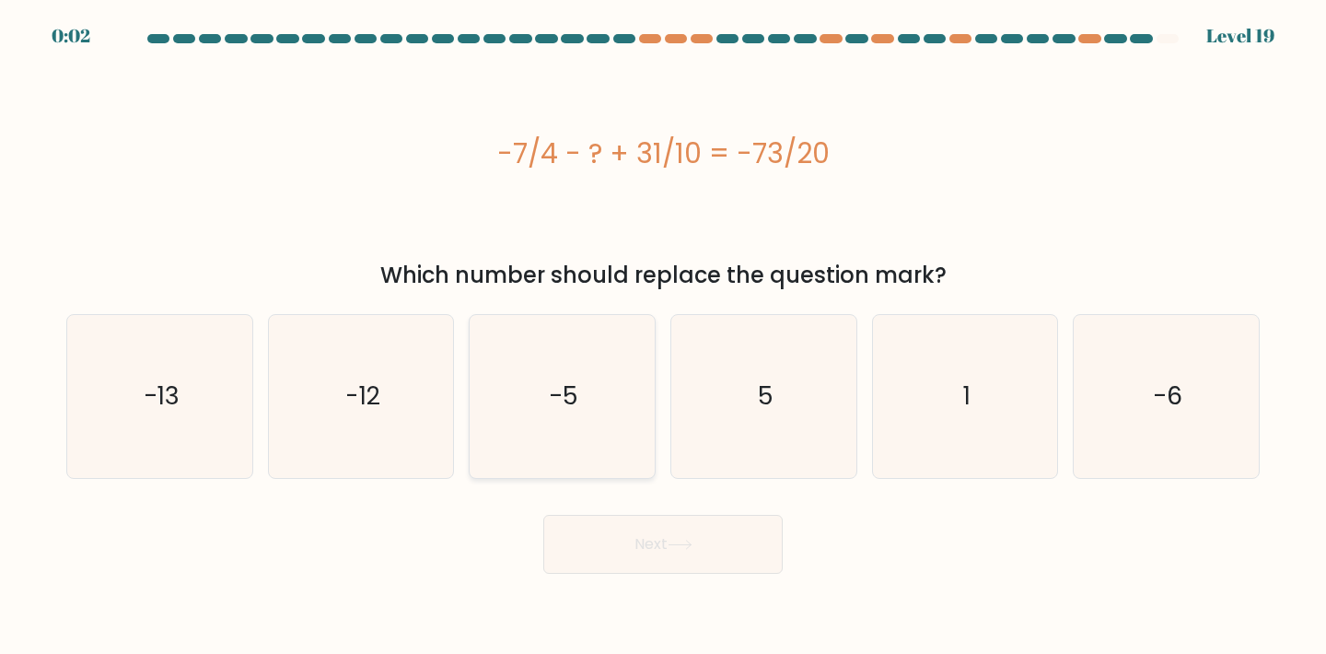
click at [618, 417] on icon "-5" at bounding box center [562, 396] width 163 height 163
click at [663, 336] on input "c. -5" at bounding box center [663, 331] width 1 height 9
radio input "true"
click at [642, 532] on button "Next" at bounding box center [662, 544] width 239 height 59
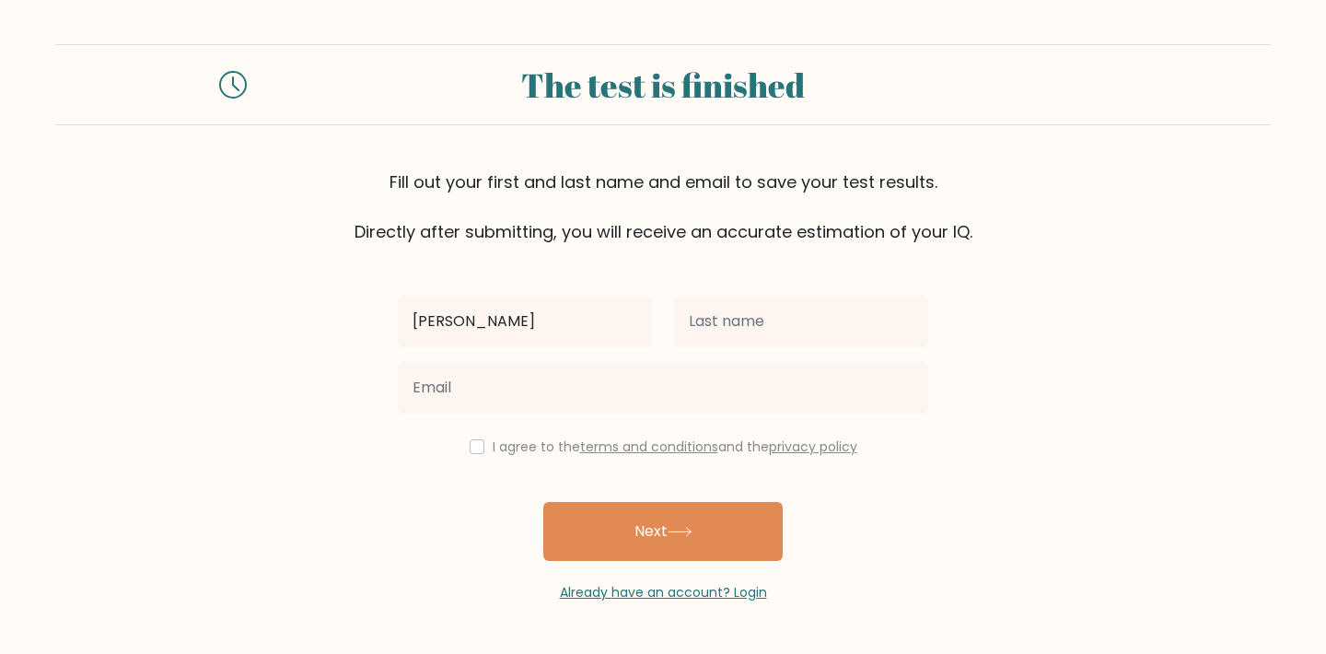
type input "jason"
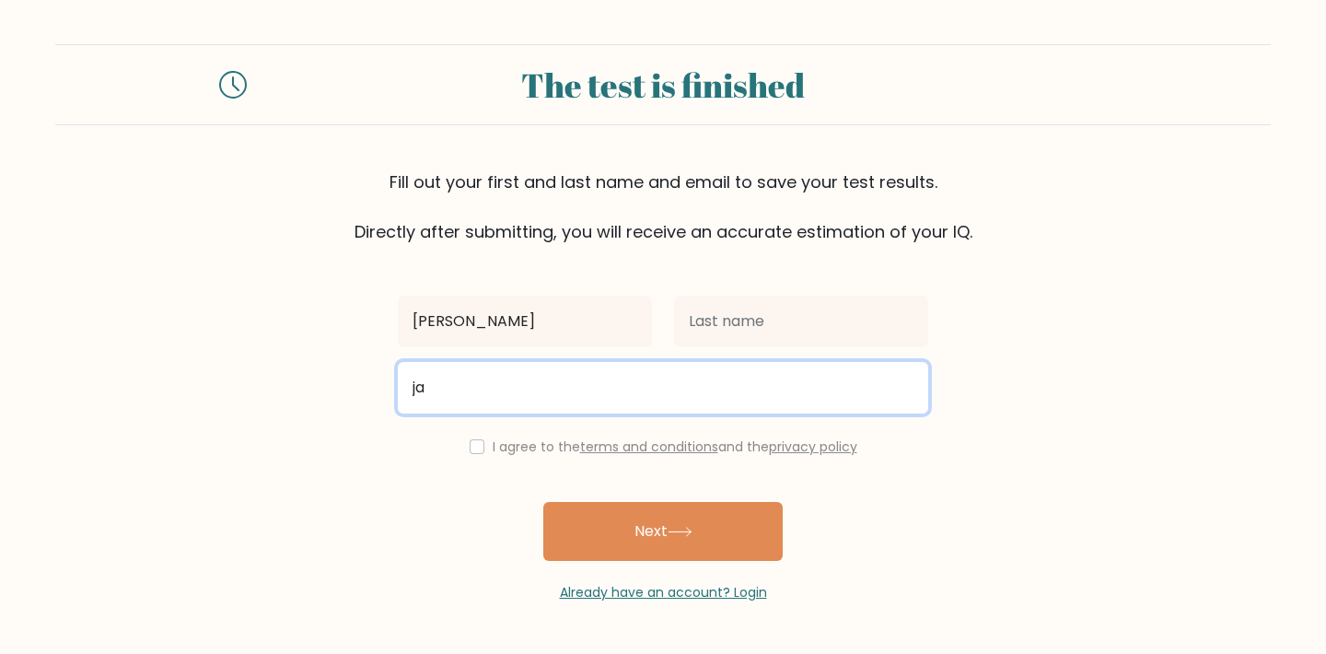
type input "j"
type input "jasonmcniff@hotmail.com"
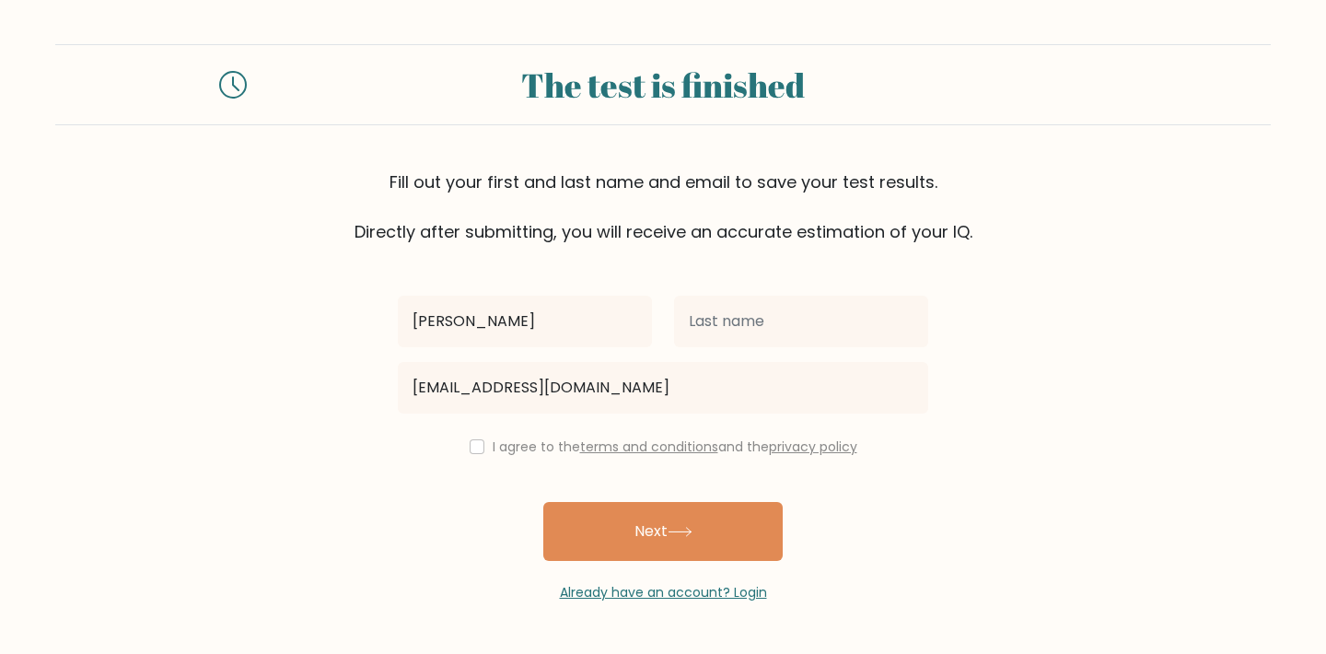
click at [479, 449] on div "I agree to the terms and conditions and the privacy policy" at bounding box center [663, 447] width 553 height 22
click at [473, 449] on input "checkbox" at bounding box center [477, 446] width 15 height 15
checkbox input "true"
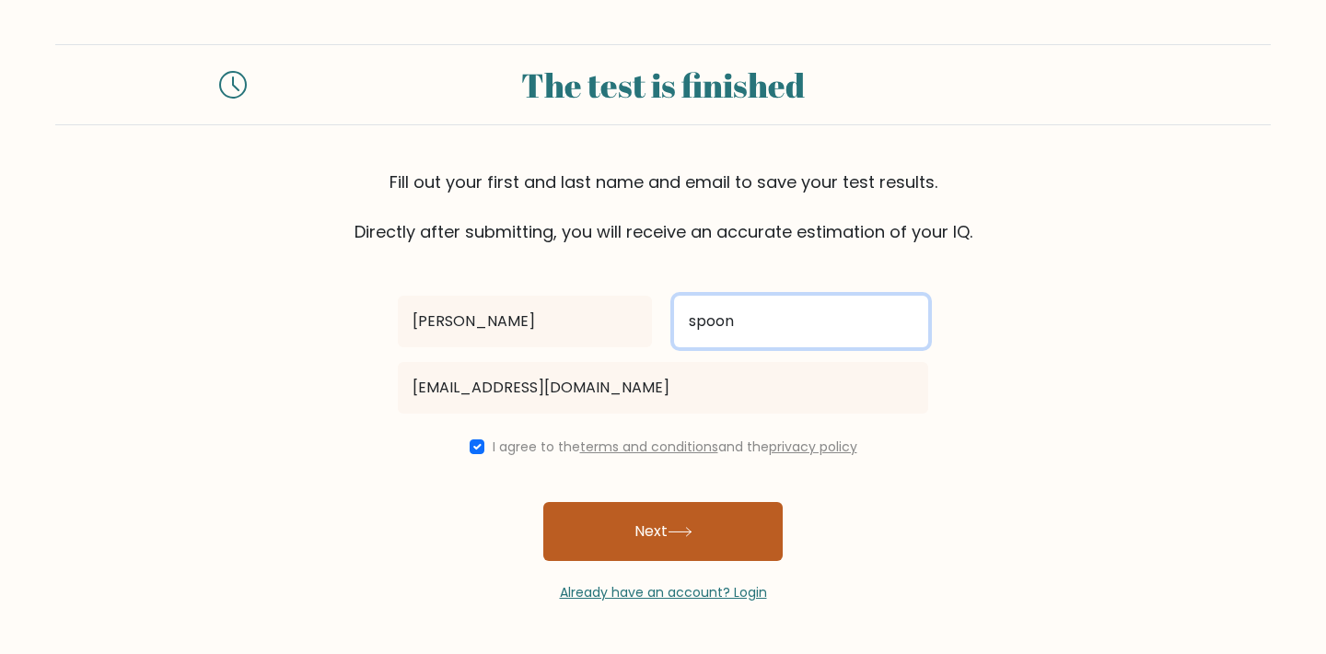
type input "spoon"
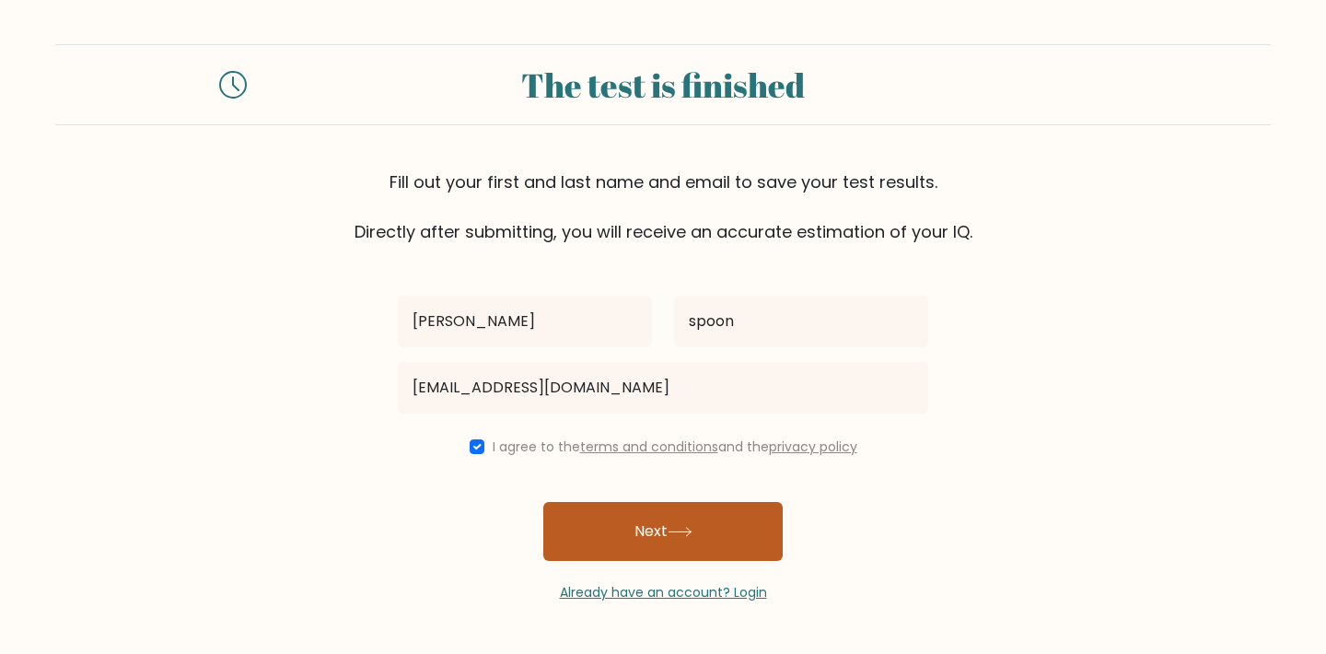
click at [698, 547] on button "Next" at bounding box center [662, 531] width 239 height 59
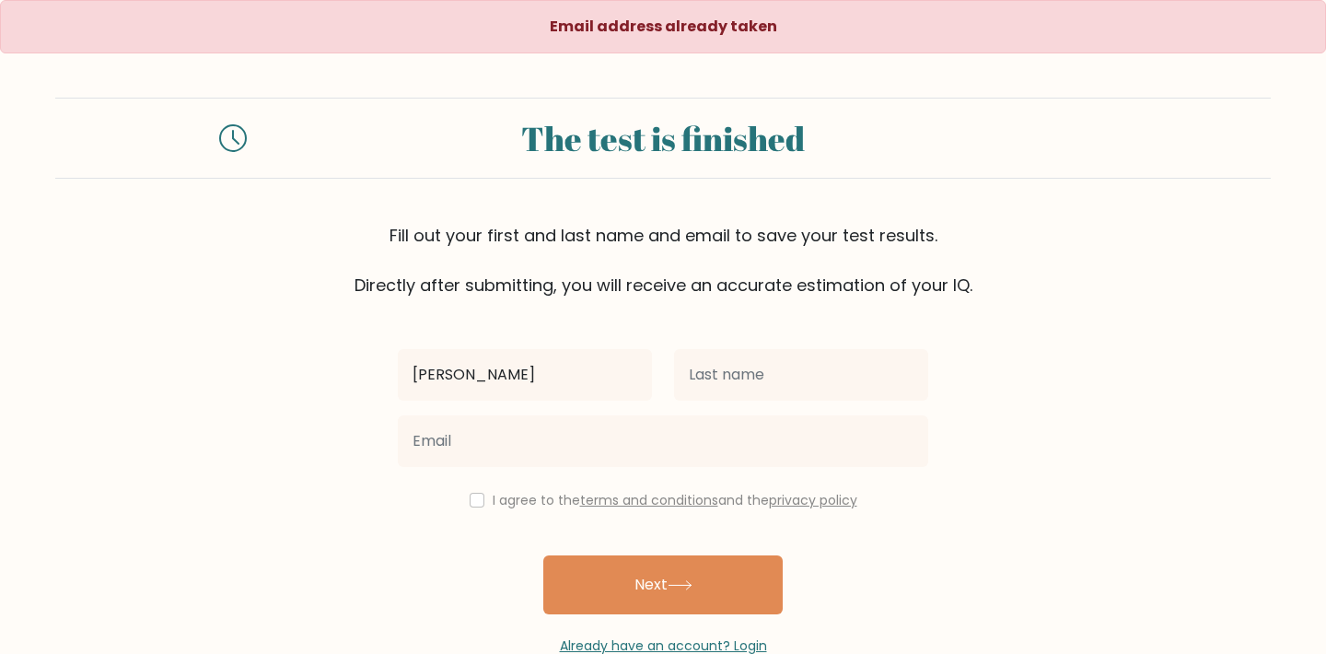
type input "[PERSON_NAME]"
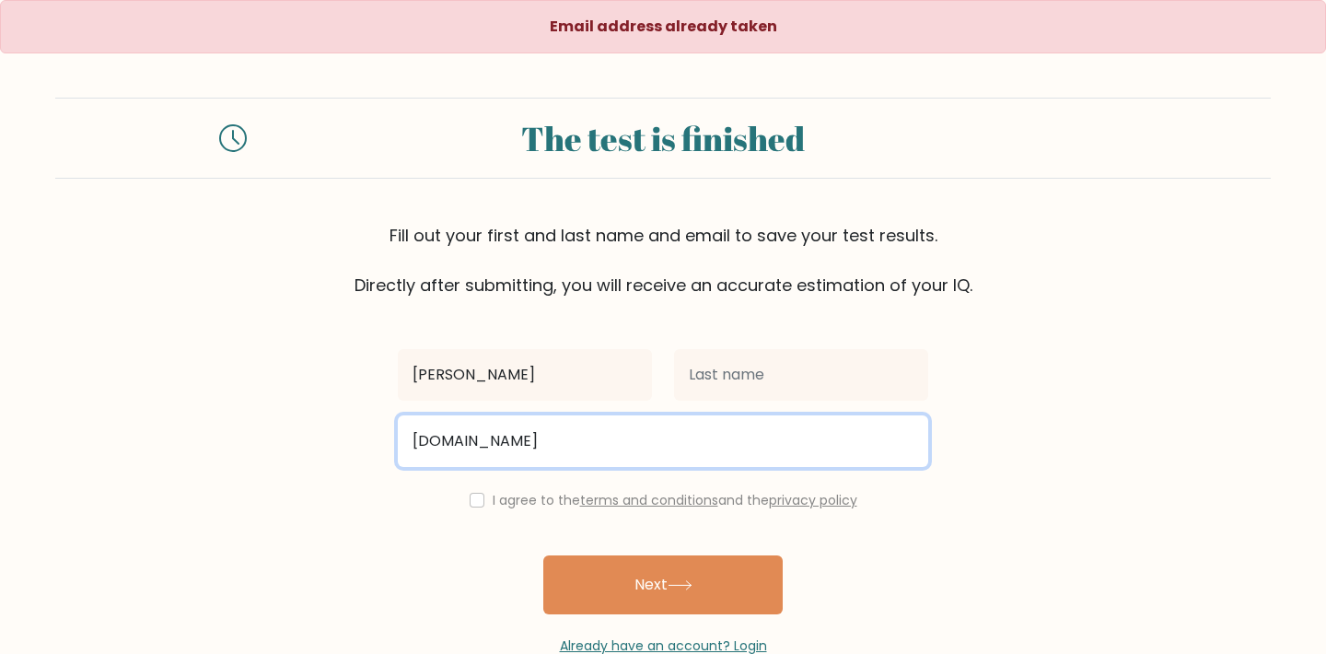
click at [505, 443] on input "[DOMAIN_NAME]" at bounding box center [663, 441] width 531 height 52
type input "[EMAIL_ADDRESS][DOMAIN_NAME]"
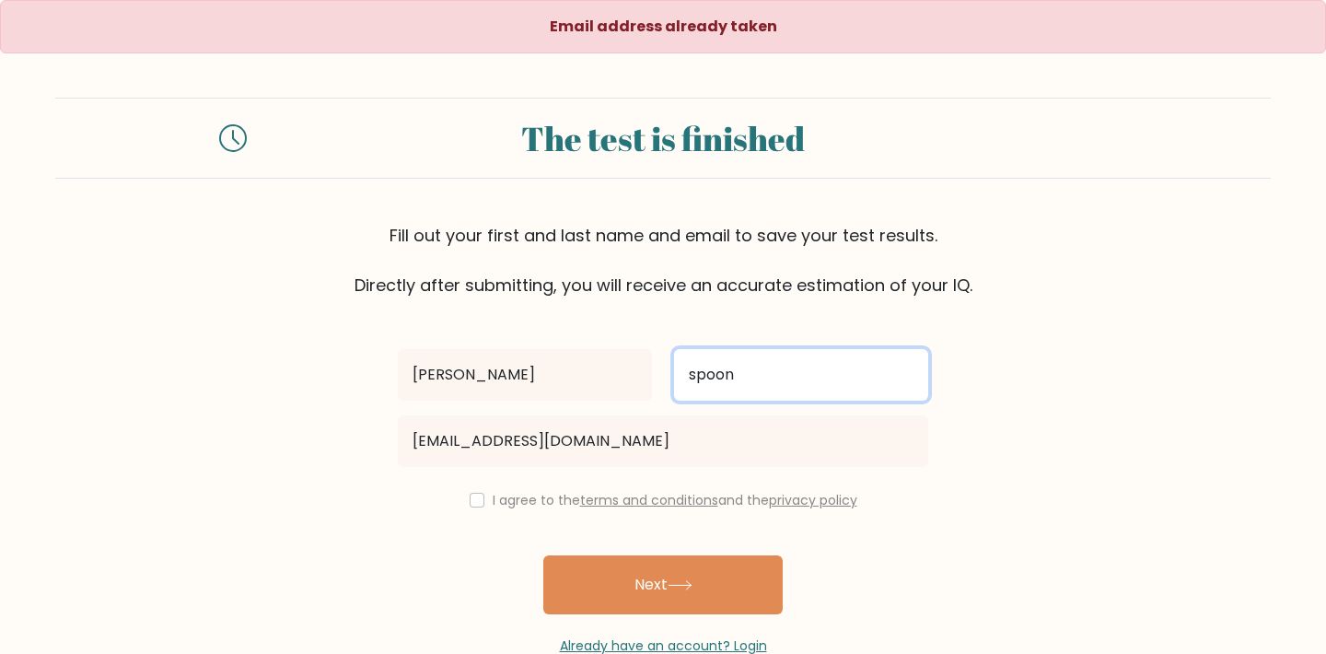
type input "spoon"
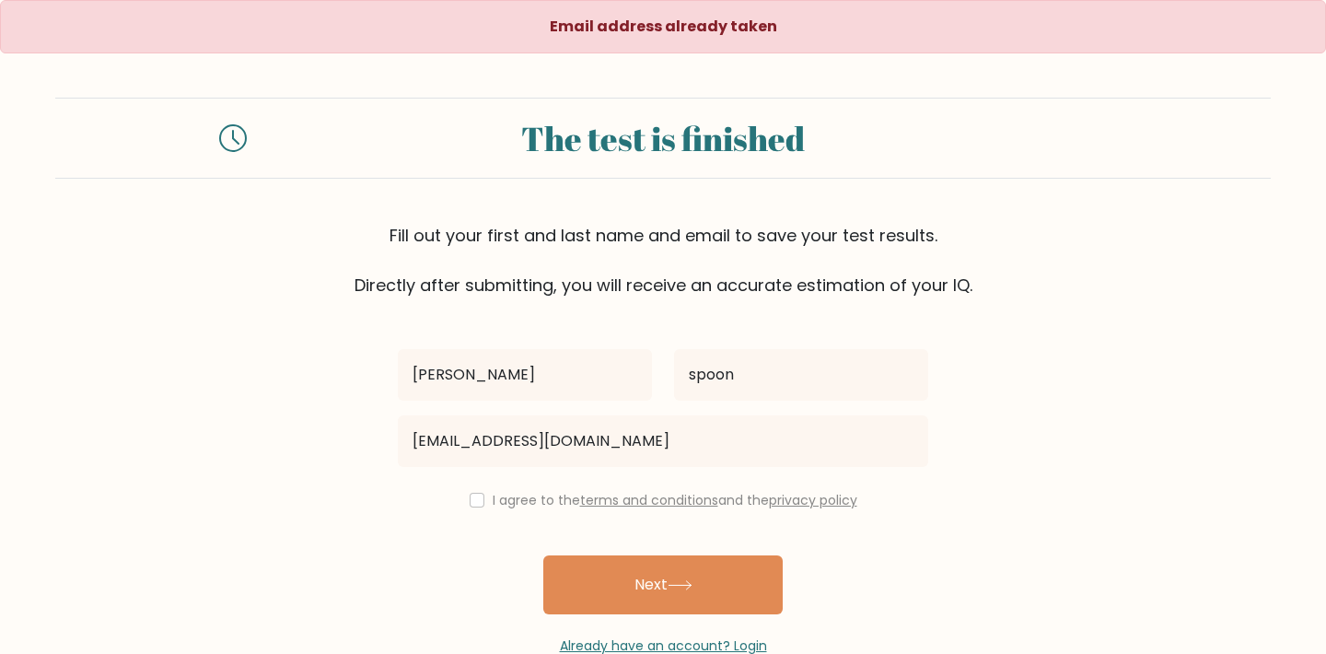
click at [473, 503] on input "checkbox" at bounding box center [477, 500] width 15 height 15
checkbox input "true"
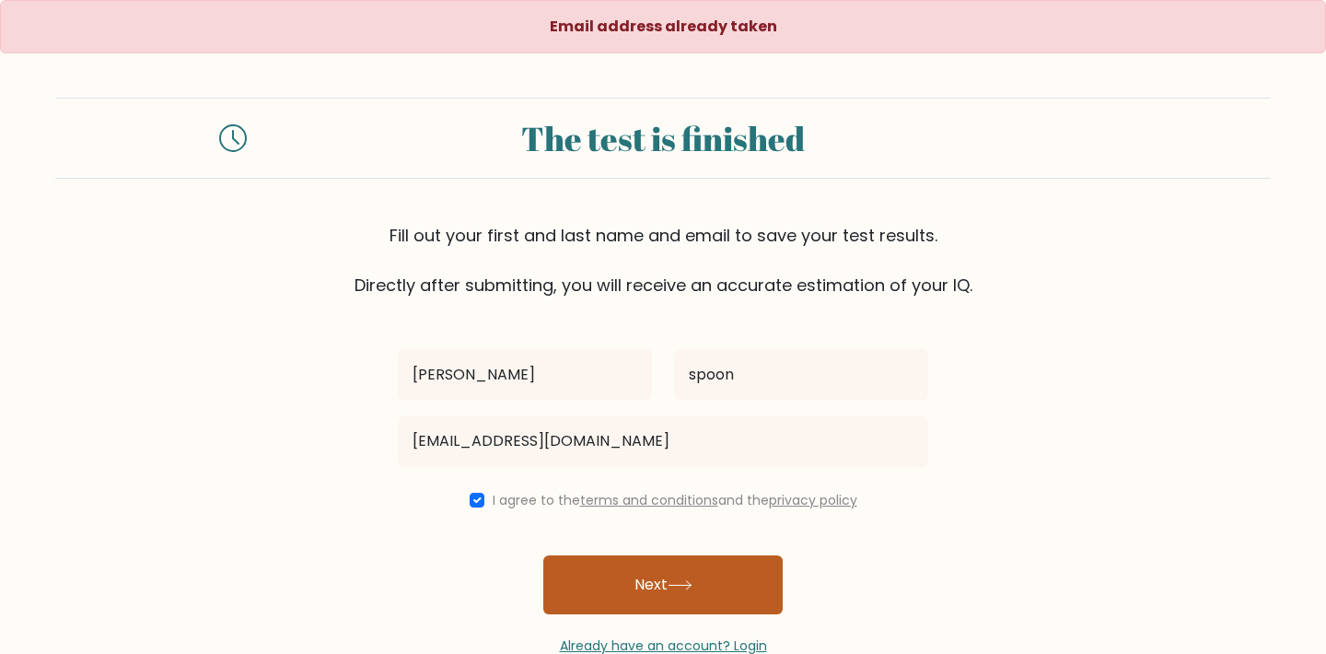
click at [667, 574] on button "Next" at bounding box center [662, 584] width 239 height 59
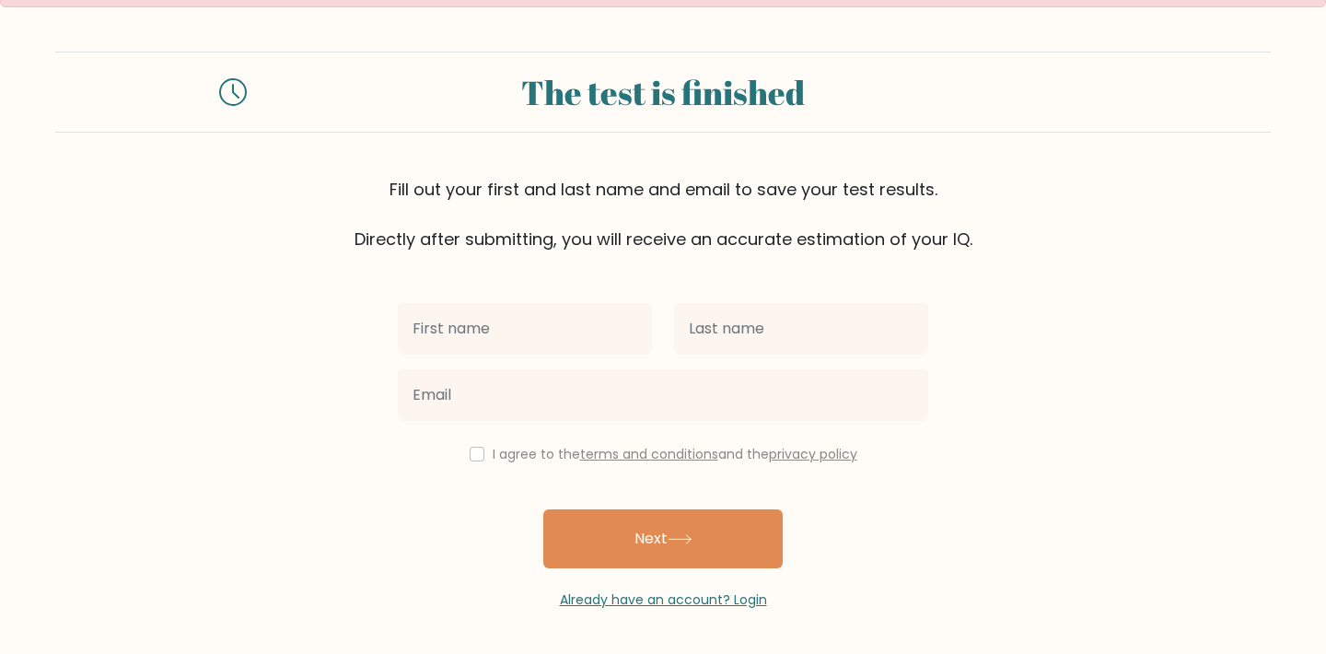
scroll to position [48, 0]
type input "[PERSON_NAME]"
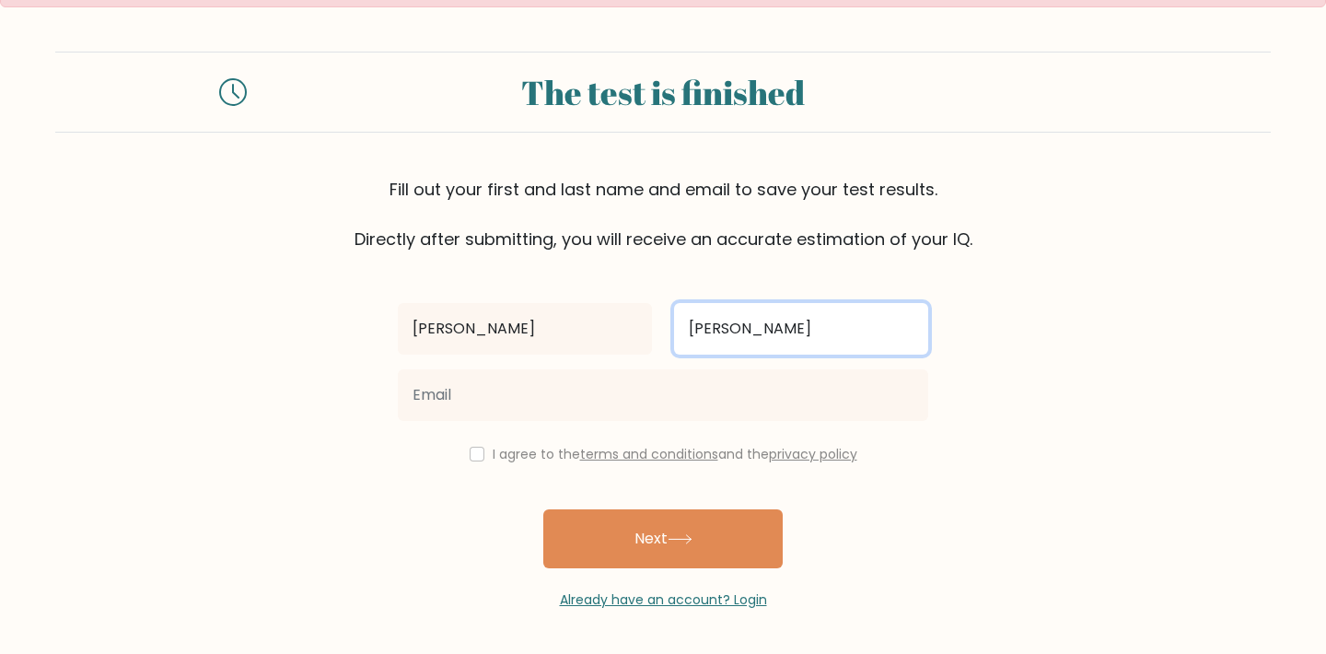
type input "[PERSON_NAME]"
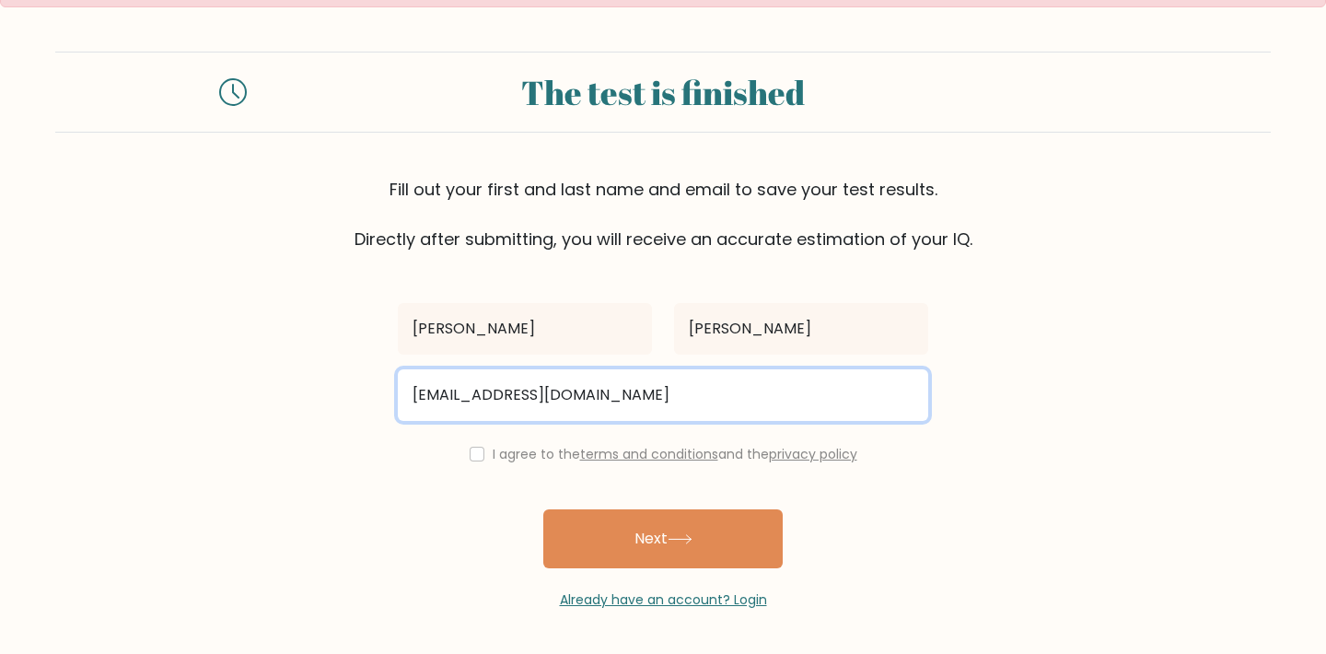
type input "[EMAIL_ADDRESS][DOMAIN_NAME]"
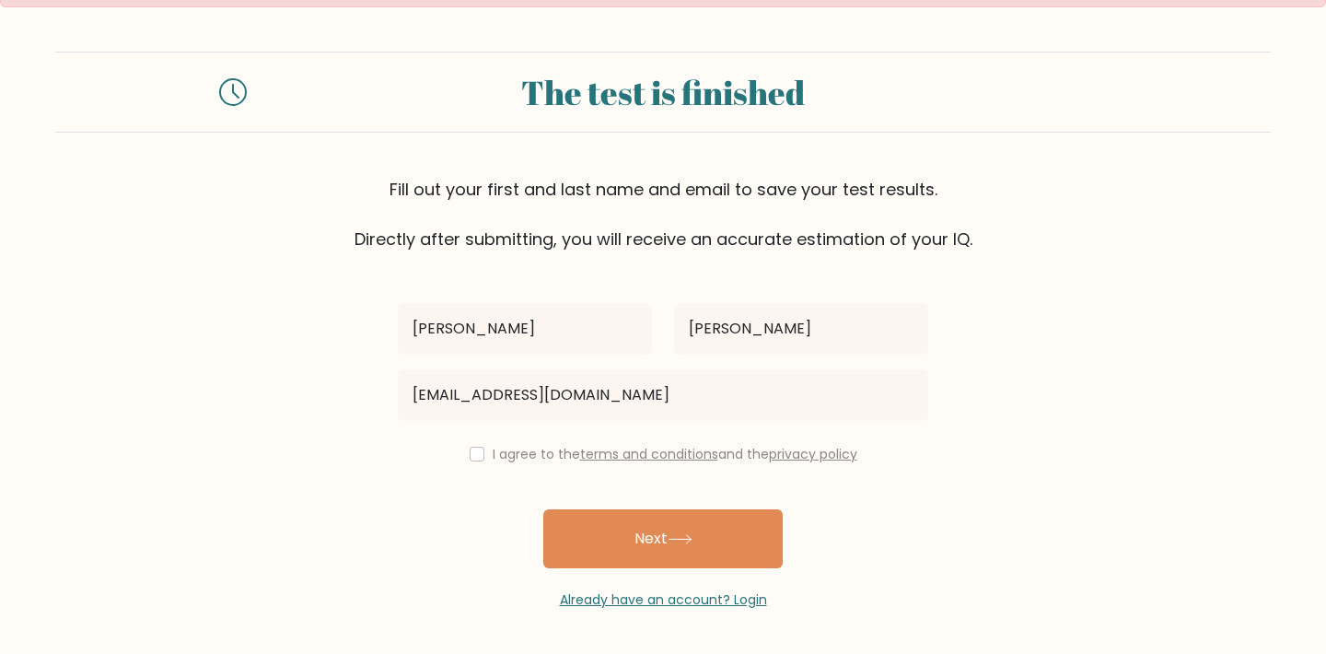
click at [470, 459] on input "checkbox" at bounding box center [477, 454] width 15 height 15
checkbox input "true"
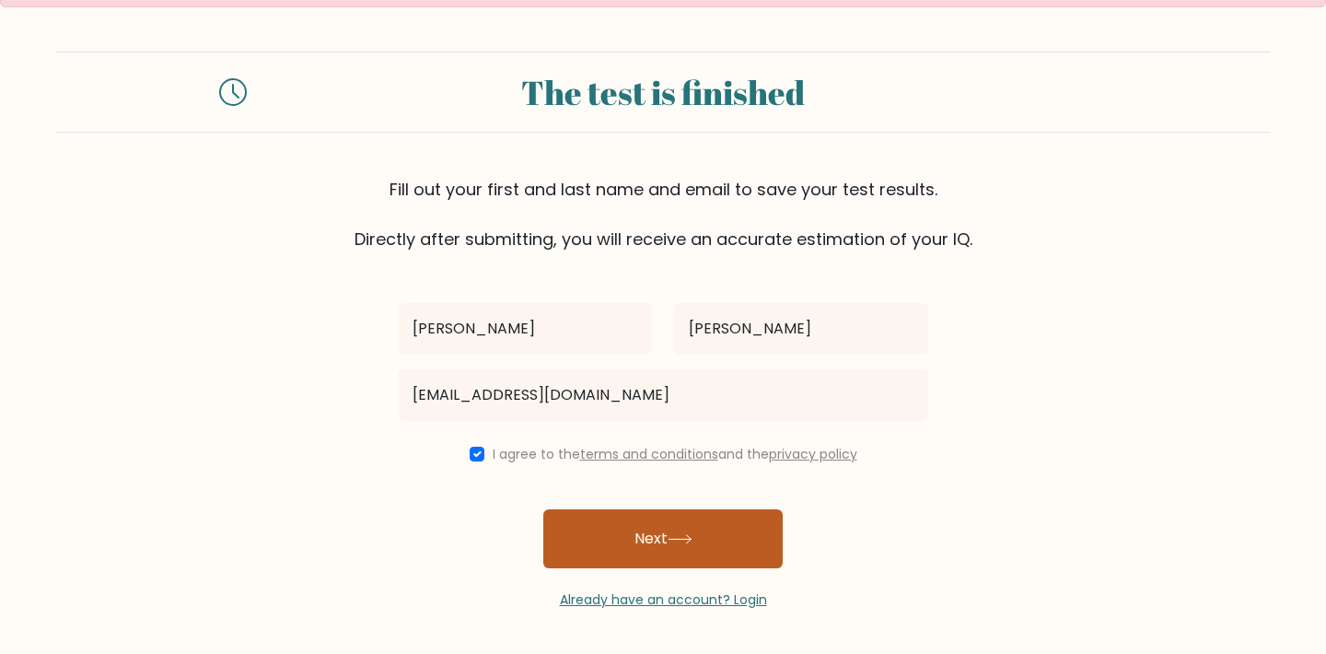
click at [627, 531] on button "Next" at bounding box center [662, 538] width 239 height 59
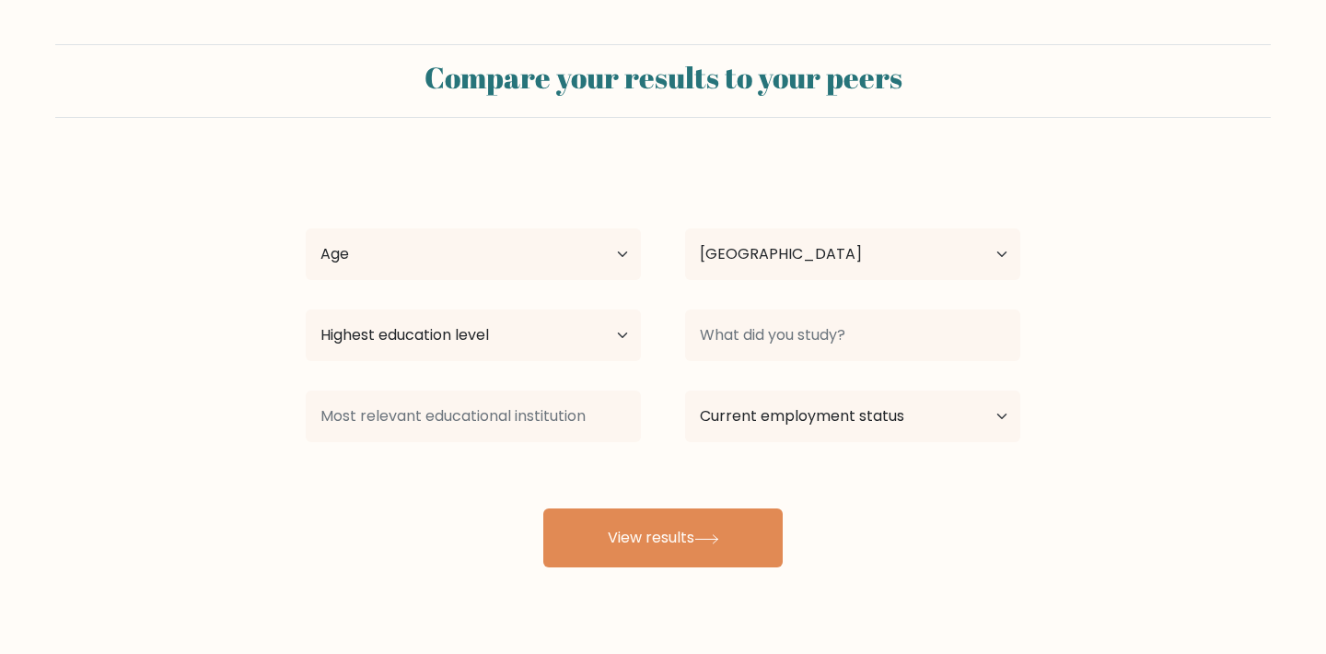
select select "GB"
select select "45_54"
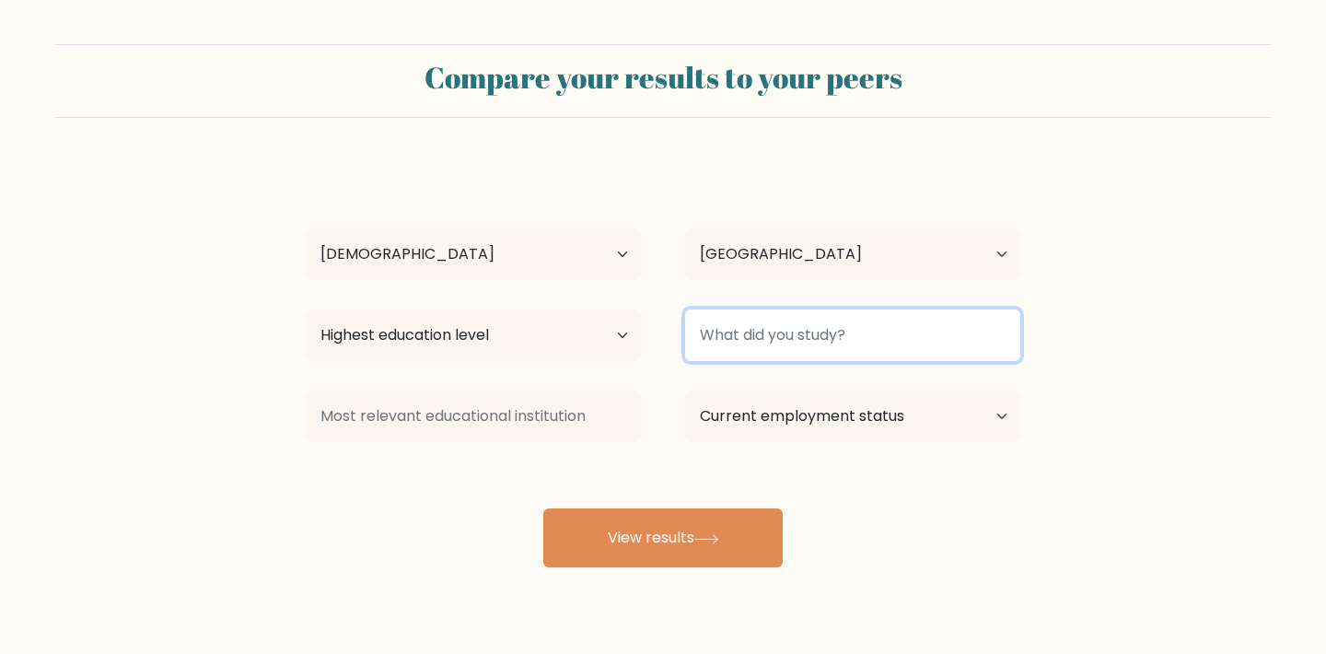
click at [956, 342] on input at bounding box center [852, 335] width 335 height 52
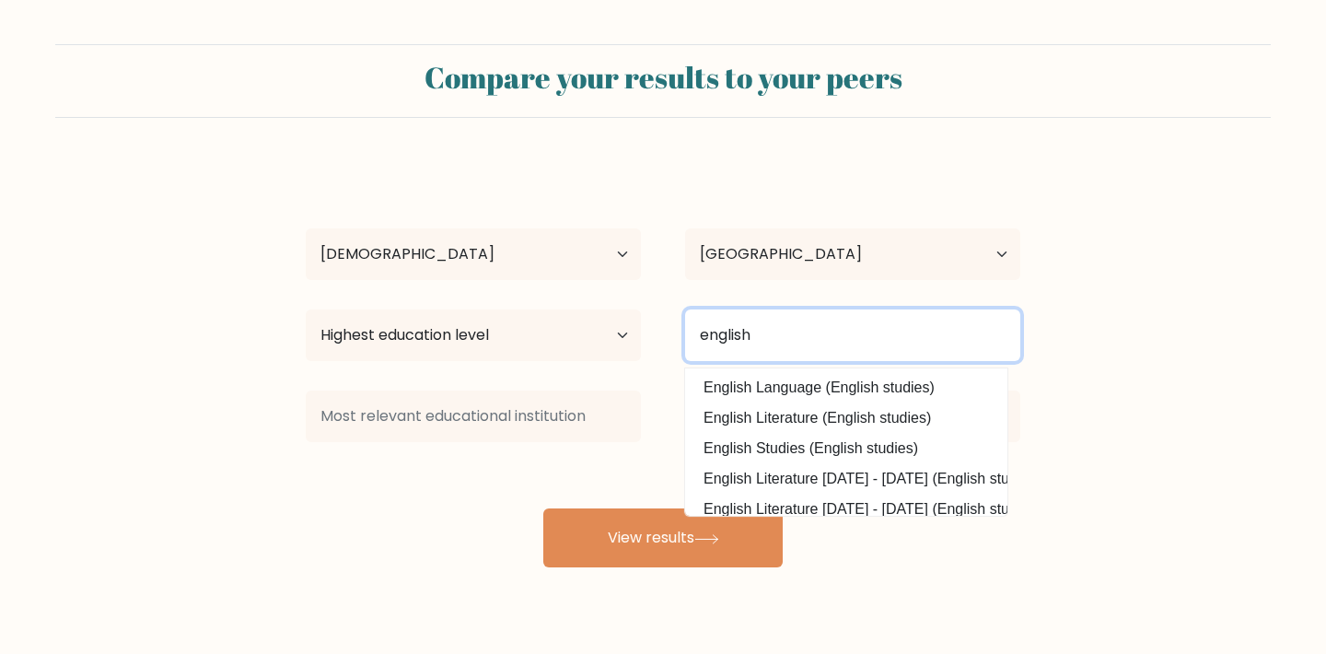
type input "English"
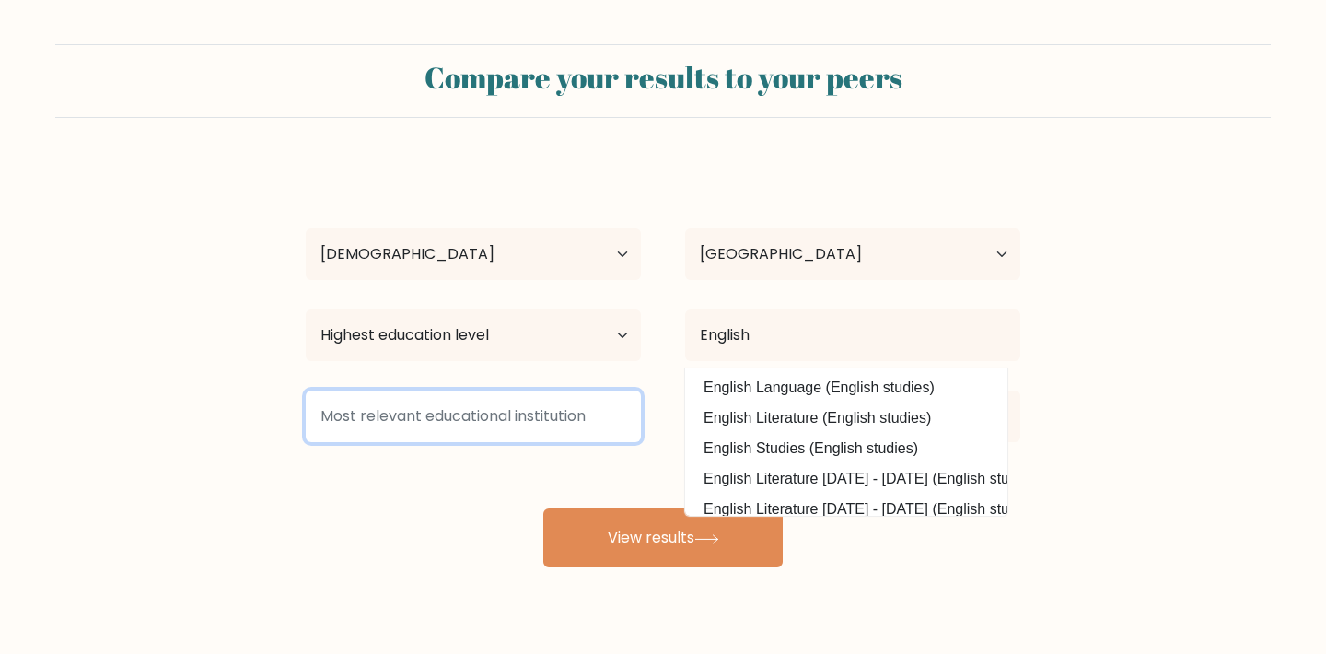
drag, startPoint x: 956, startPoint y: 342, endPoint x: 405, endPoint y: 428, distance: 557.6
click at [405, 428] on input at bounding box center [473, 417] width 335 height 52
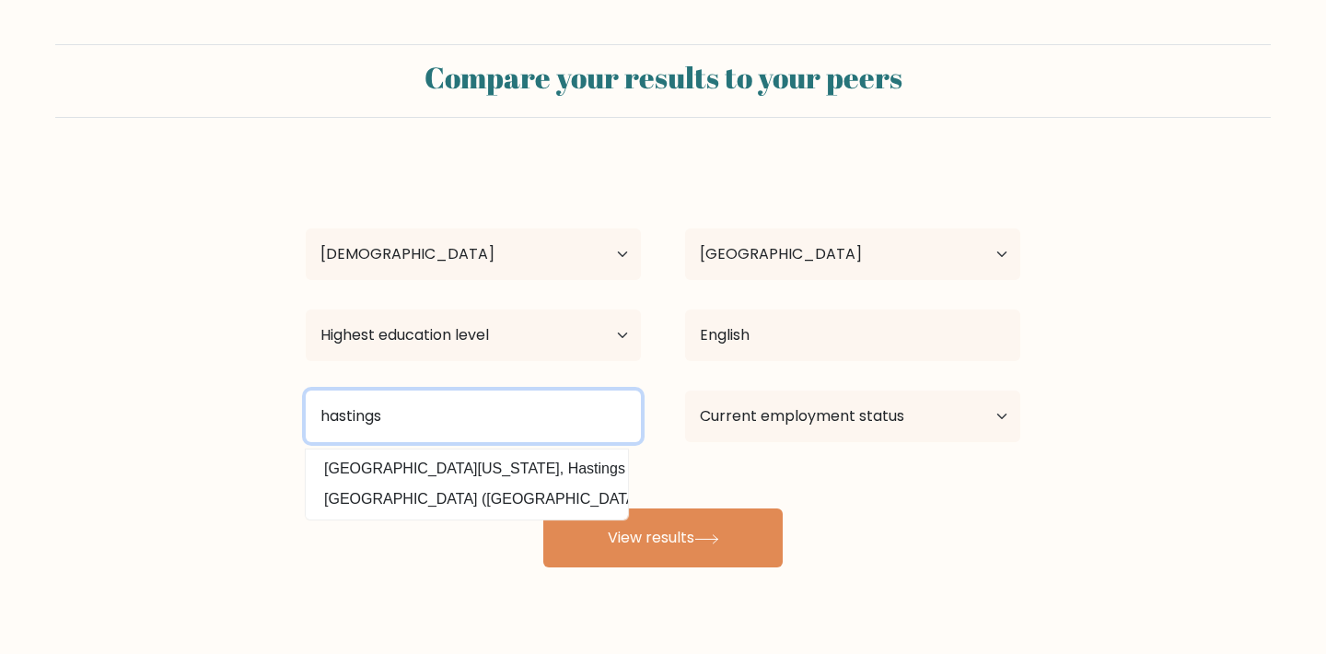
type input "Hastings"
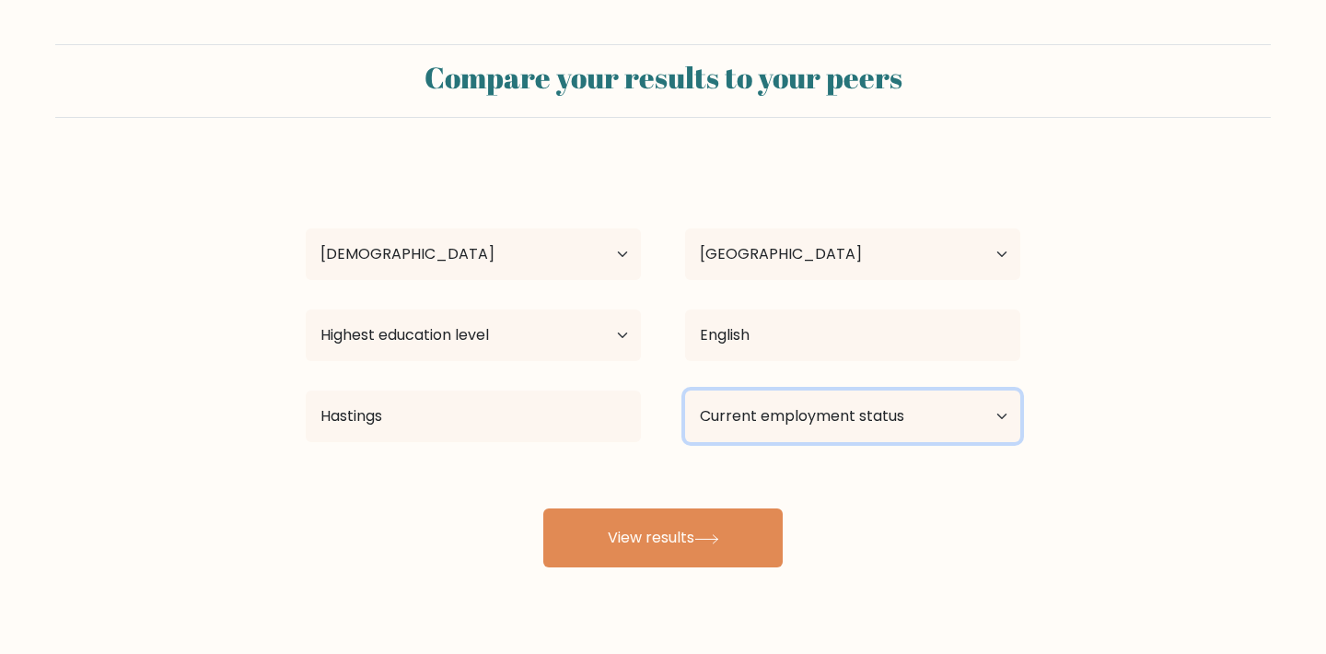
select select "employed"
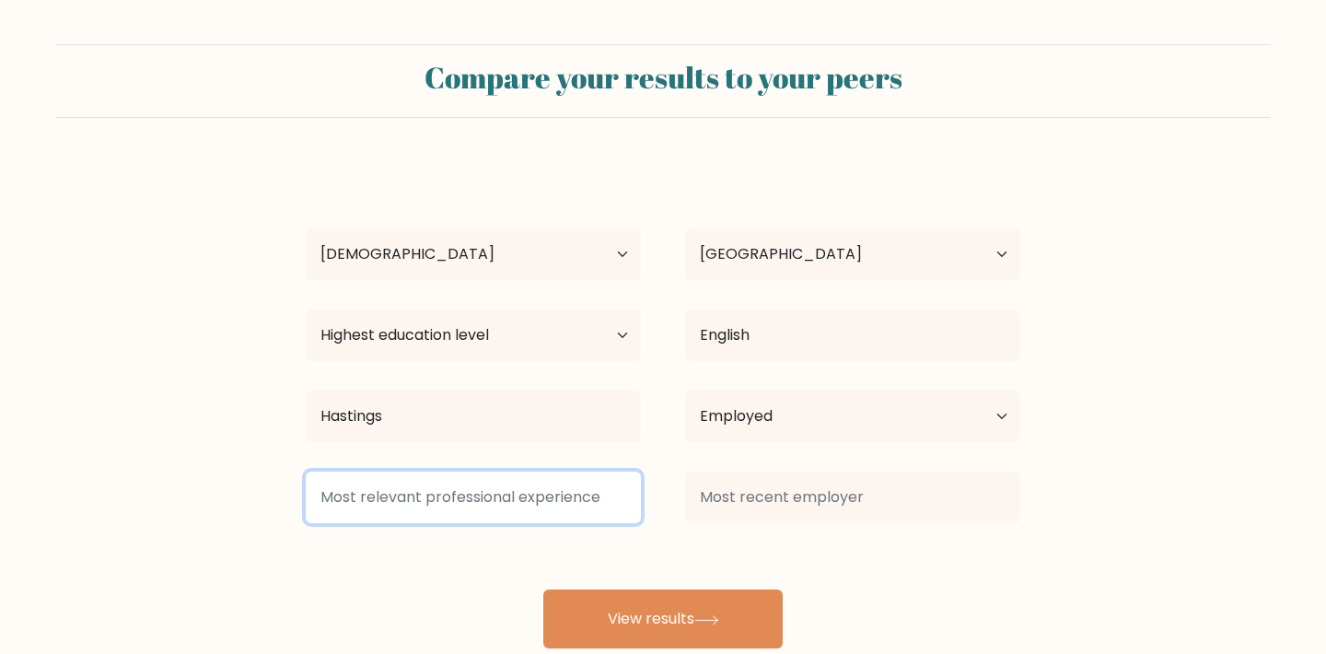
click at [621, 500] on input at bounding box center [473, 498] width 335 height 52
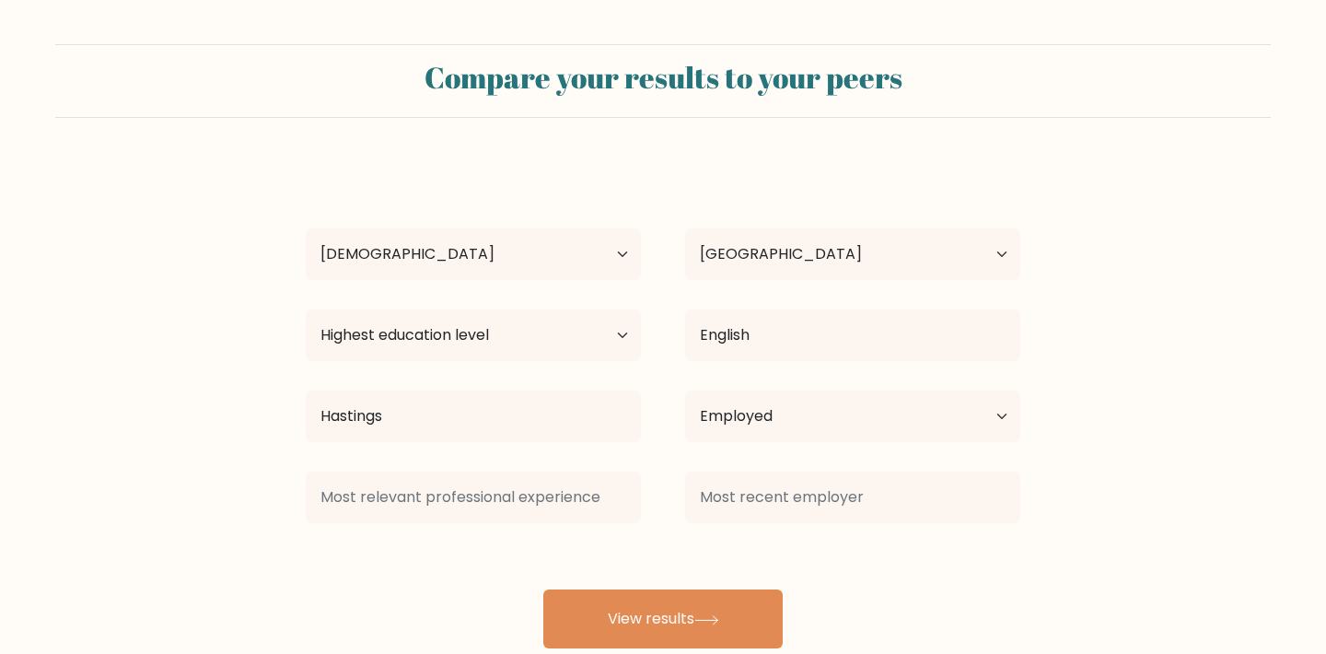
click at [186, 568] on form "Compare your results to your peers [PERSON_NAME] Age Under [DEMOGRAPHIC_DATA] […" at bounding box center [663, 346] width 1326 height 604
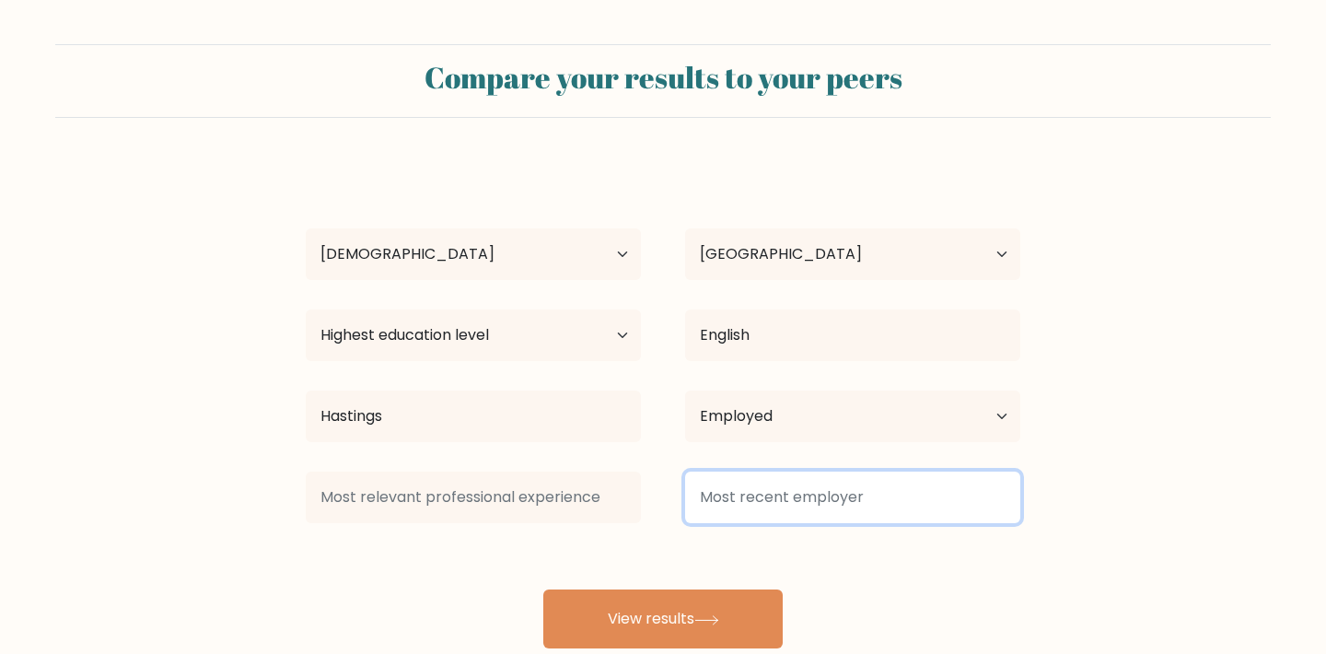
click at [796, 508] on input at bounding box center [852, 498] width 335 height 52
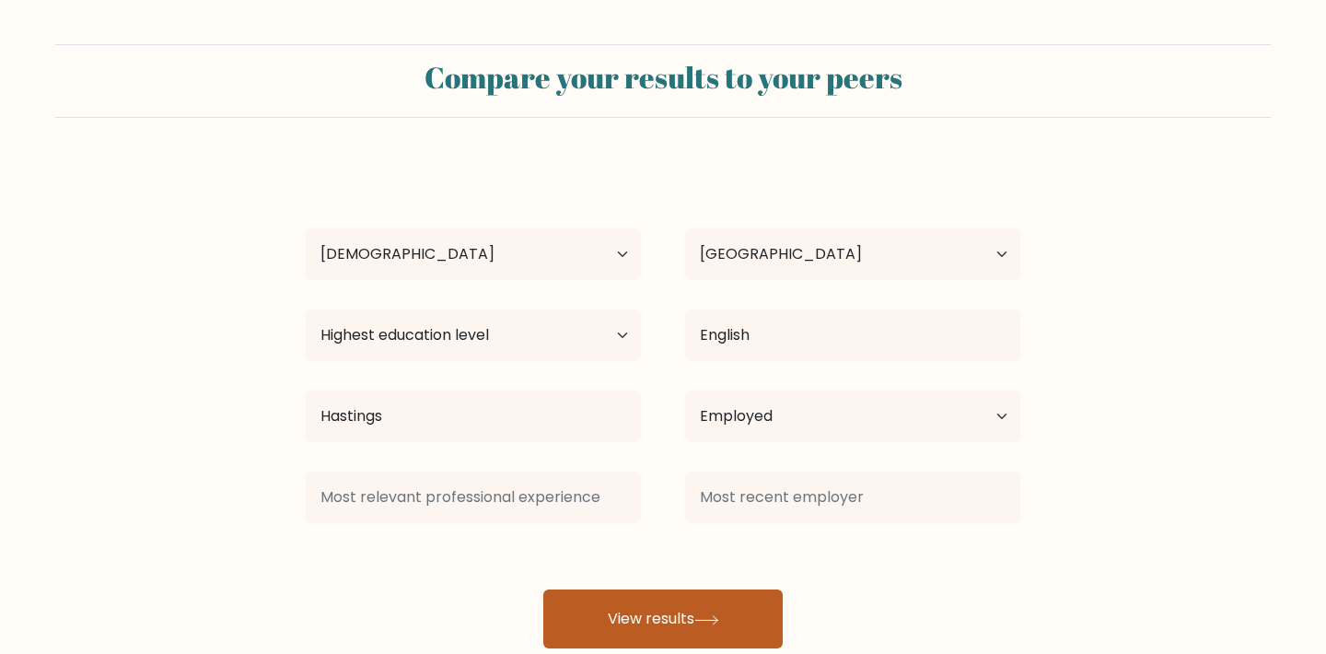
click at [653, 621] on button "View results" at bounding box center [662, 618] width 239 height 59
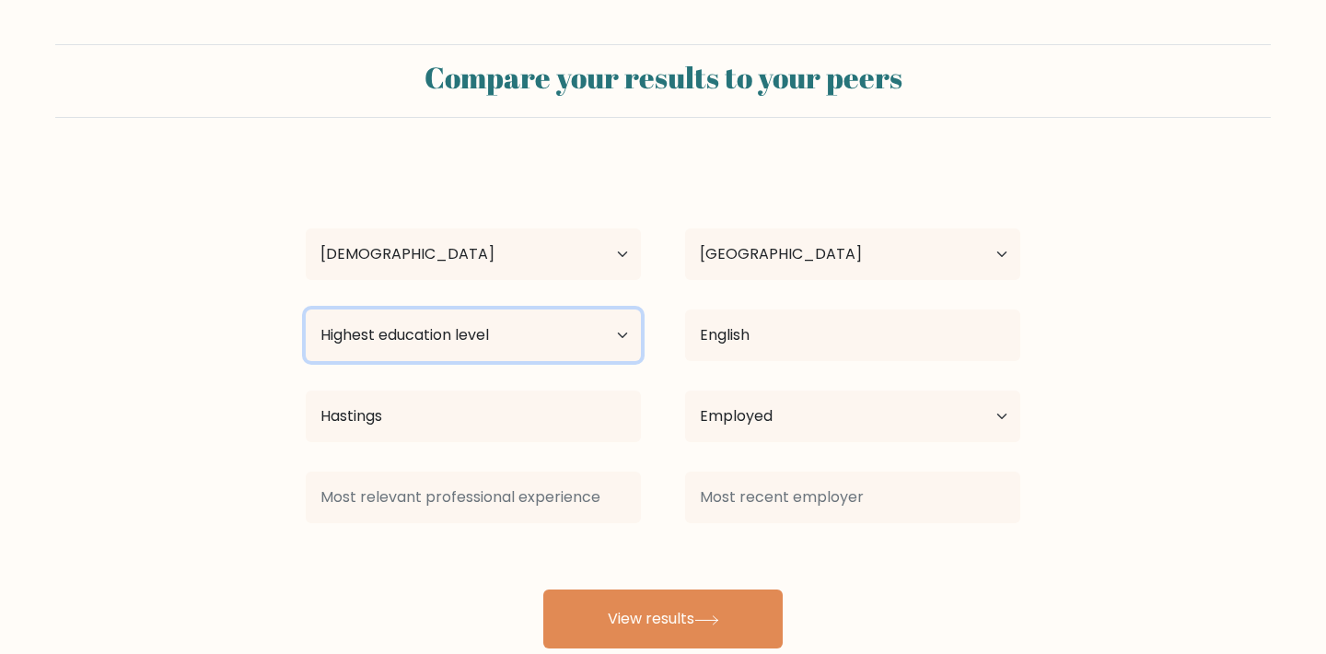
select select "bachelors_degree"
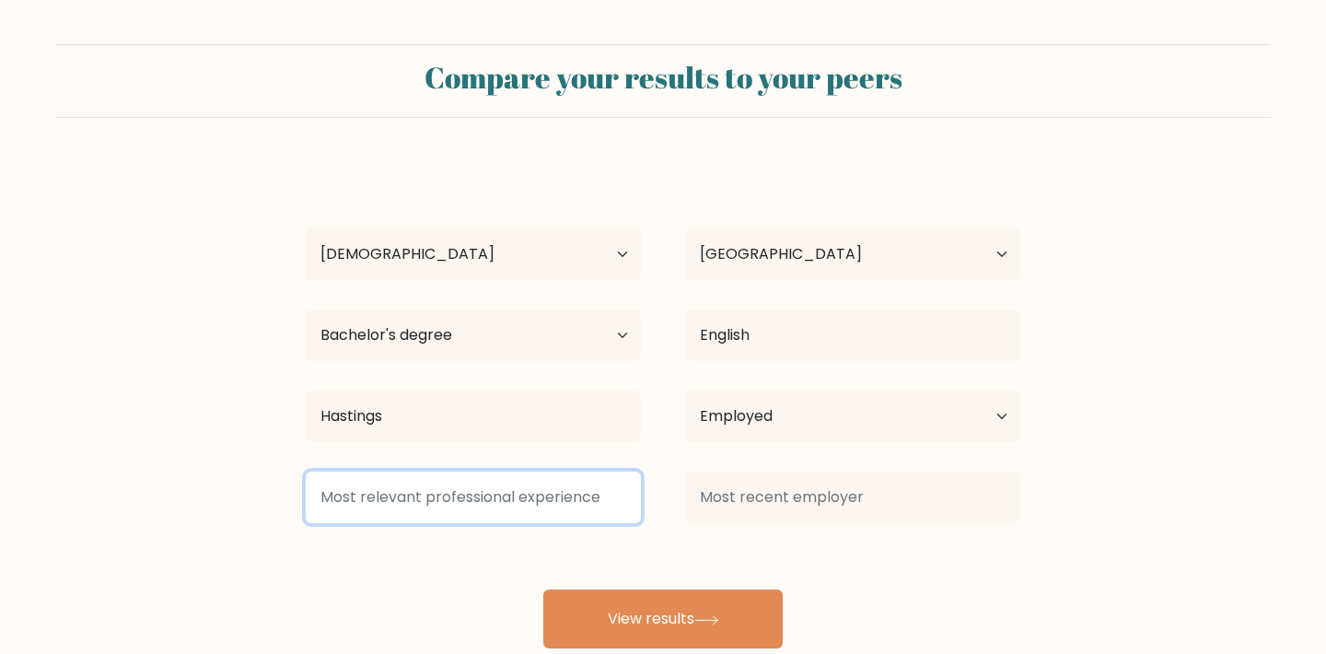
click at [563, 508] on input at bounding box center [473, 498] width 335 height 52
